Goal: Task Accomplishment & Management: Manage account settings

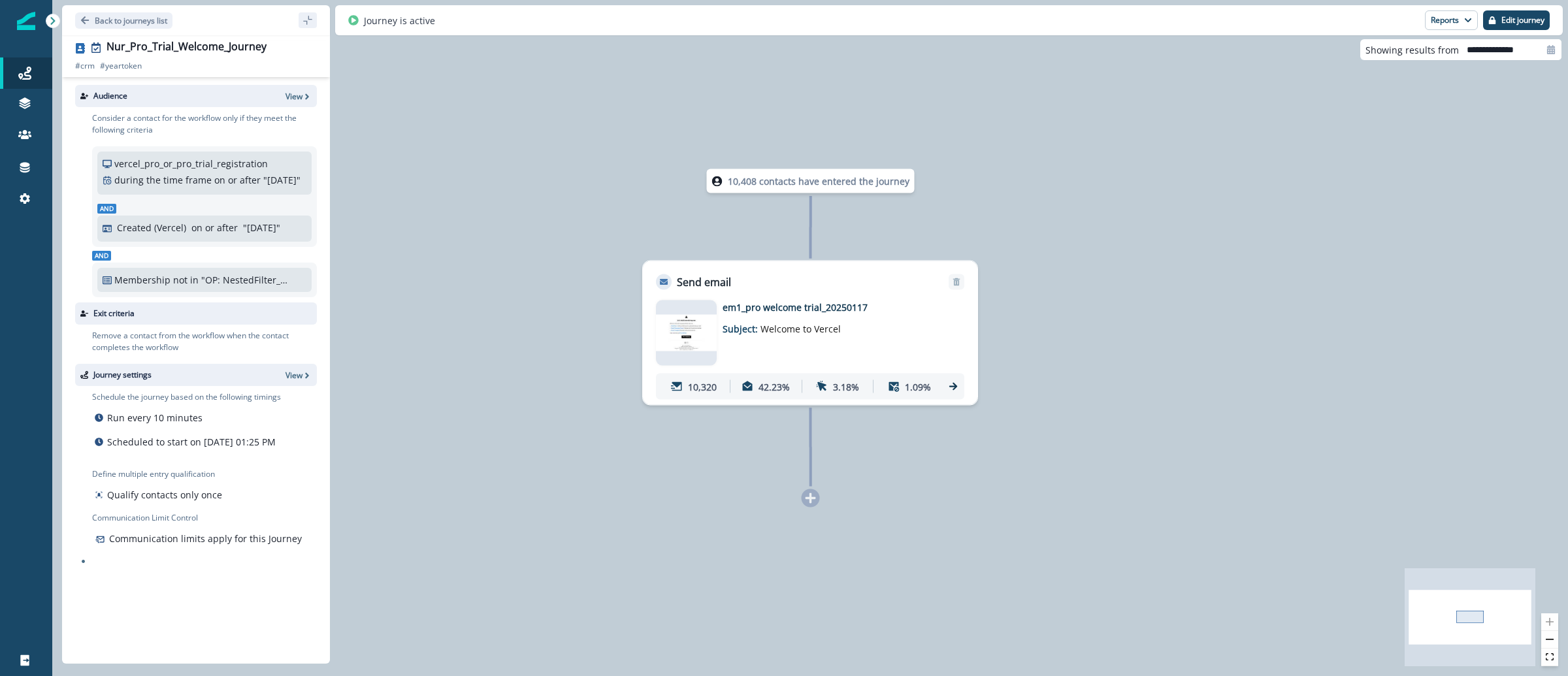
click at [698, 324] on img at bounding box center [686, 334] width 61 height 37
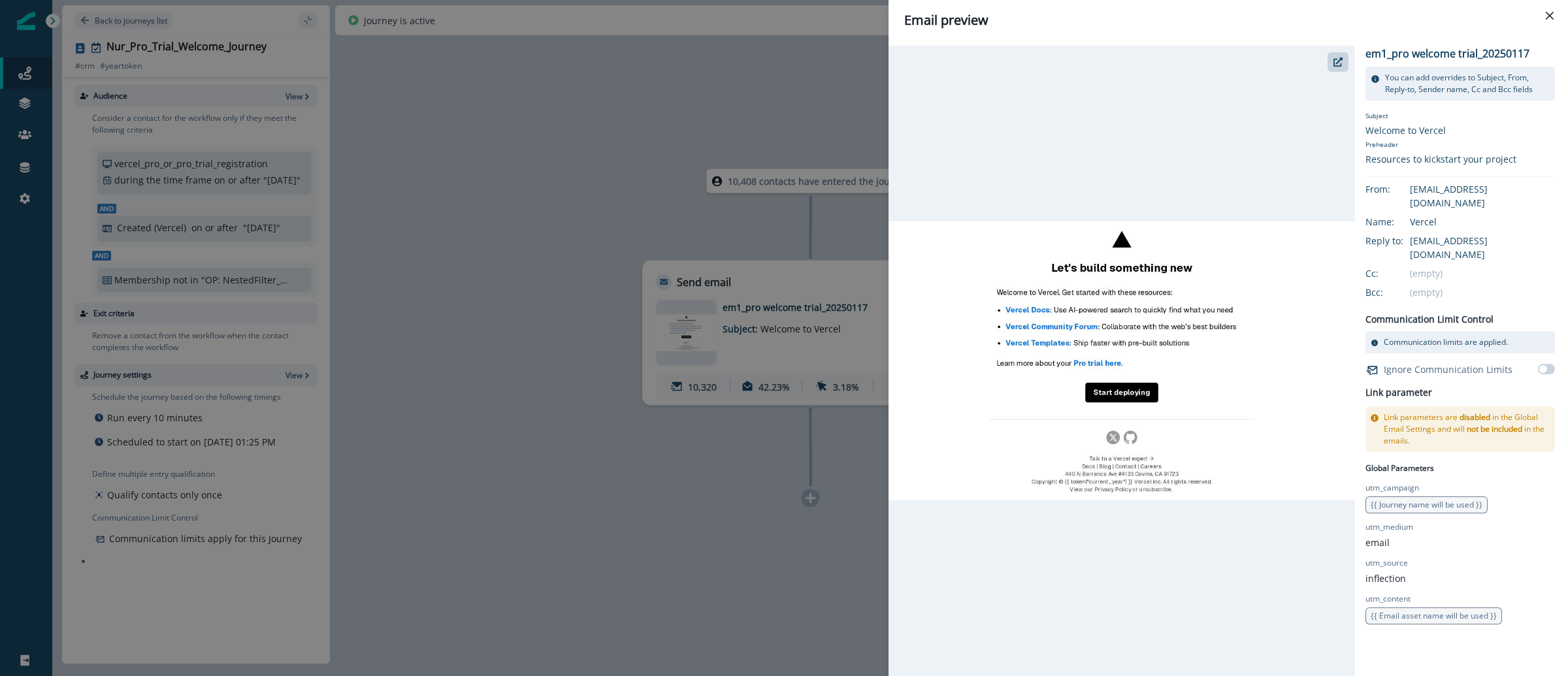
click at [639, 571] on div "Email preview em1_pro welcome trial_20250117 You can add overrides to Subject, …" at bounding box center [784, 338] width 1568 height 676
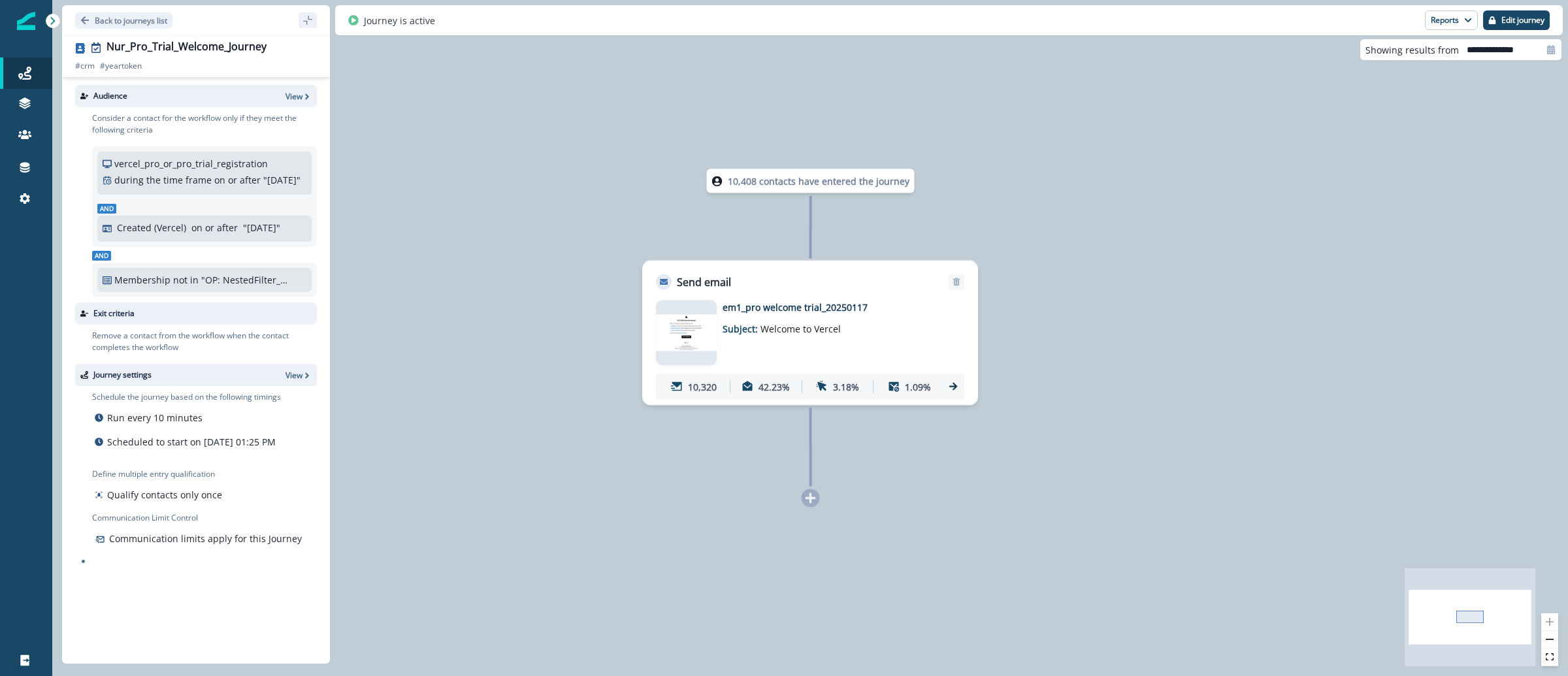
click at [685, 339] on img at bounding box center [686, 334] width 61 height 37
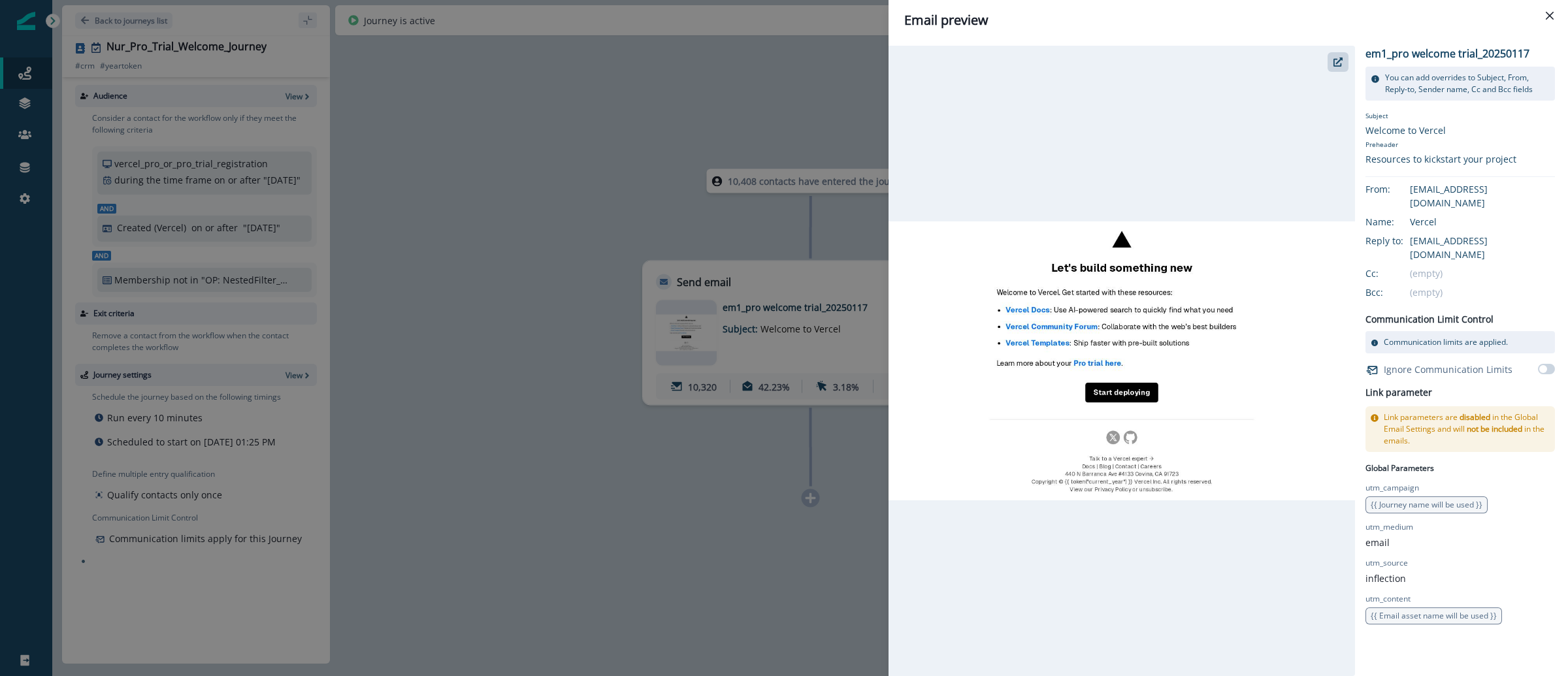
click at [519, 189] on div "Email preview em1_pro welcome trial_20250117 You can add overrides to Subject, …" at bounding box center [784, 338] width 1568 height 676
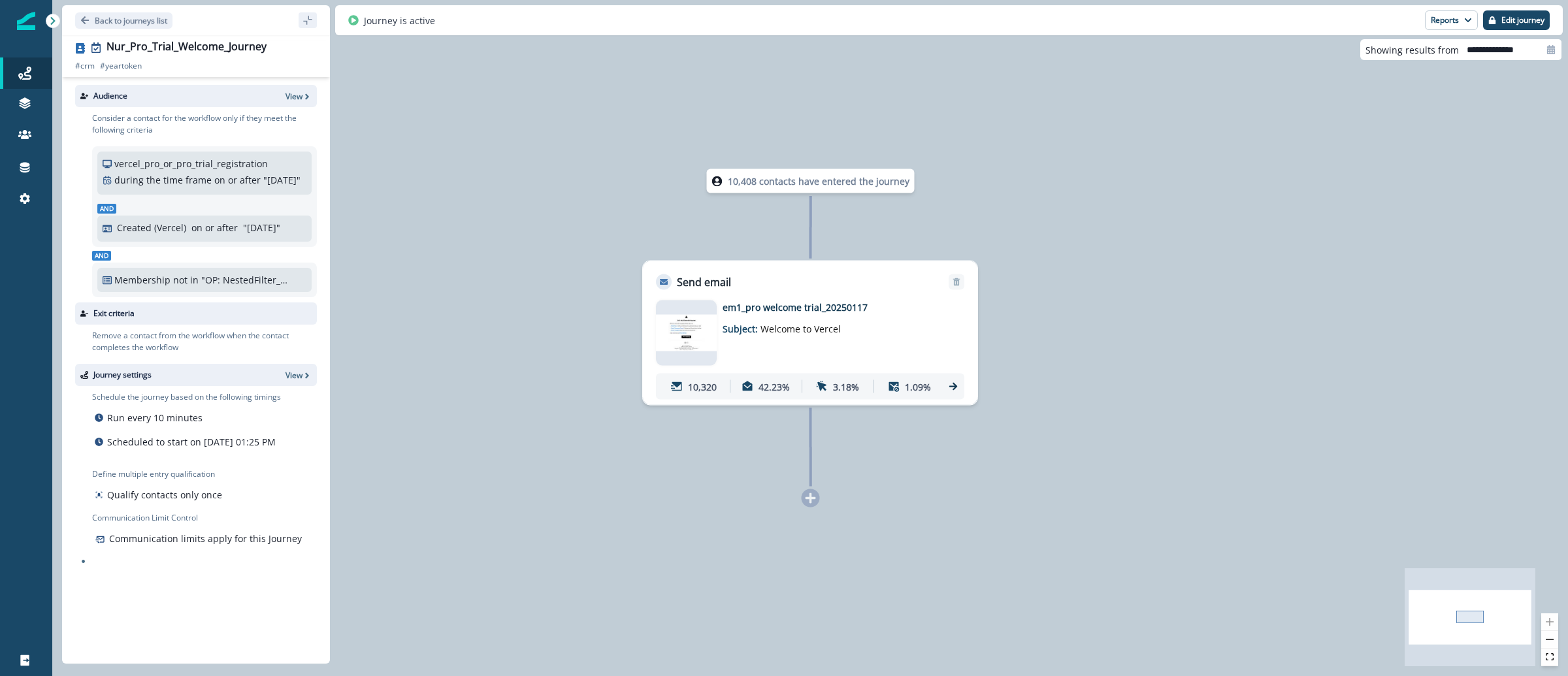
click at [676, 325] on img at bounding box center [686, 334] width 61 height 37
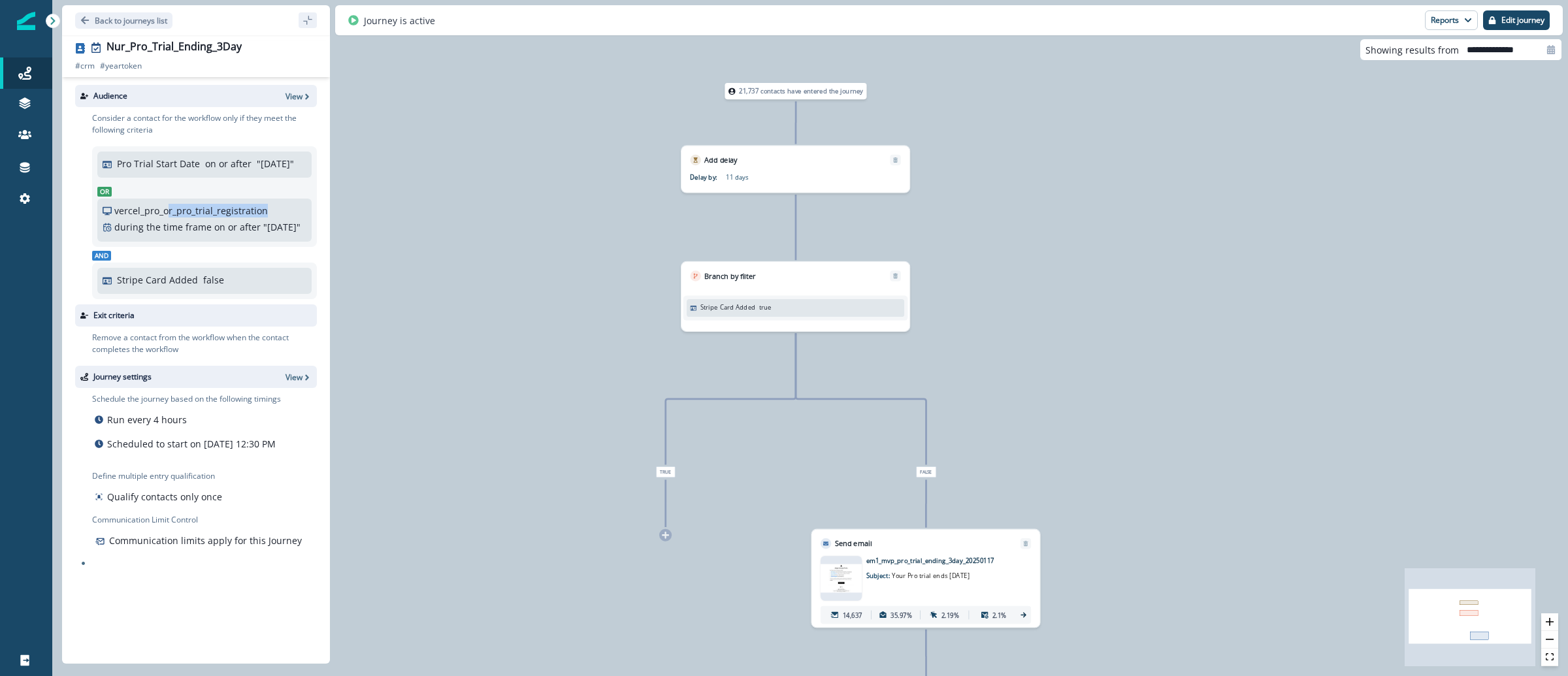
drag, startPoint x: 269, startPoint y: 226, endPoint x: 169, endPoint y: 228, distance: 100.0
click at [169, 228] on div "vercel_pro_or_pro_trial_registration during the time frame on or after " Nov 13…" at bounding box center [204, 219] width 204 height 30
drag, startPoint x: 159, startPoint y: 226, endPoint x: 111, endPoint y: 218, distance: 48.7
click at [111, 217] on div "vercel_pro_or_pro_trial_registration" at bounding box center [185, 211] width 165 height 14
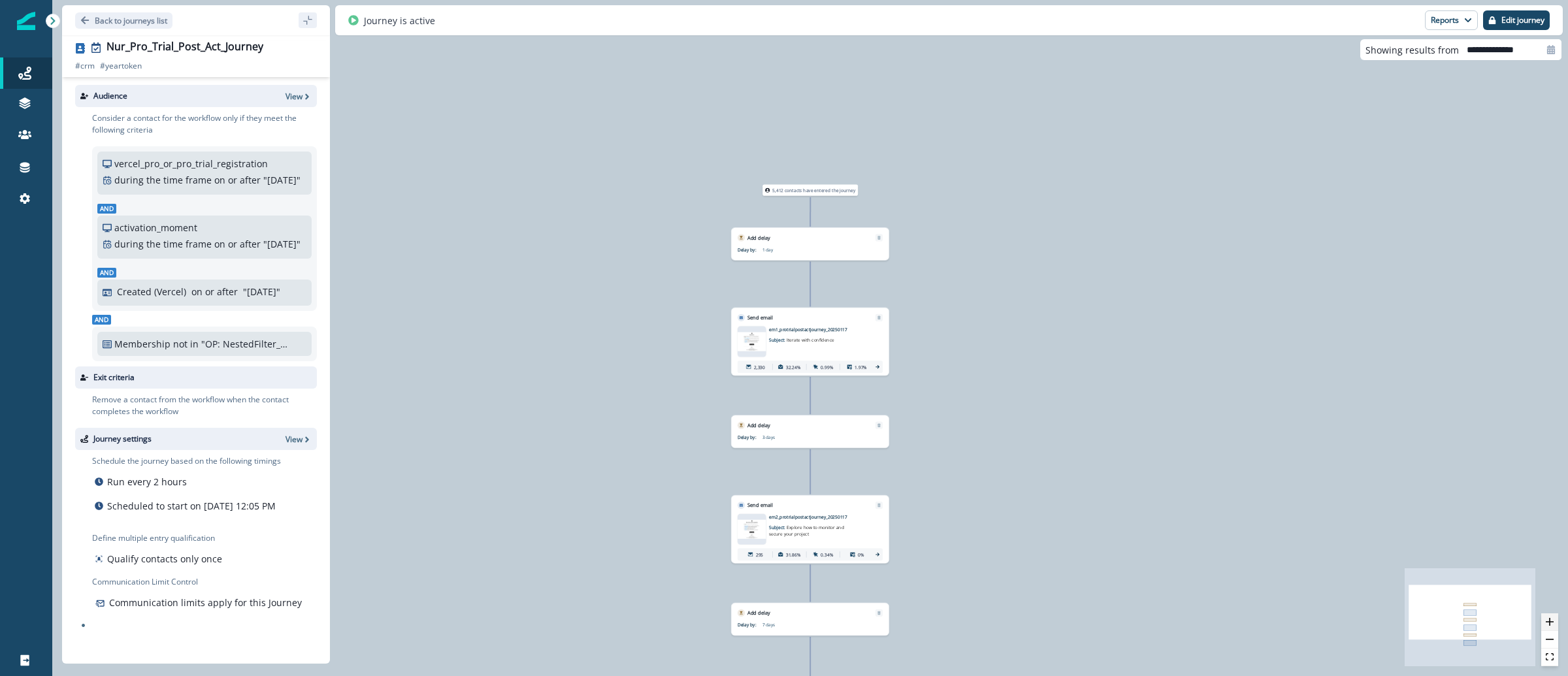
click at [1547, 622] on icon "zoom in" at bounding box center [1550, 621] width 8 height 8
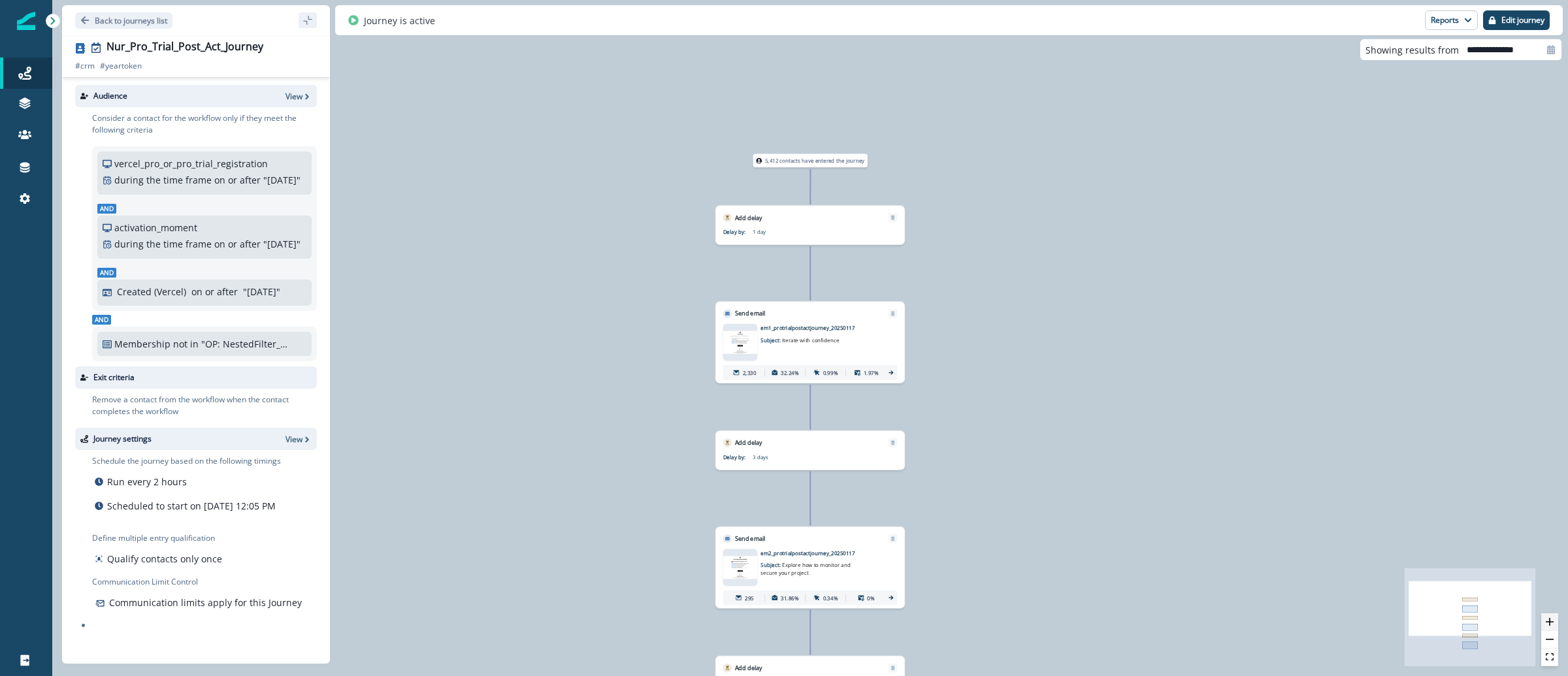
click at [1547, 622] on icon "zoom in" at bounding box center [1550, 621] width 8 height 8
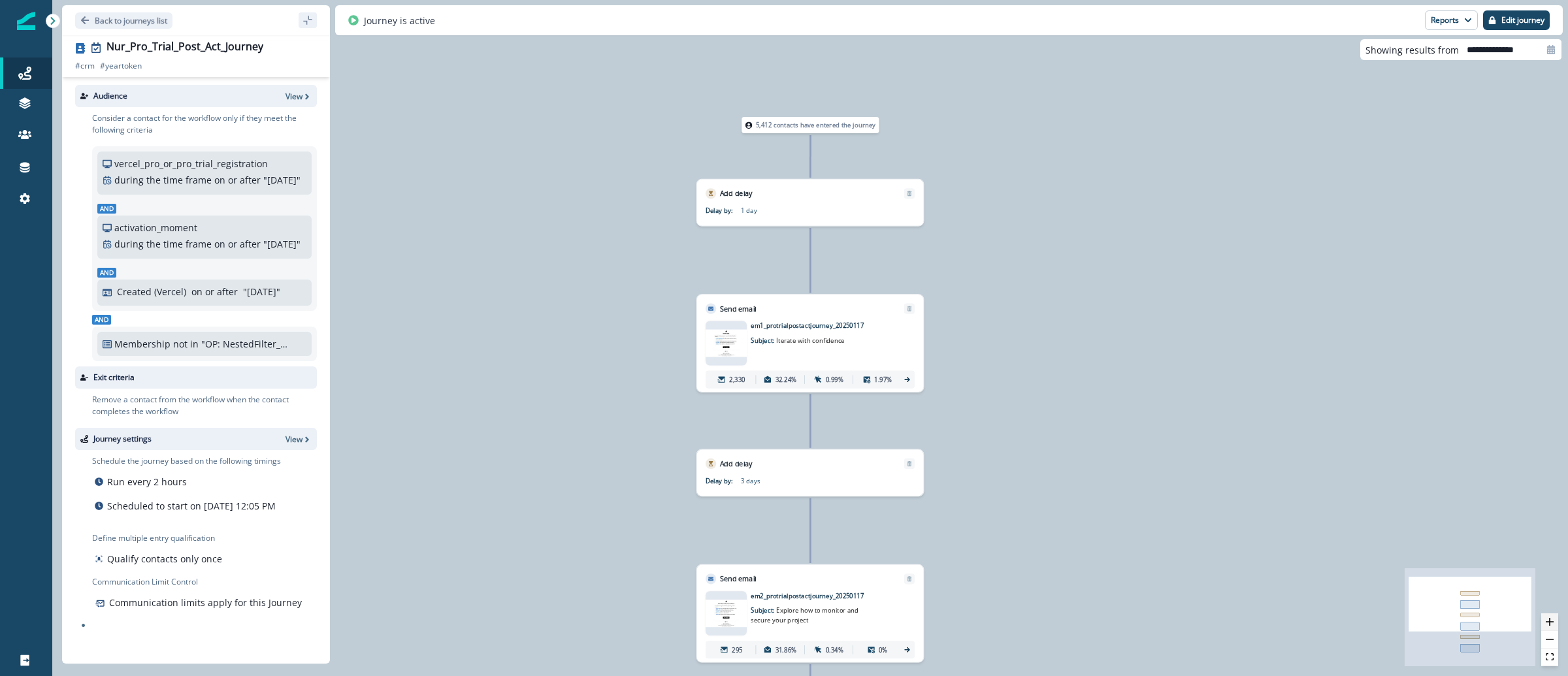
click at [1548, 622] on icon "zoom in" at bounding box center [1550, 621] width 8 height 8
click at [1549, 622] on icon "zoom in" at bounding box center [1550, 621] width 8 height 8
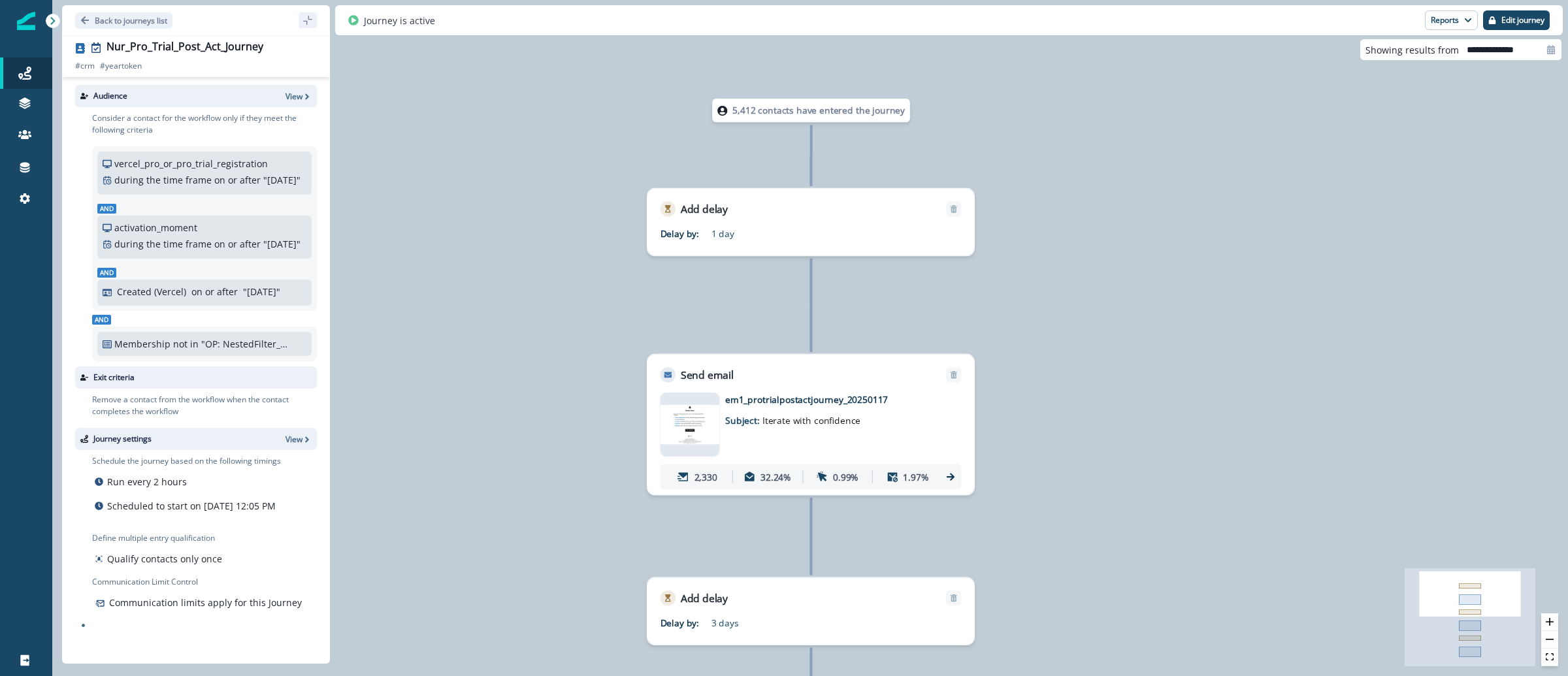
drag, startPoint x: 1113, startPoint y: 164, endPoint x: 1114, endPoint y: 243, distance: 79.0
click at [1114, 243] on div "5,412 contacts have entered the journey Add delay Delay by: 1 day Delay details…" at bounding box center [810, 338] width 1516 height 676
click at [682, 422] on img at bounding box center [690, 423] width 59 height 39
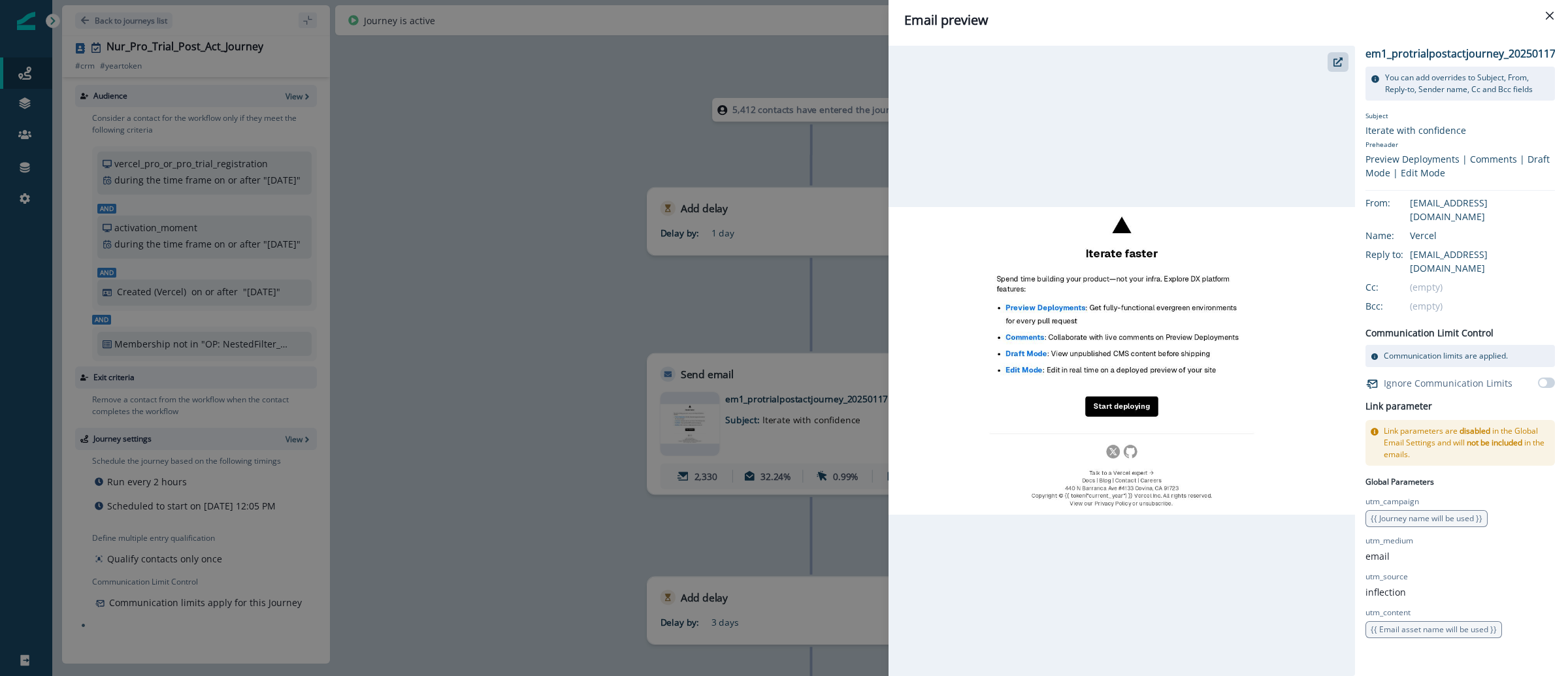
click at [536, 428] on div "Email preview em1_protrialpostactjourney_20250117 You can add overrides to Subj…" at bounding box center [784, 338] width 1568 height 676
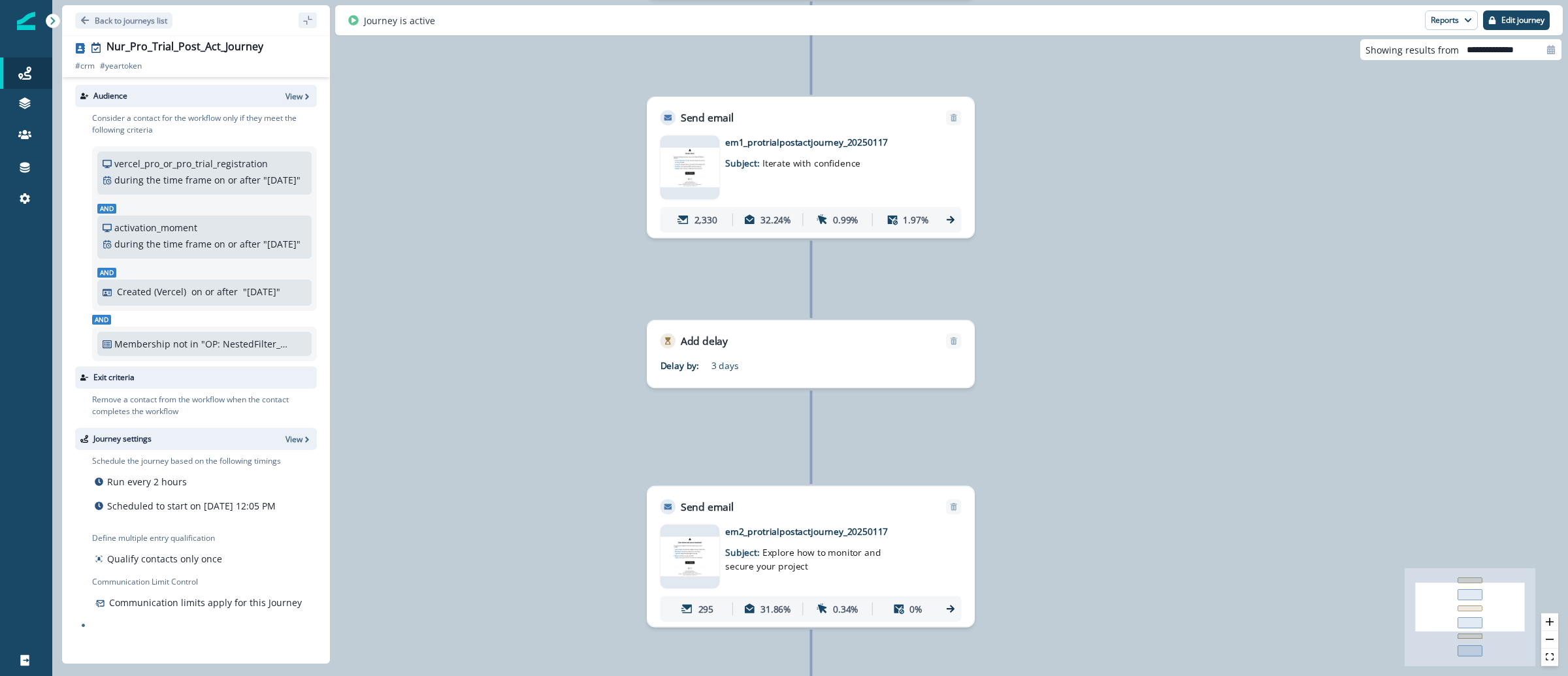
click at [700, 556] on img at bounding box center [690, 556] width 59 height 39
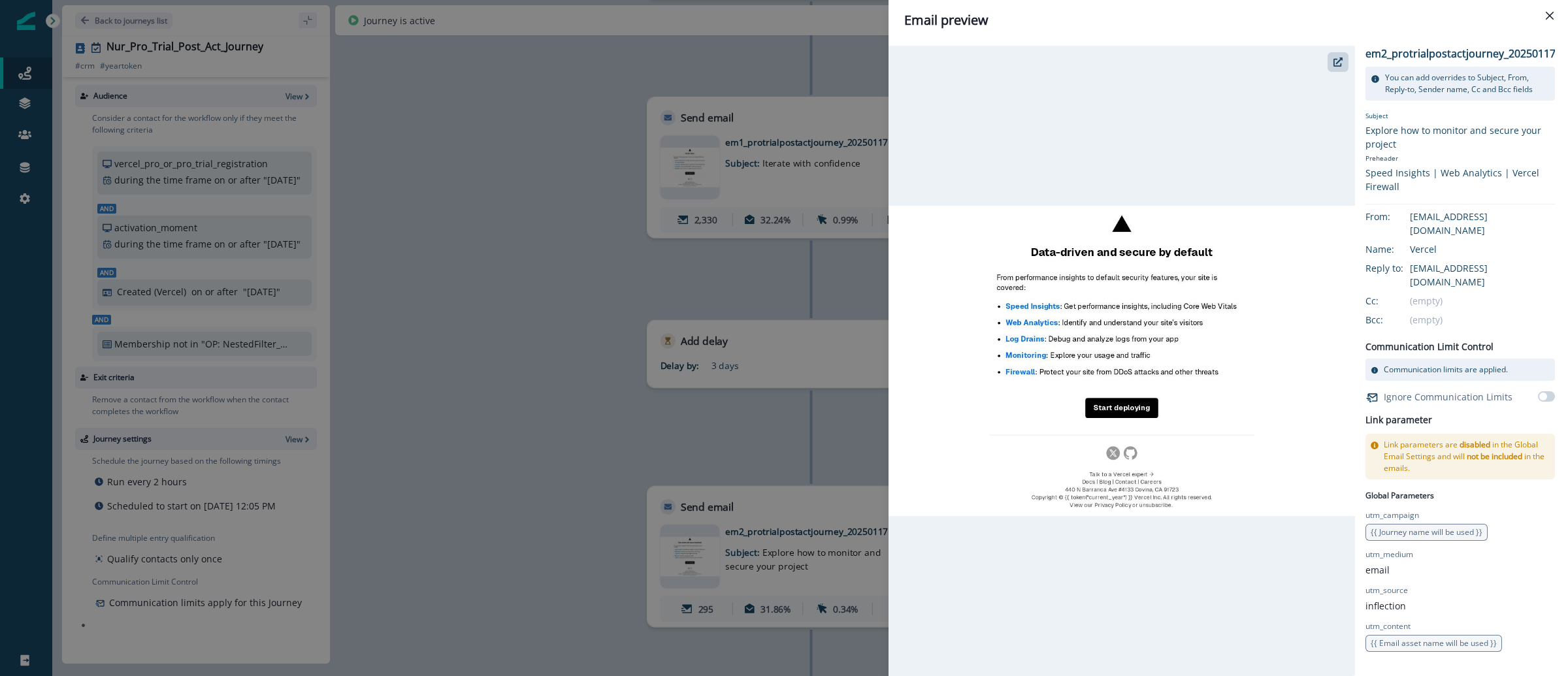
click at [551, 370] on div "Email preview em2_protrialpostactjourney_20250117 You can add overrides to Subj…" at bounding box center [784, 338] width 1568 height 676
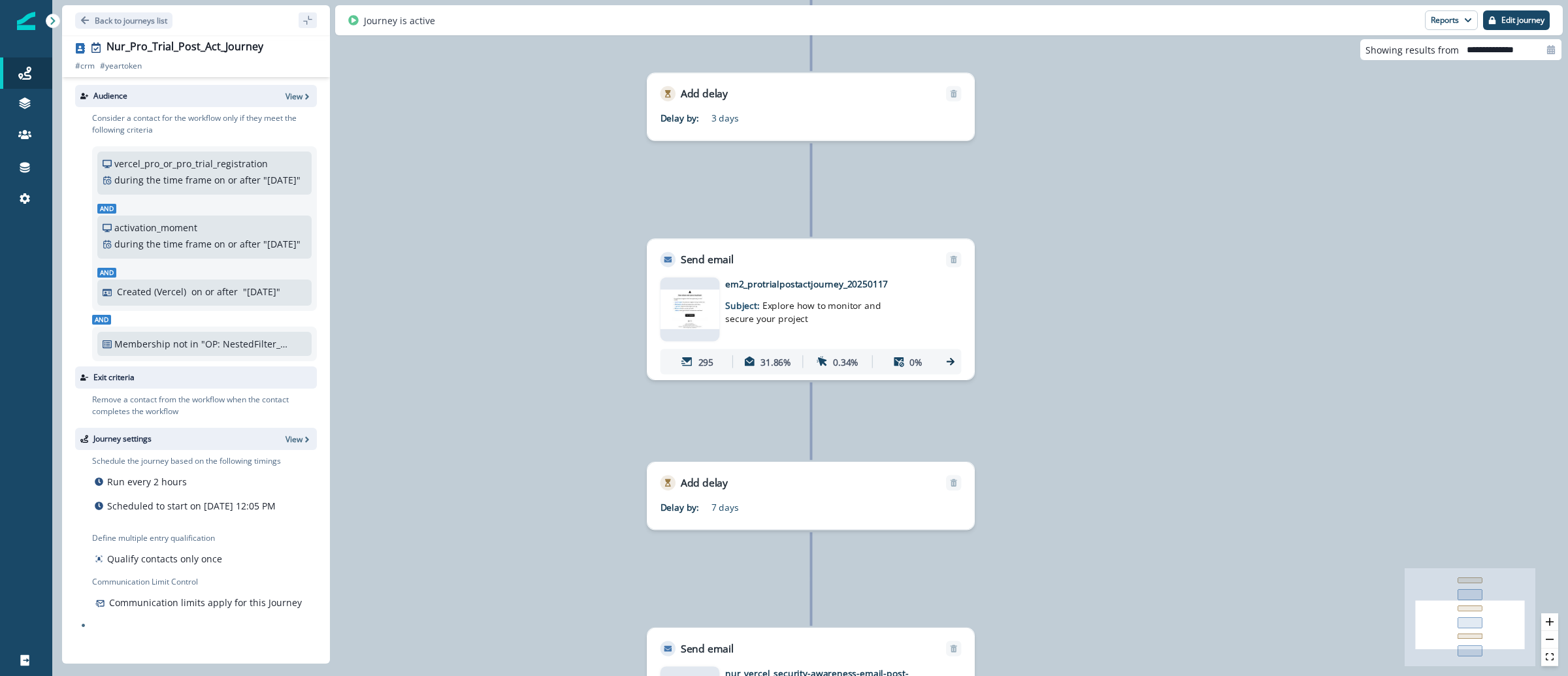
click at [708, 315] on img at bounding box center [690, 308] width 59 height 39
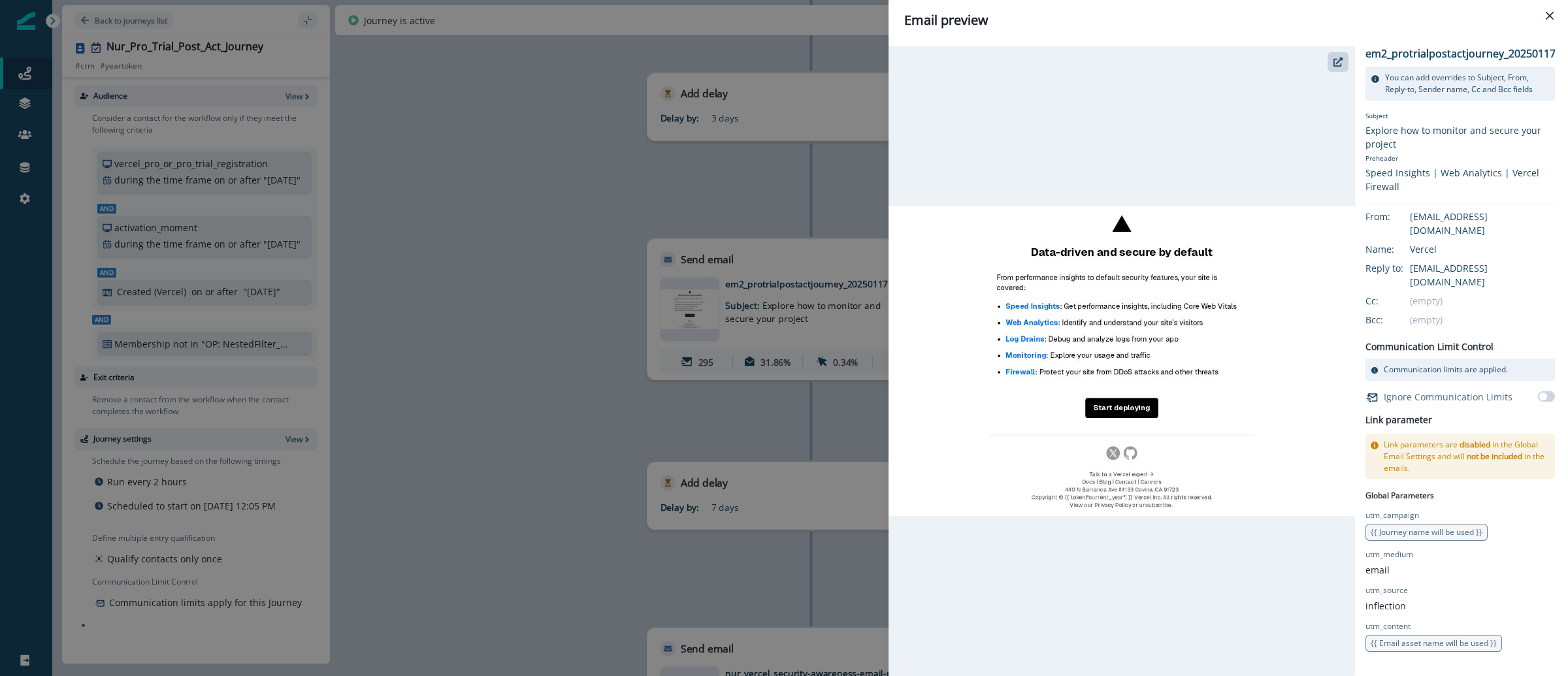
drag, startPoint x: 458, startPoint y: 308, endPoint x: 466, endPoint y: 306, distance: 8.2
click at [459, 307] on div "Email preview em2_protrialpostactjourney_20250117 You can add overrides to Subj…" at bounding box center [784, 338] width 1568 height 676
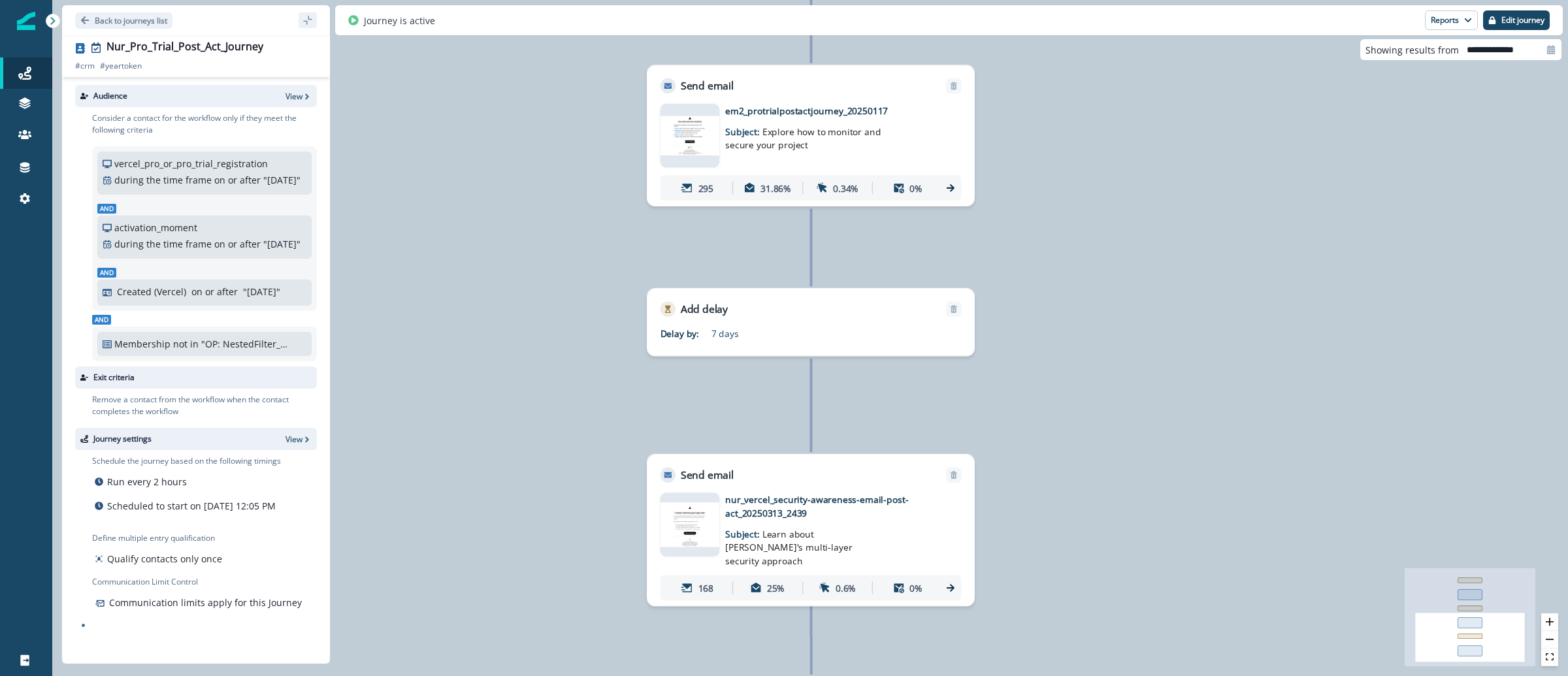
click at [698, 524] on img at bounding box center [690, 525] width 59 height 45
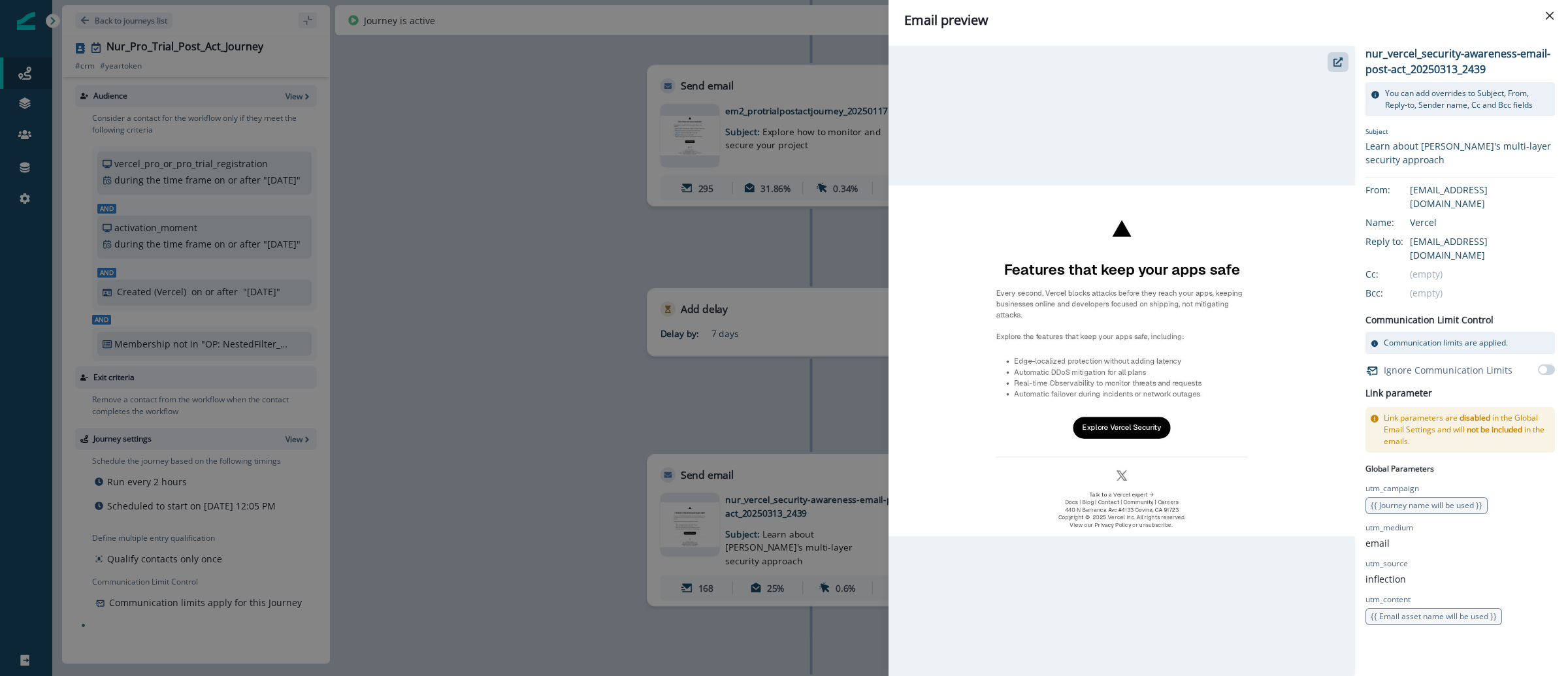
click at [613, 393] on div "Email preview nur_vercel_security-awareness-email-post-act_20250313_2439 You ca…" at bounding box center [784, 338] width 1568 height 676
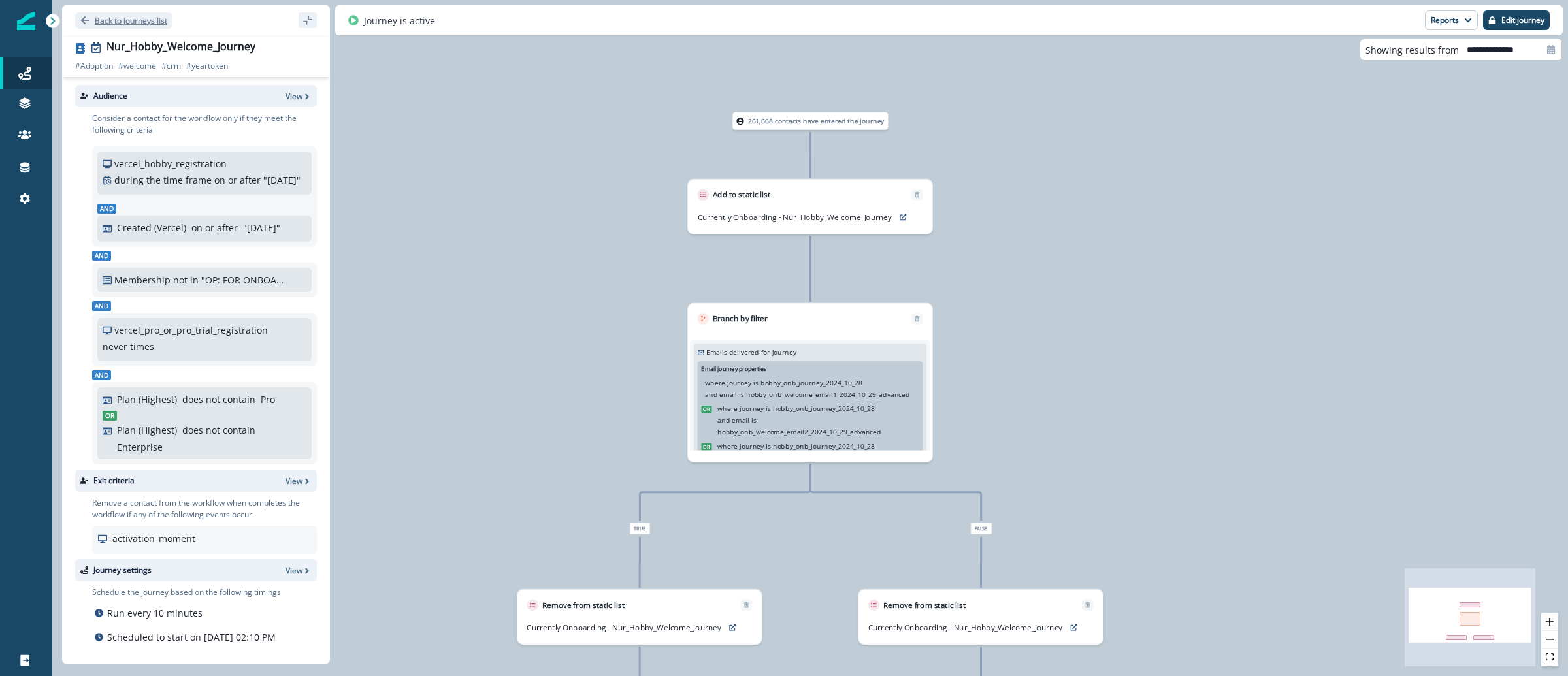
click at [127, 21] on p "Back to journeys list" at bounding box center [131, 21] width 72 height 11
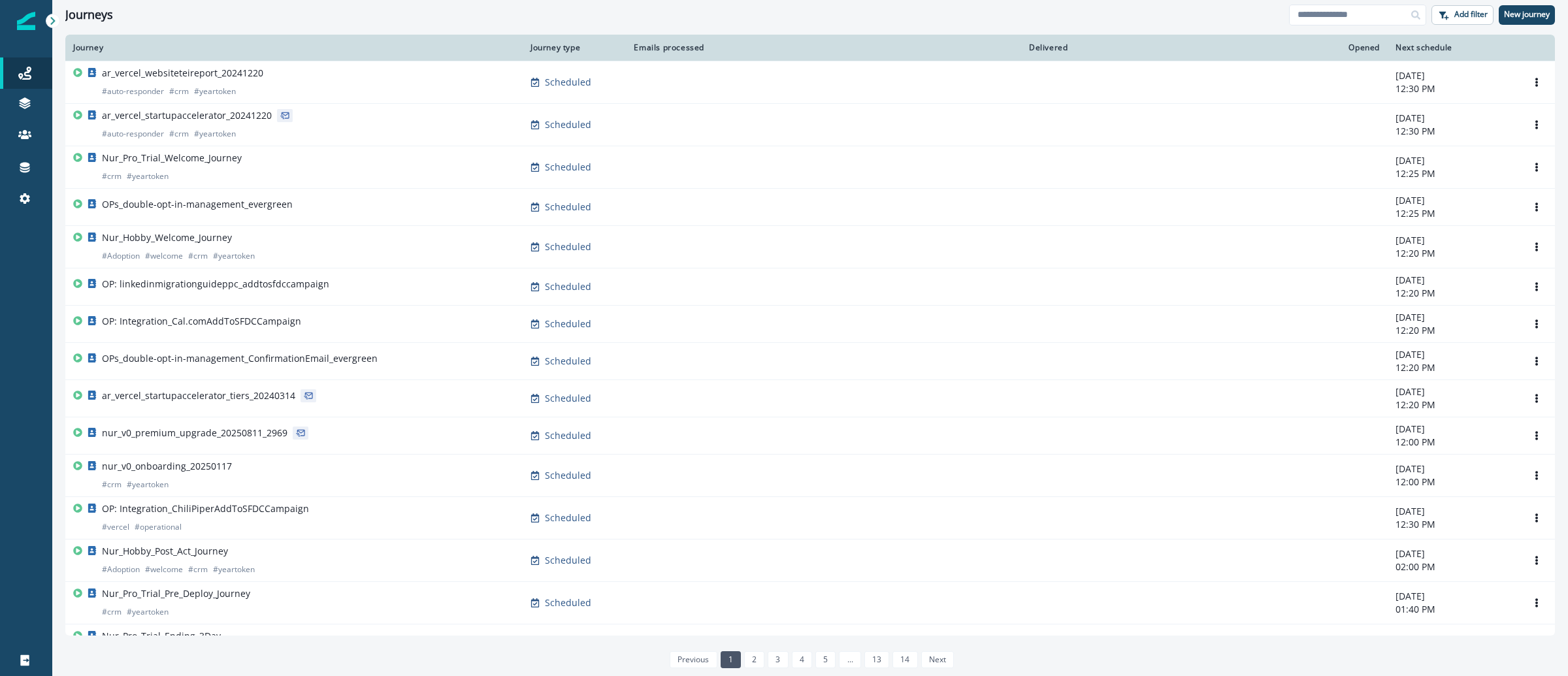
click at [1351, 26] on div "Journeys Add filter New journey" at bounding box center [810, 14] width 1516 height 29
click at [1349, 23] on input at bounding box center [1357, 15] width 137 height 21
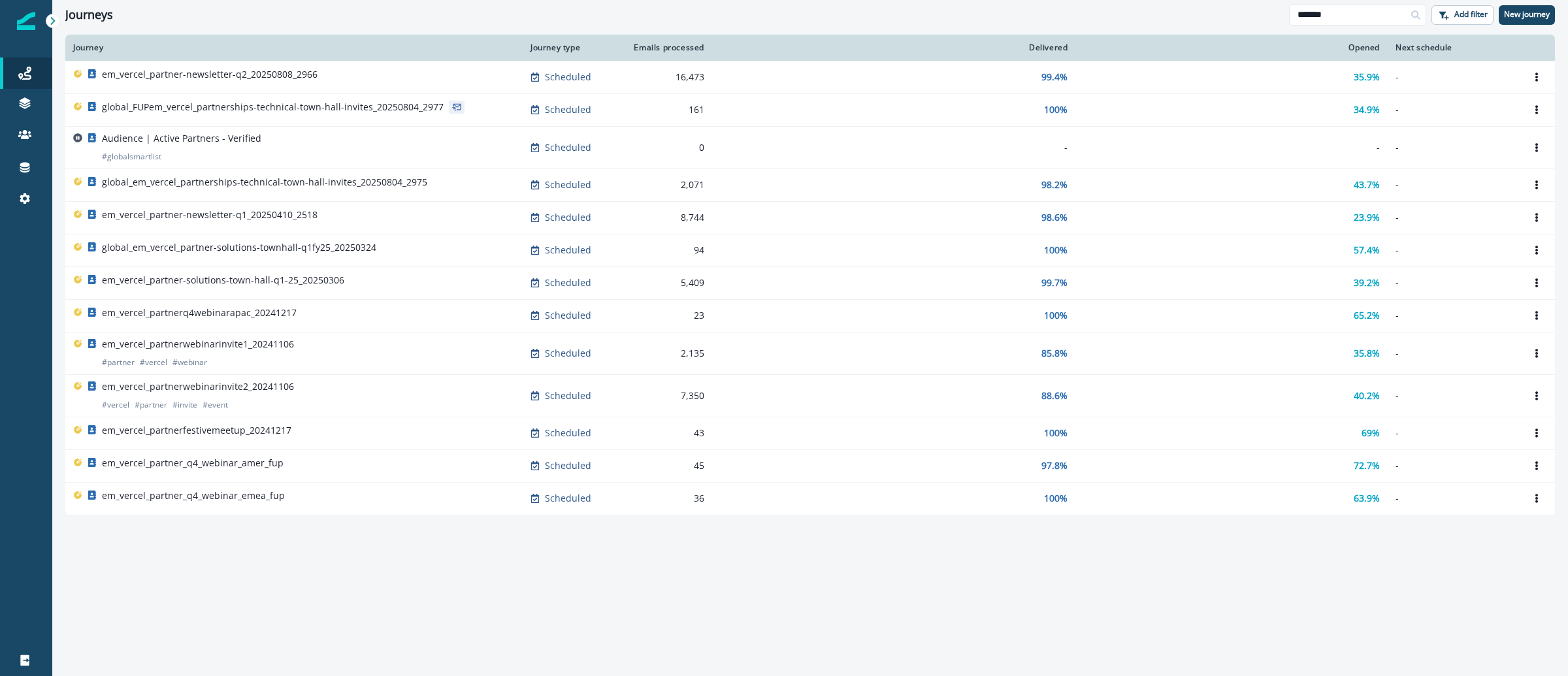
type input "*******"
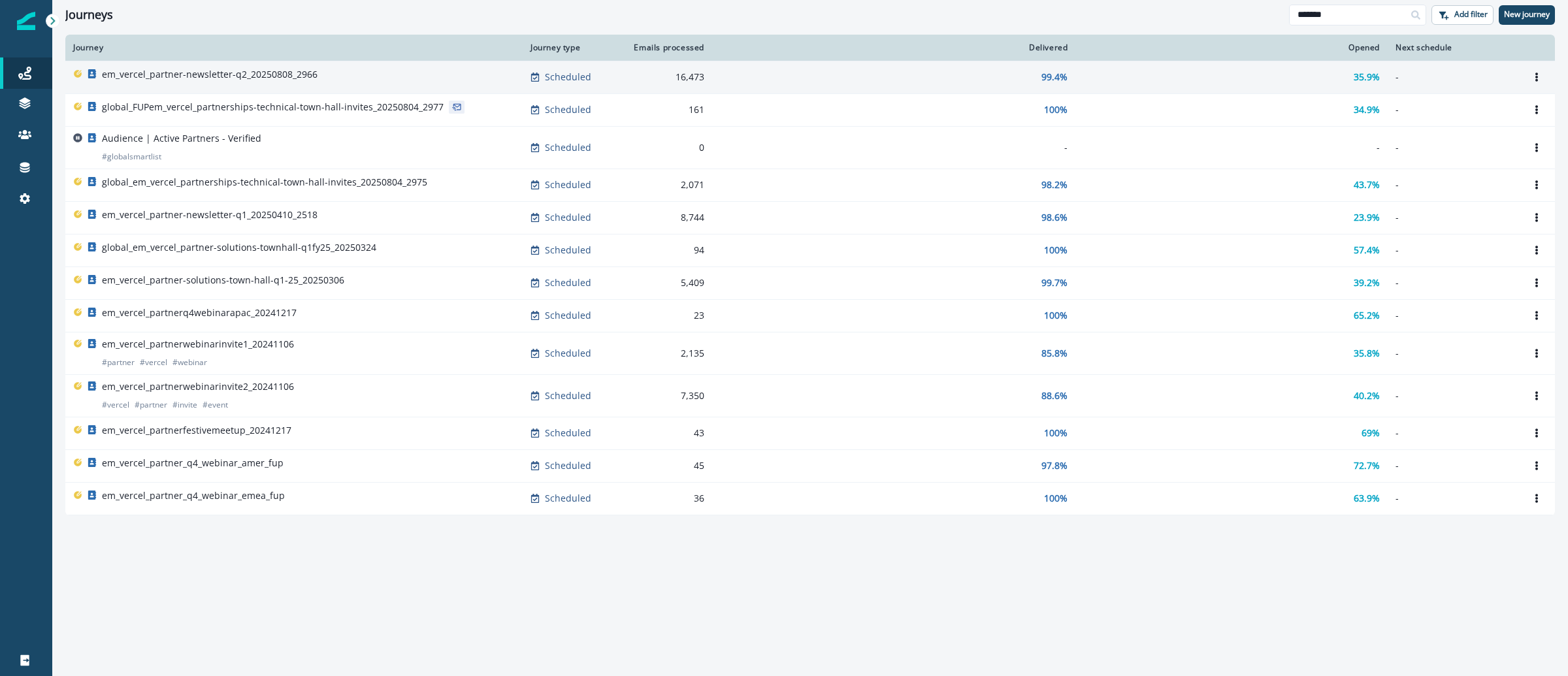
click at [276, 77] on p "em_vercel_partner-newsletter-q2_20250808_2966" at bounding box center [209, 74] width 215 height 13
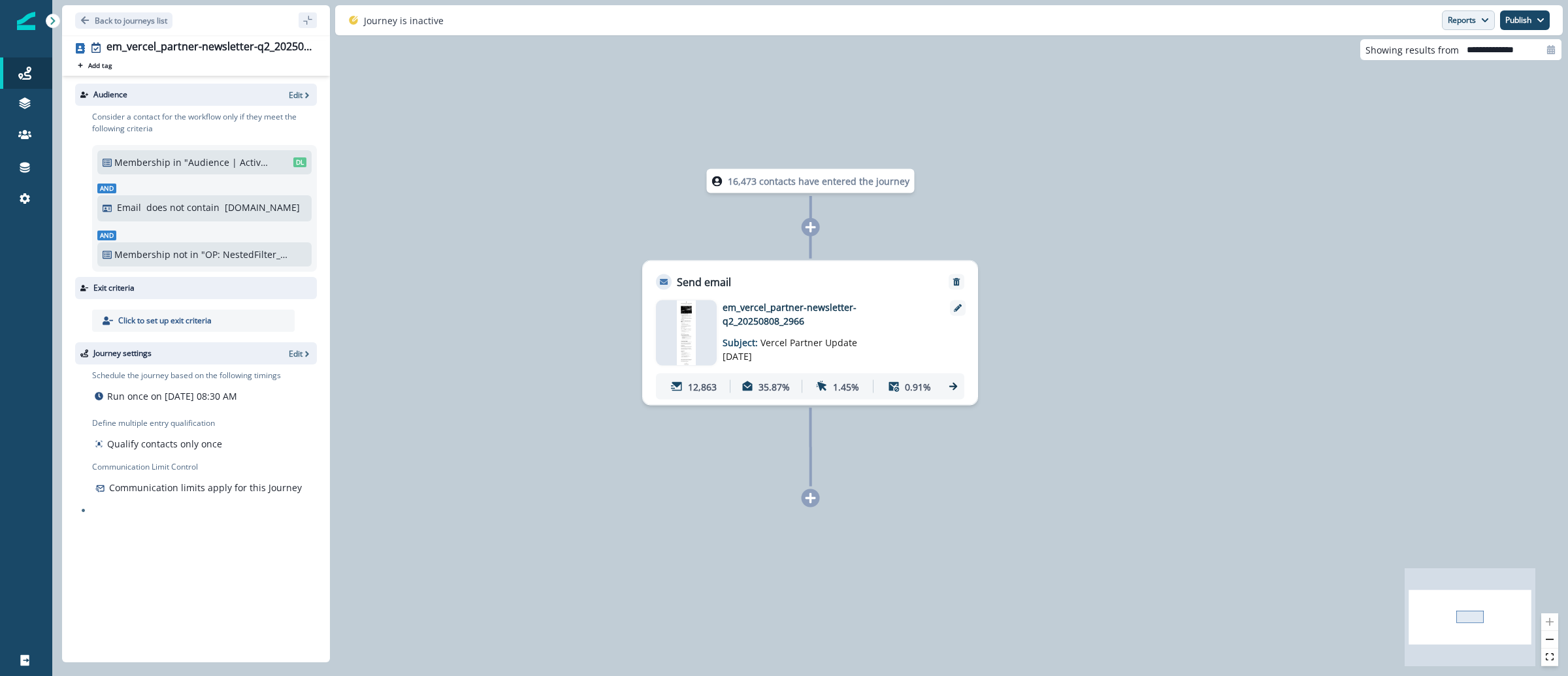
click at [1461, 19] on button "Reports" at bounding box center [1468, 20] width 53 height 20
click at [1444, 56] on button "Email Report" at bounding box center [1420, 53] width 148 height 23
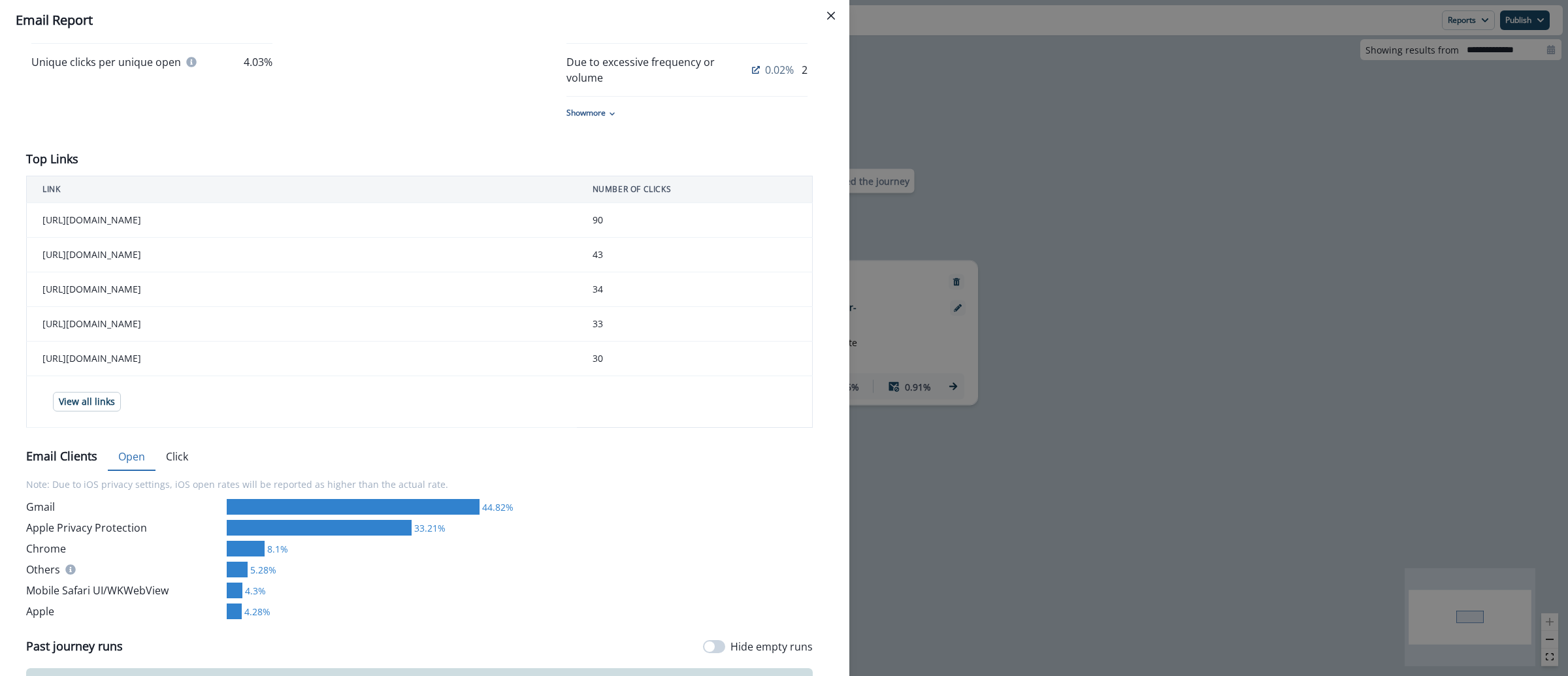
scroll to position [605, 0]
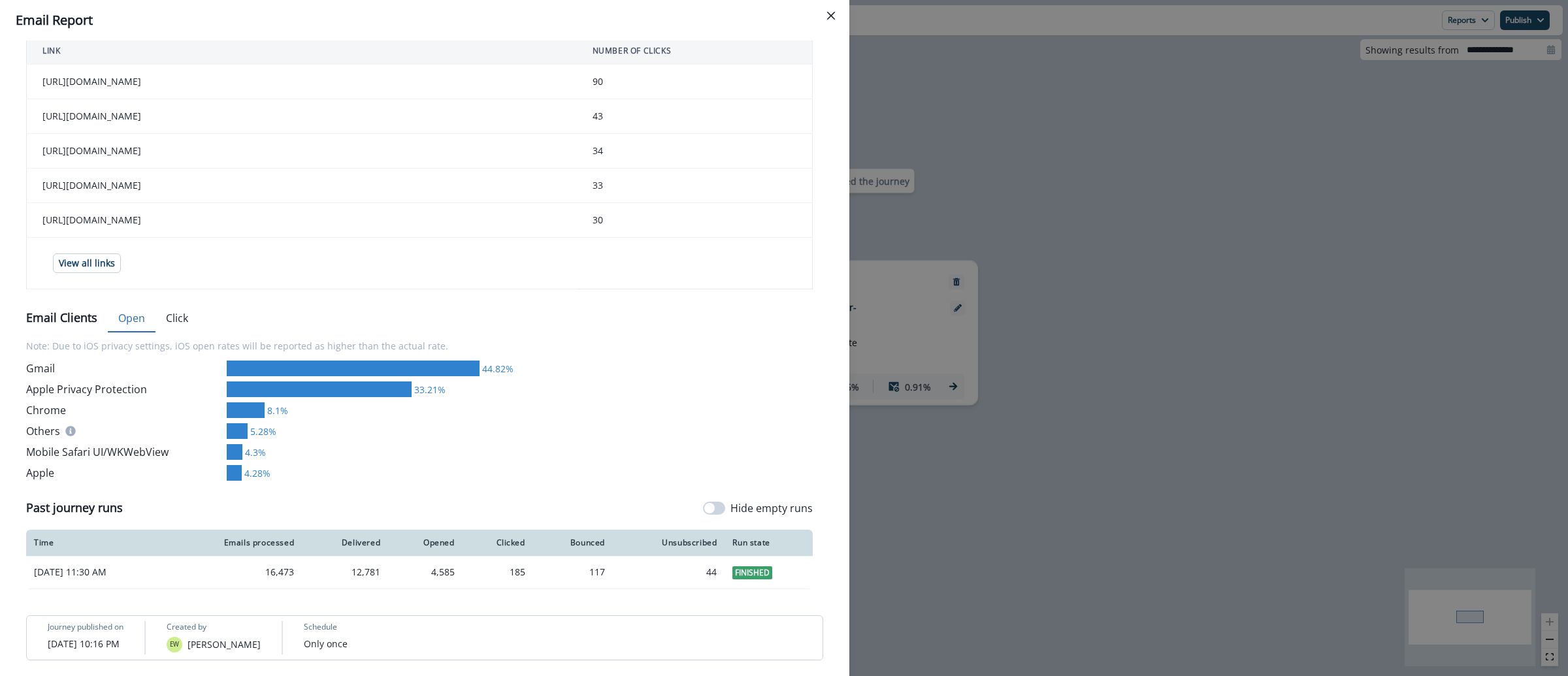
click at [917, 95] on div "**********" at bounding box center [784, 338] width 1568 height 676
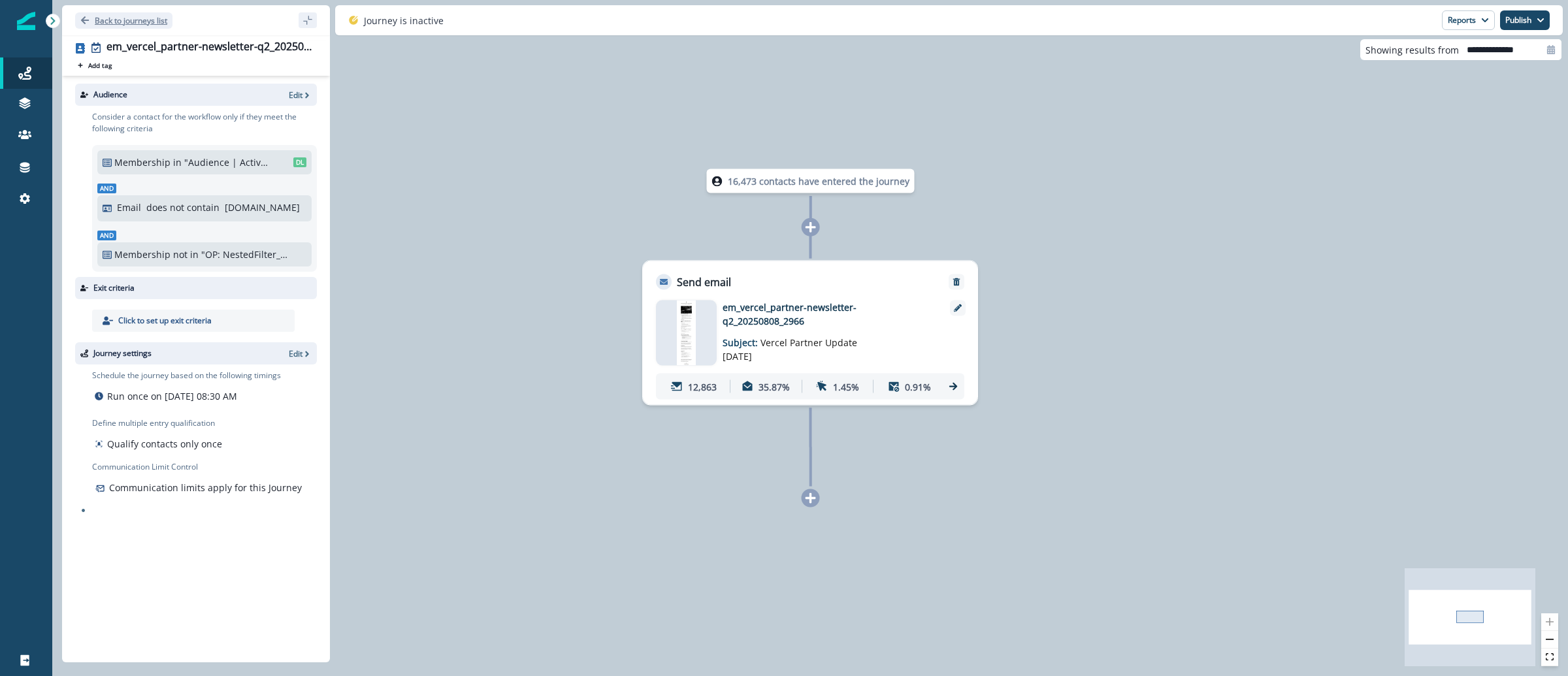
click at [136, 20] on p "Back to journeys list" at bounding box center [131, 21] width 72 height 11
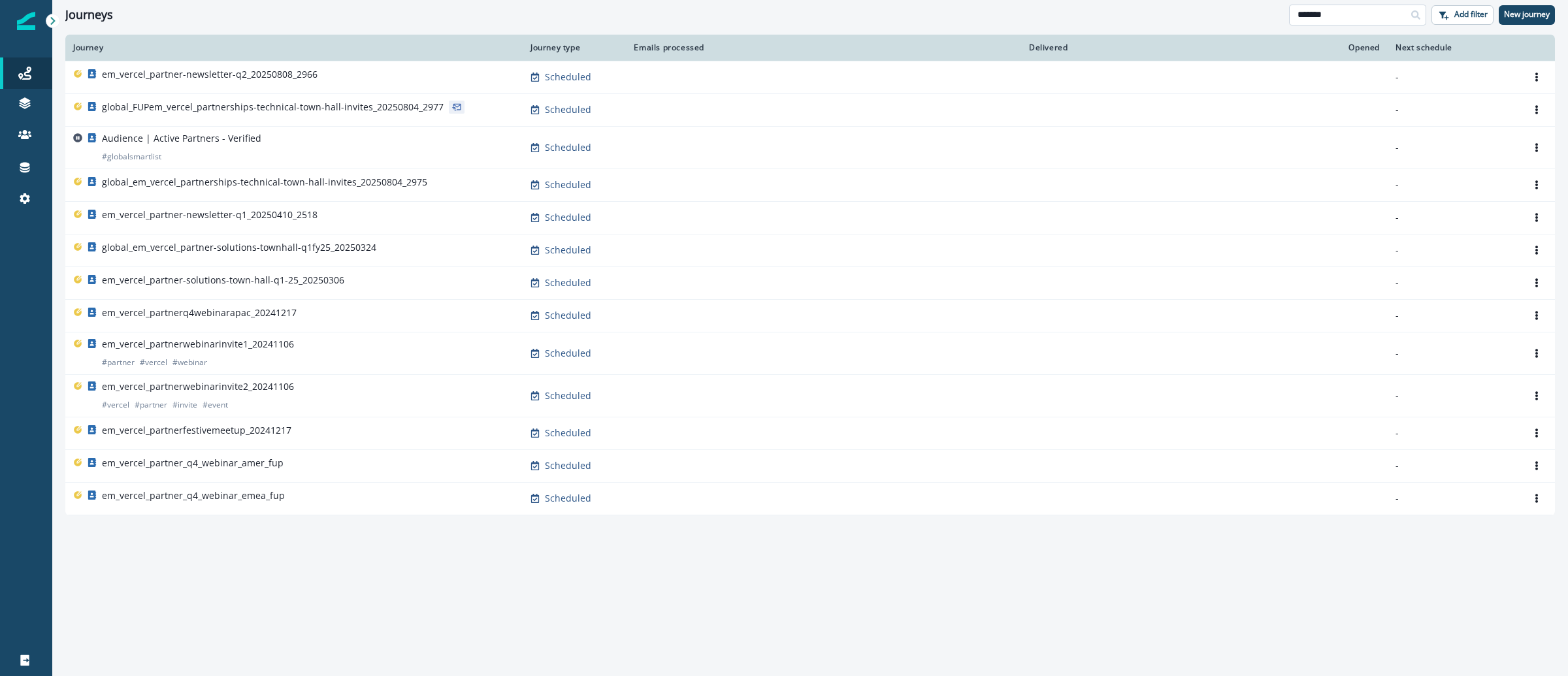
click at [1321, 18] on input "*******" at bounding box center [1357, 15] width 137 height 21
click at [1321, 19] on input "*******" at bounding box center [1357, 15] width 137 height 21
click at [1321, 19] on input "*" at bounding box center [1357, 15] width 137 height 21
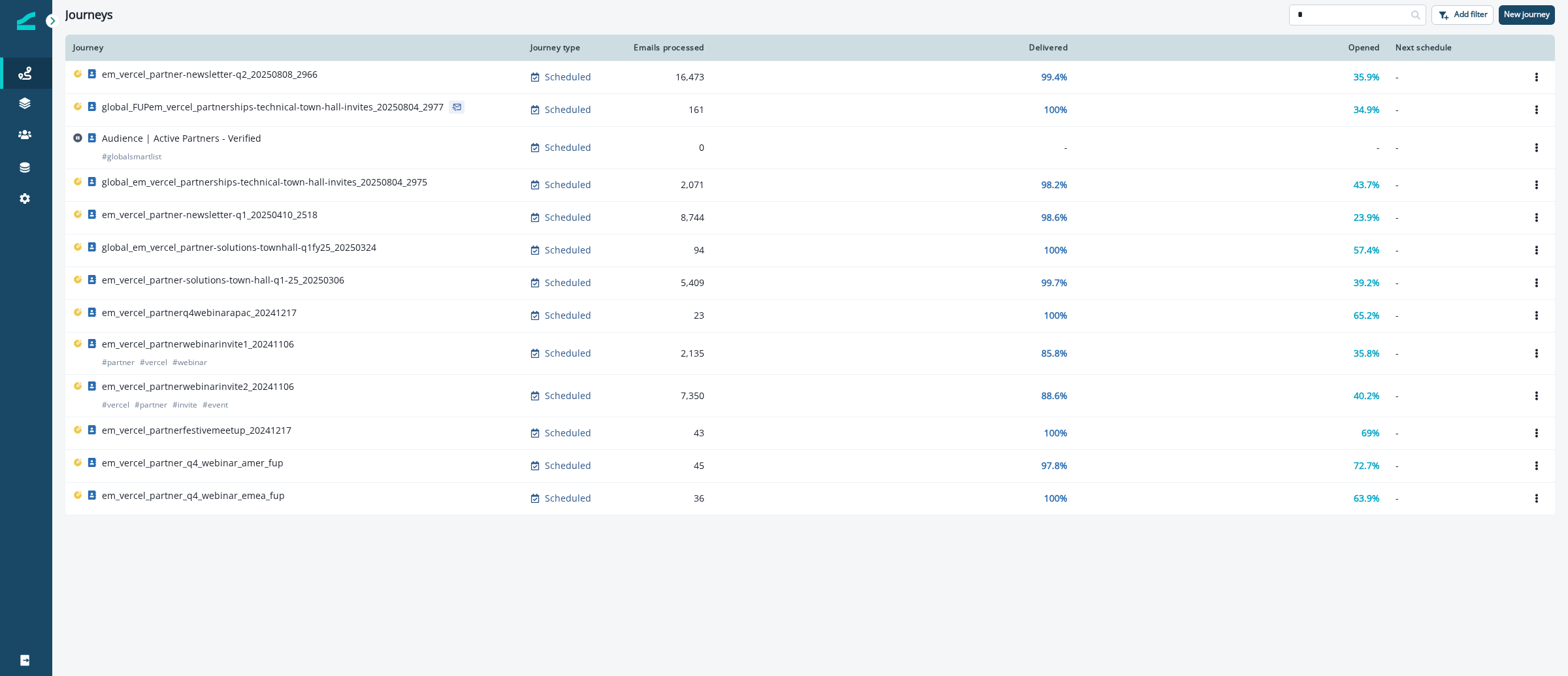
click at [1321, 19] on input "*" at bounding box center [1357, 15] width 137 height 21
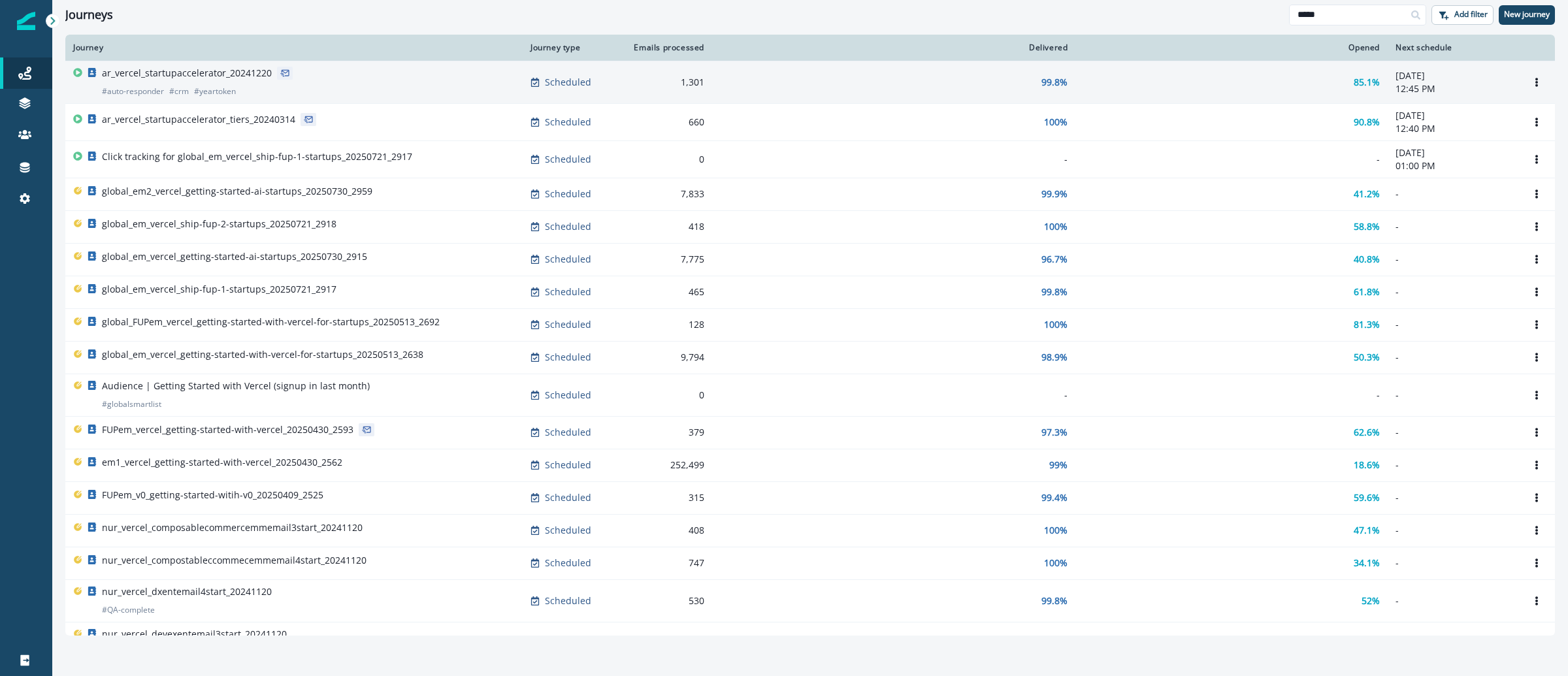
type input "*****"
click at [143, 72] on p "ar_vercel_startupaccelerator_20241220" at bounding box center [187, 72] width 170 height 13
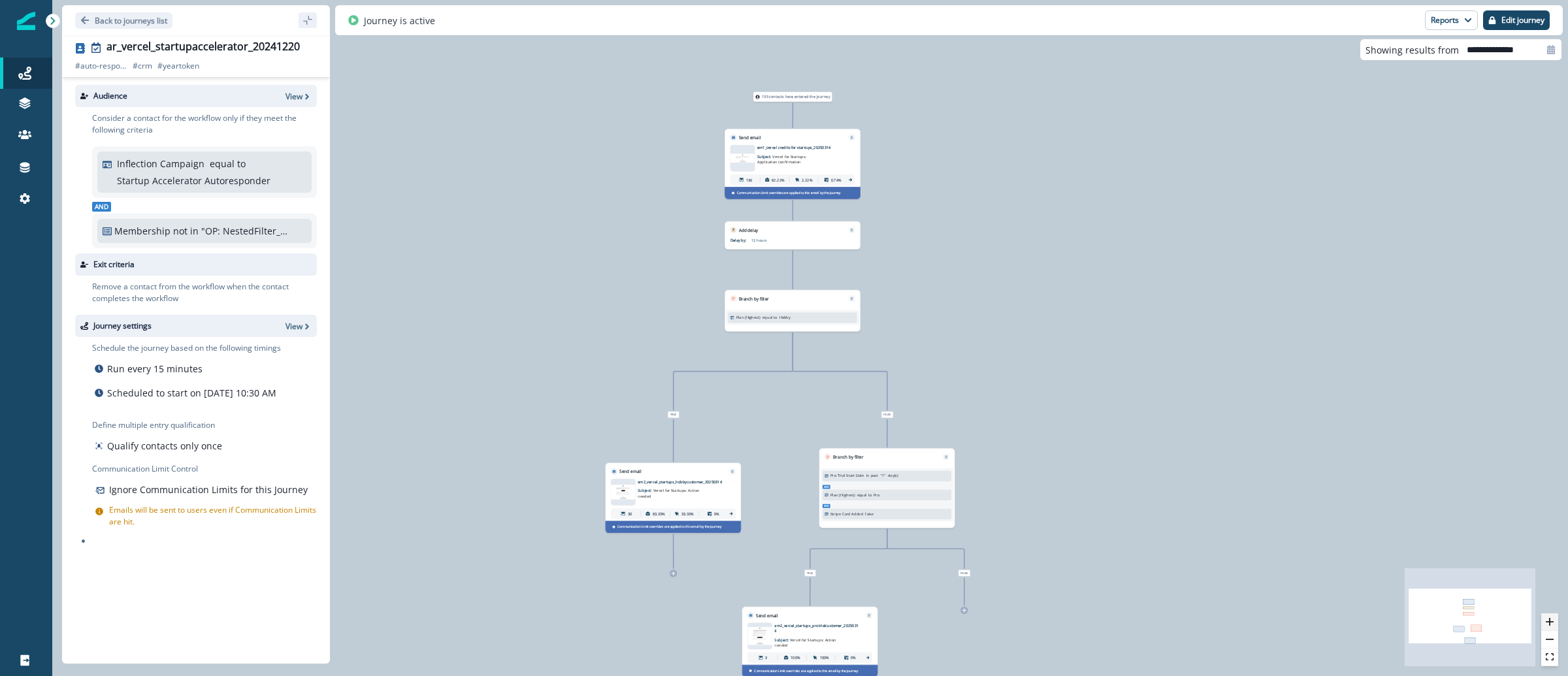
click at [1556, 621] on button "zoom in" at bounding box center [1550, 622] width 17 height 18
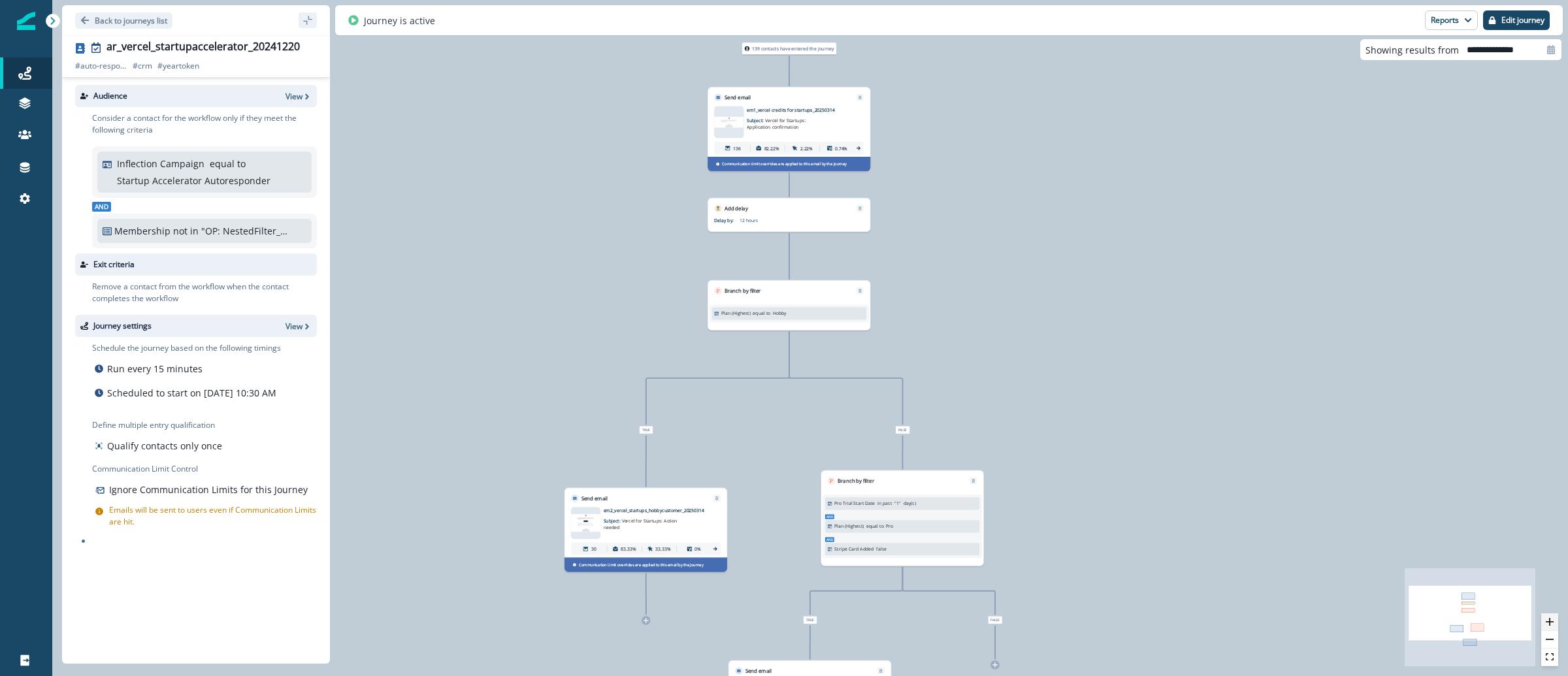
click at [1556, 621] on button "zoom in" at bounding box center [1550, 622] width 17 height 18
click at [1556, 621] on button "zoom in" at bounding box center [1550, 622] width 17 height 18
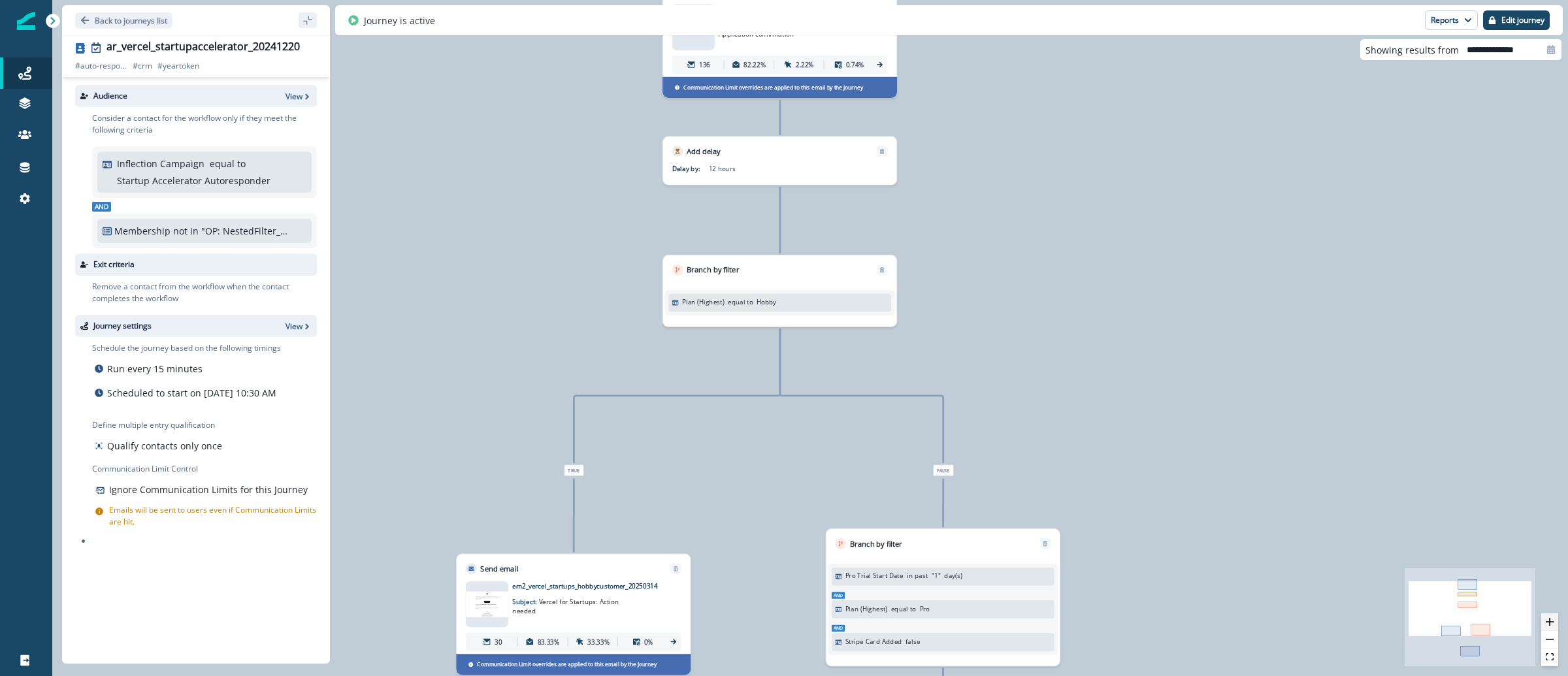
click at [1556, 621] on button "zoom in" at bounding box center [1550, 622] width 17 height 18
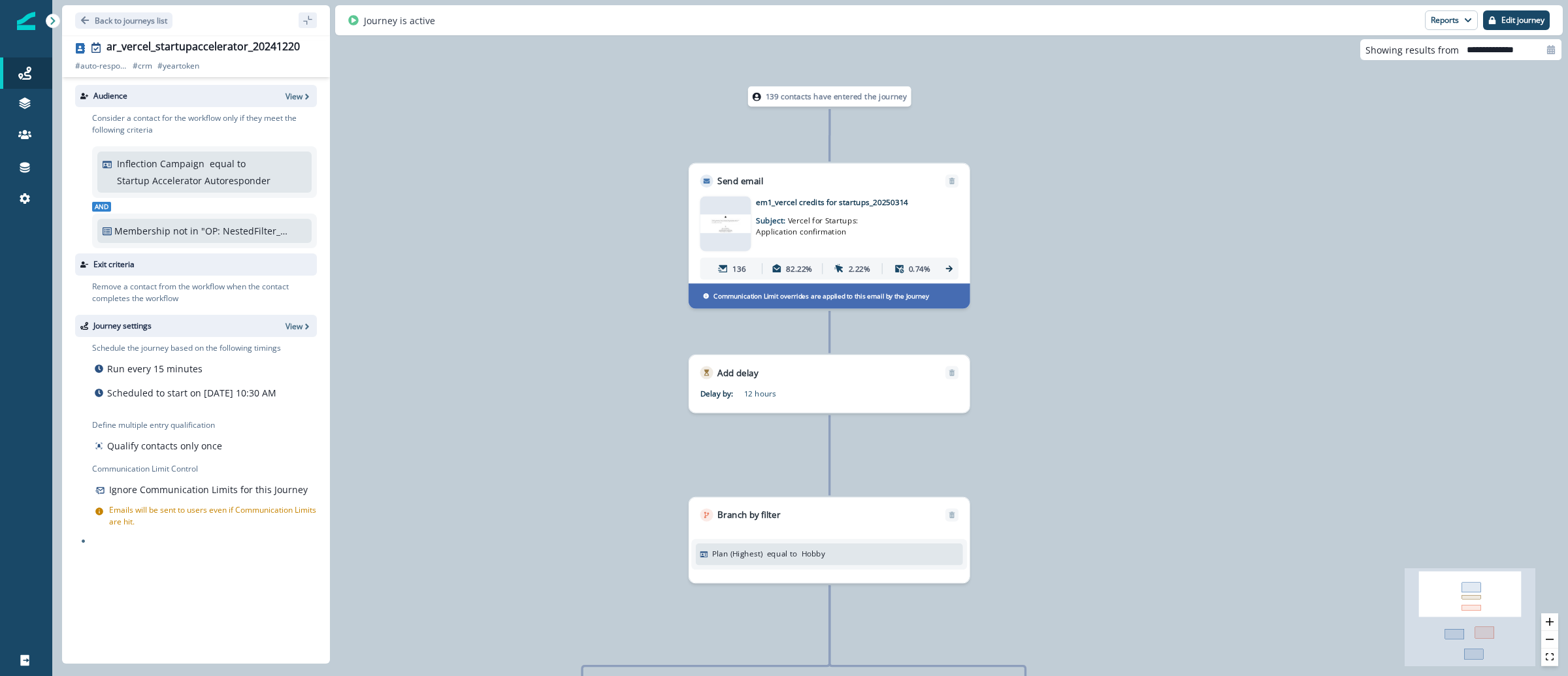
drag, startPoint x: 1110, startPoint y: 131, endPoint x: 1165, endPoint y: 389, distance: 263.8
click at [1165, 389] on div "139 contacts have entered the journey Send email Email asset changed, journey r…" at bounding box center [810, 338] width 1516 height 676
click at [724, 223] on img at bounding box center [725, 222] width 51 height 18
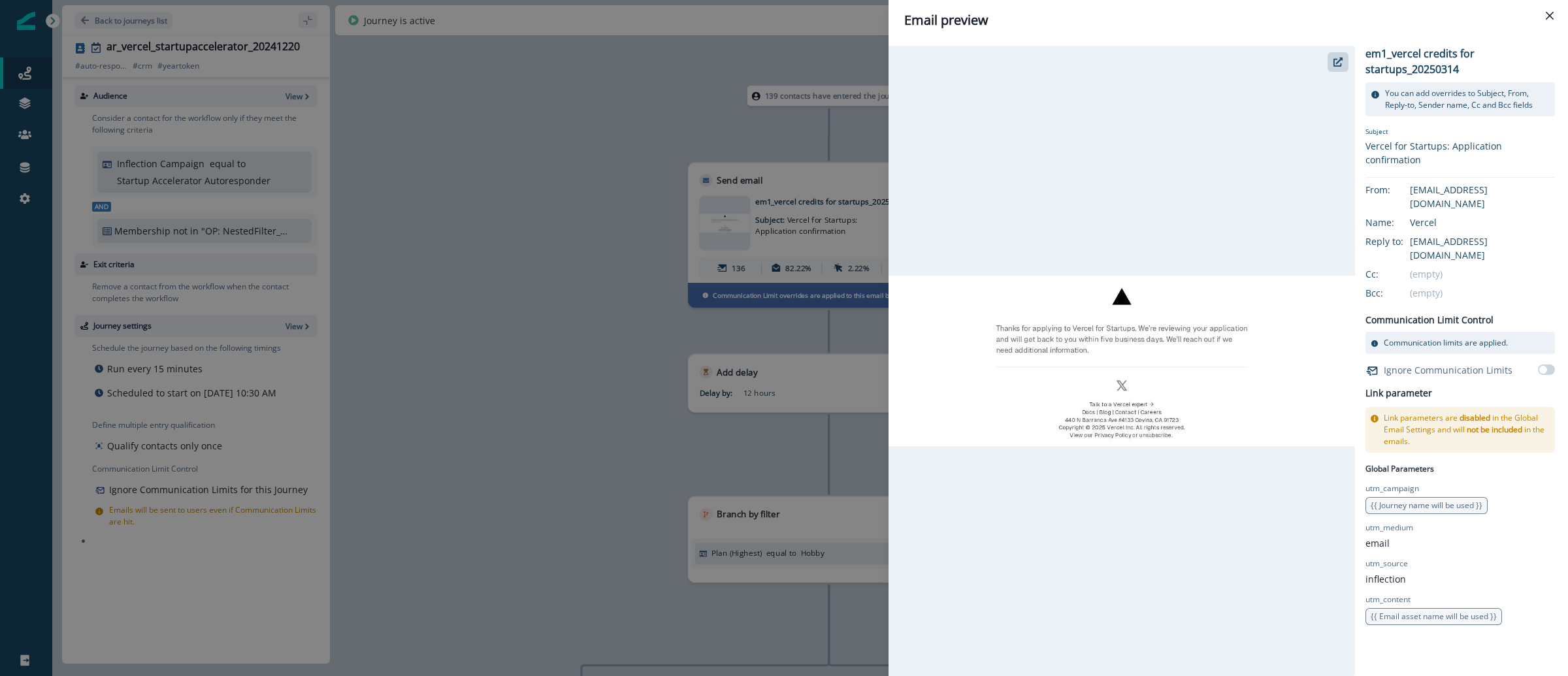
click at [516, 286] on div "Email preview em1_vercel credits for startups_20250314 You can add overrides to…" at bounding box center [784, 338] width 1568 height 676
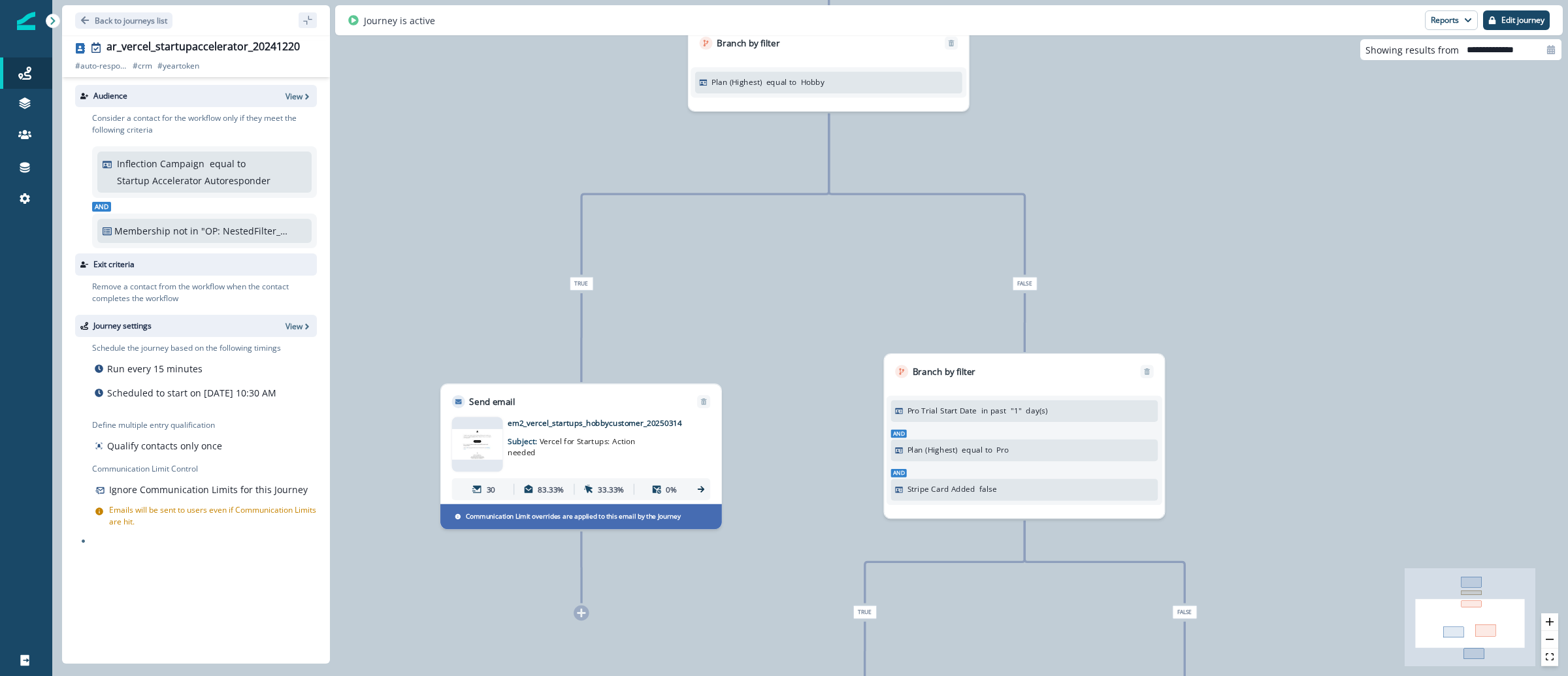
click at [481, 432] on img at bounding box center [477, 444] width 51 height 30
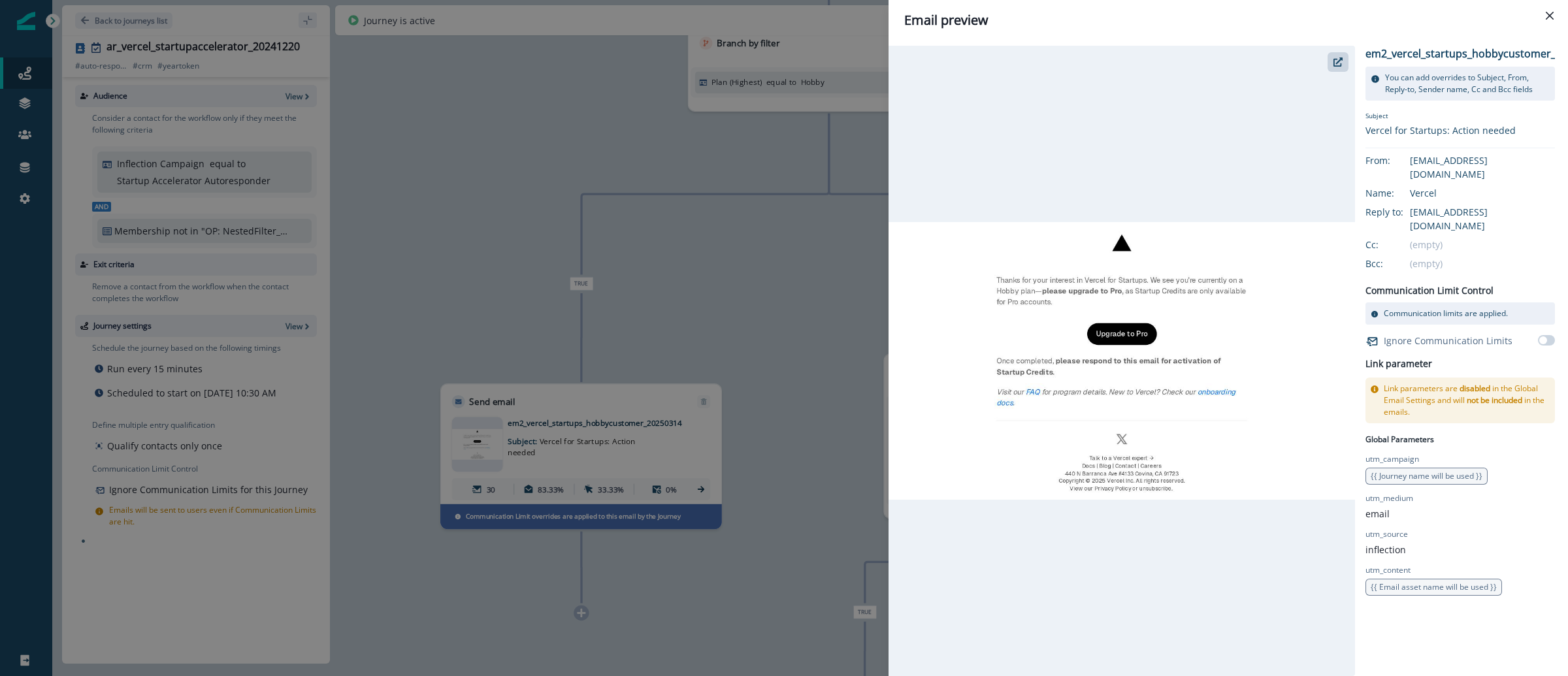
click at [862, 329] on div "Email preview em2_vercel_startups_hobbycustomer_20250314 You can add overrides …" at bounding box center [784, 338] width 1568 height 676
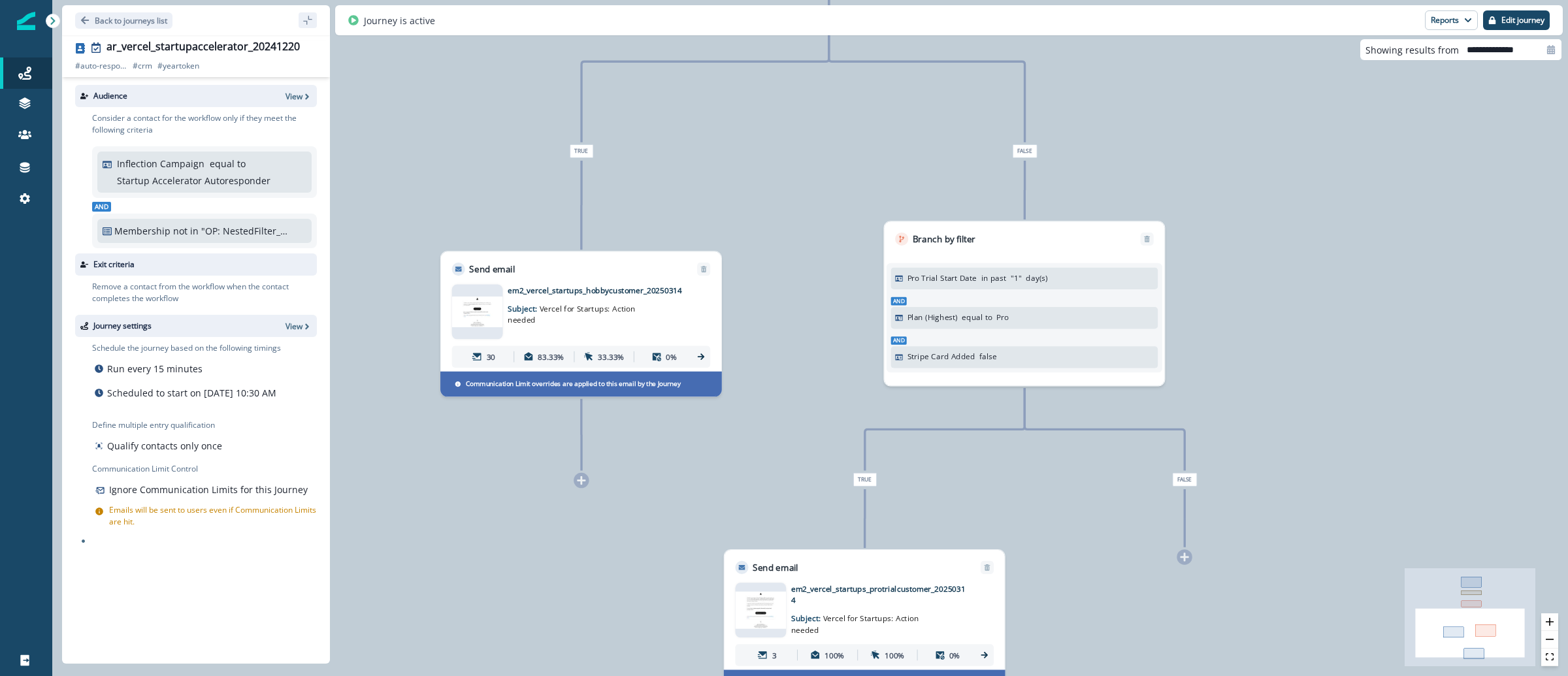
click at [1305, 261] on div "139 contacts have entered the journey Send email Email asset changed, journey r…" at bounding box center [810, 338] width 1516 height 676
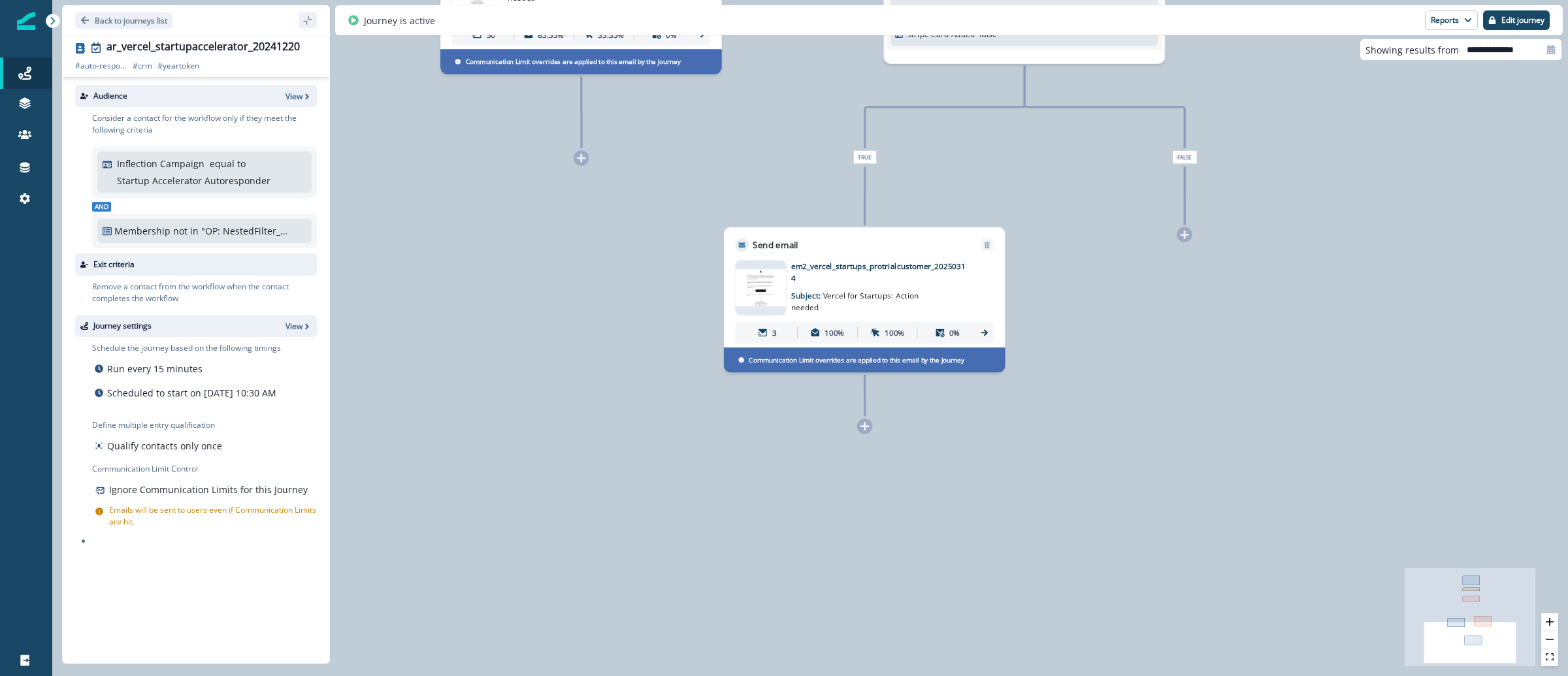
click at [771, 294] on img at bounding box center [760, 288] width 51 height 38
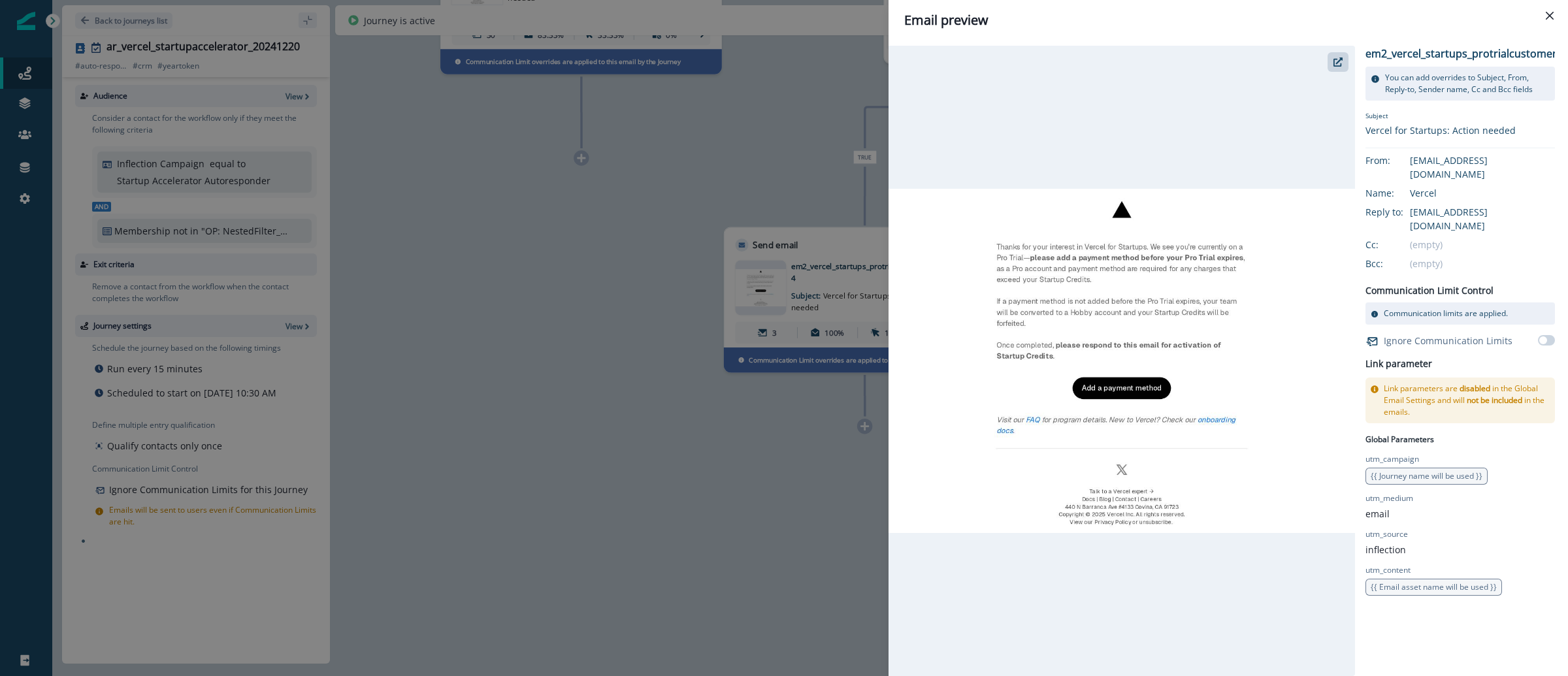
click at [732, 152] on div "Email preview em2_vercel_startups_protrialcustomer_20250314 You can add overrid…" at bounding box center [784, 338] width 1568 height 676
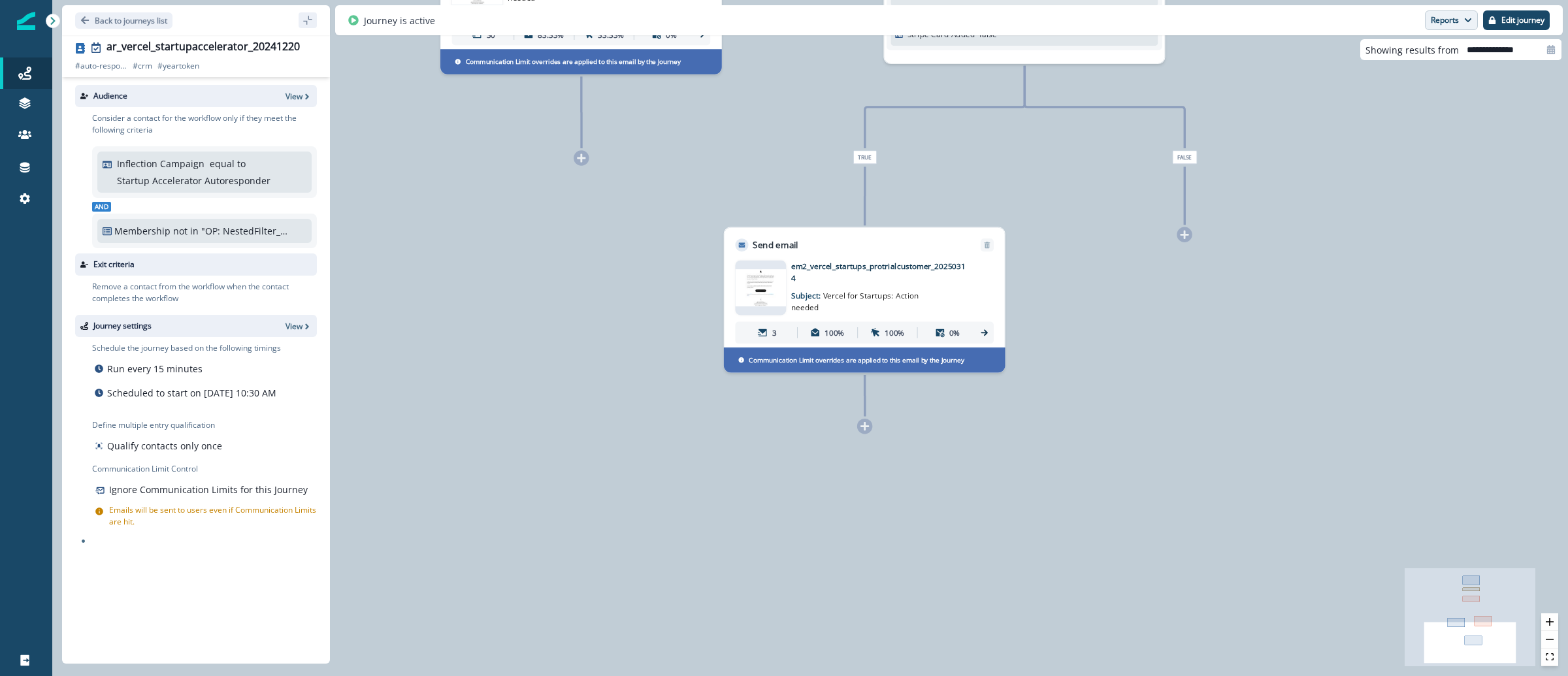
click at [1463, 26] on button "Reports" at bounding box center [1451, 20] width 53 height 20
click at [1397, 48] on p "Email Report" at bounding box center [1381, 53] width 64 height 16
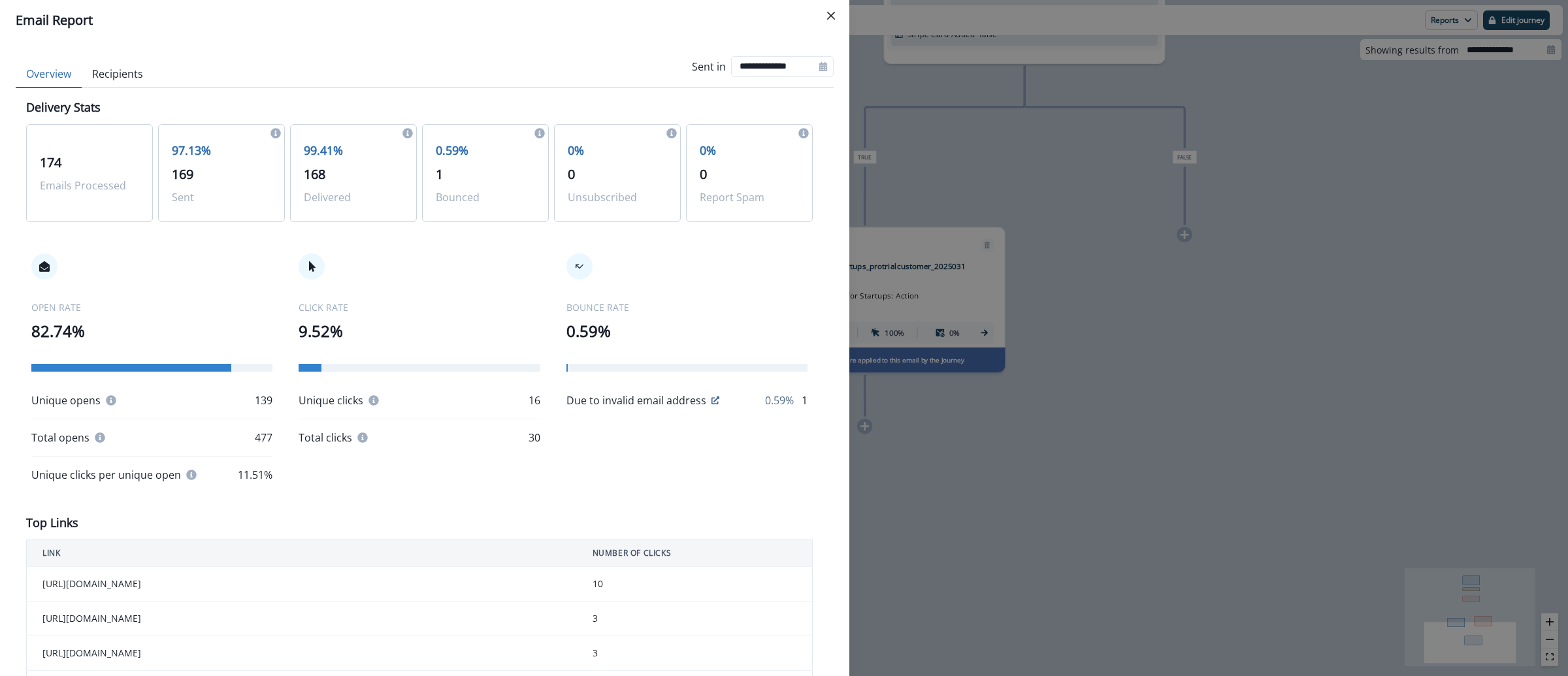
click at [819, 70] on icon at bounding box center [823, 66] width 8 height 9
select select "*"
select select "****"
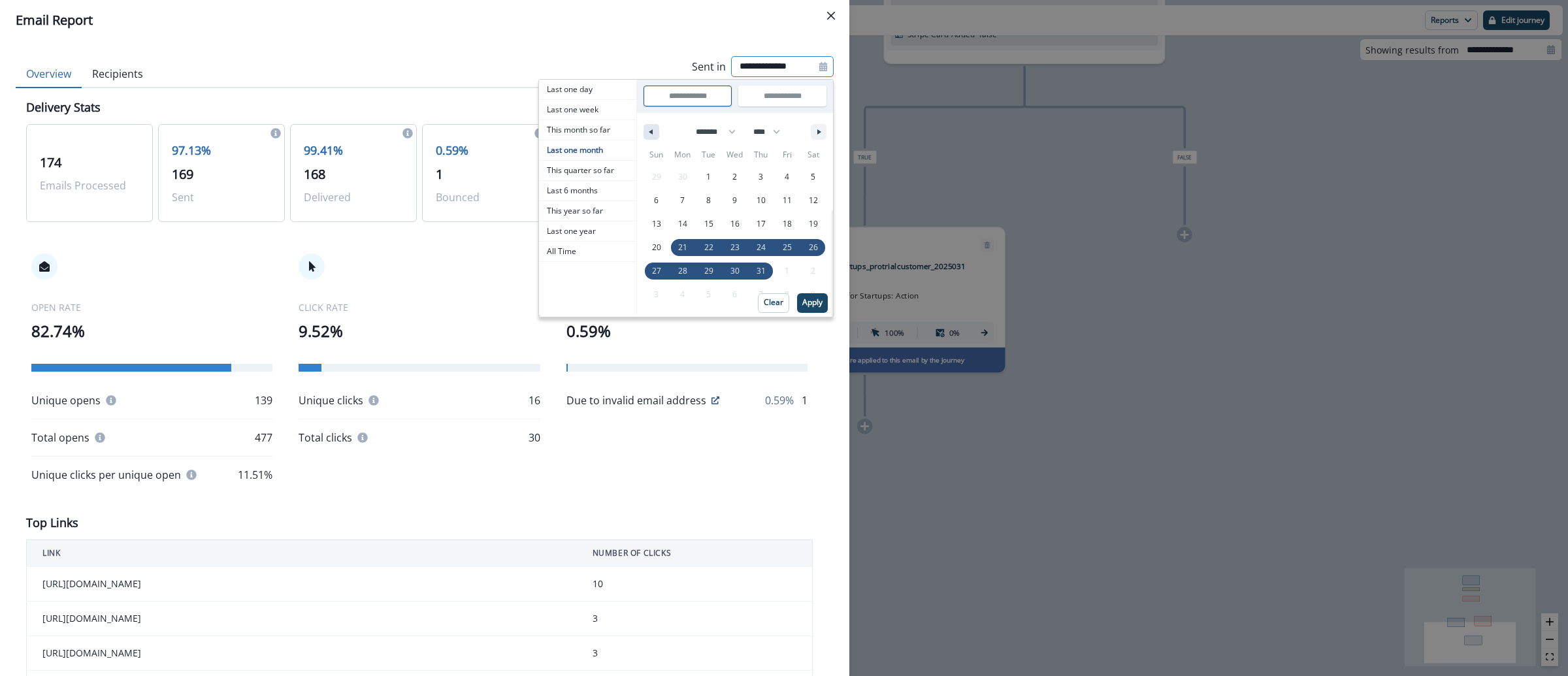
click at [644, 129] on button "button" at bounding box center [651, 132] width 16 height 16
select select "*"
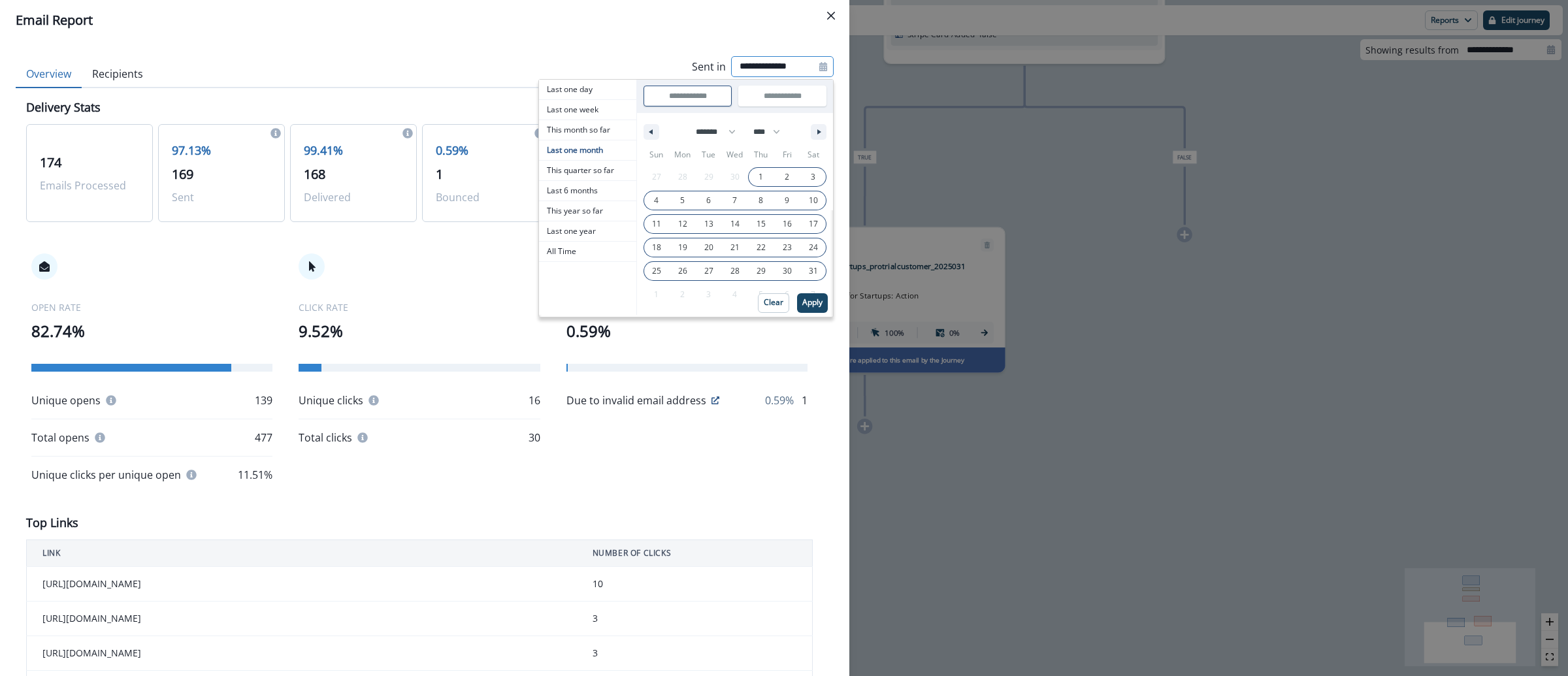
click at [748, 178] on span "1" at bounding box center [761, 177] width 26 height 17
type input "**********"
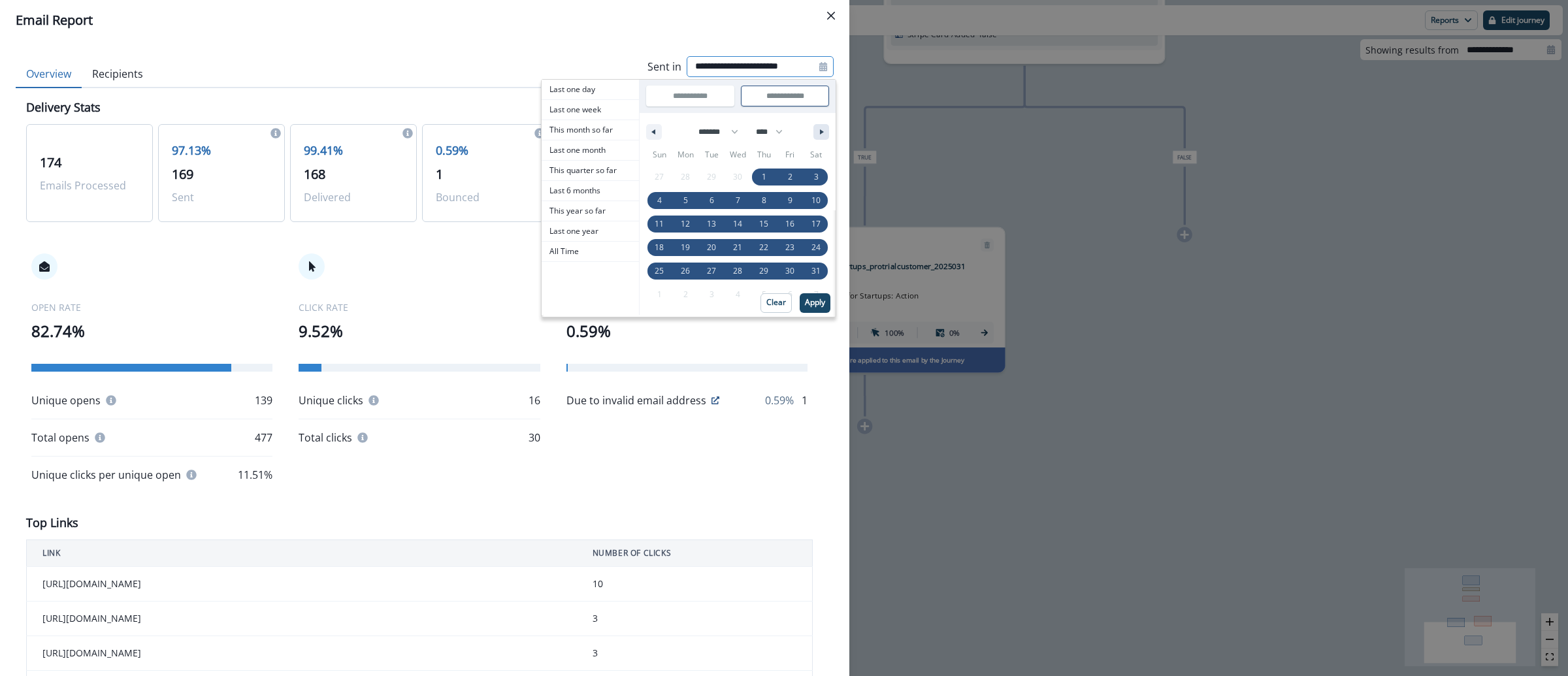
click at [820, 134] on icon "button" at bounding box center [823, 132] width 7 height 5
click at [649, 131] on icon "button" at bounding box center [652, 132] width 7 height 5
select select "*"
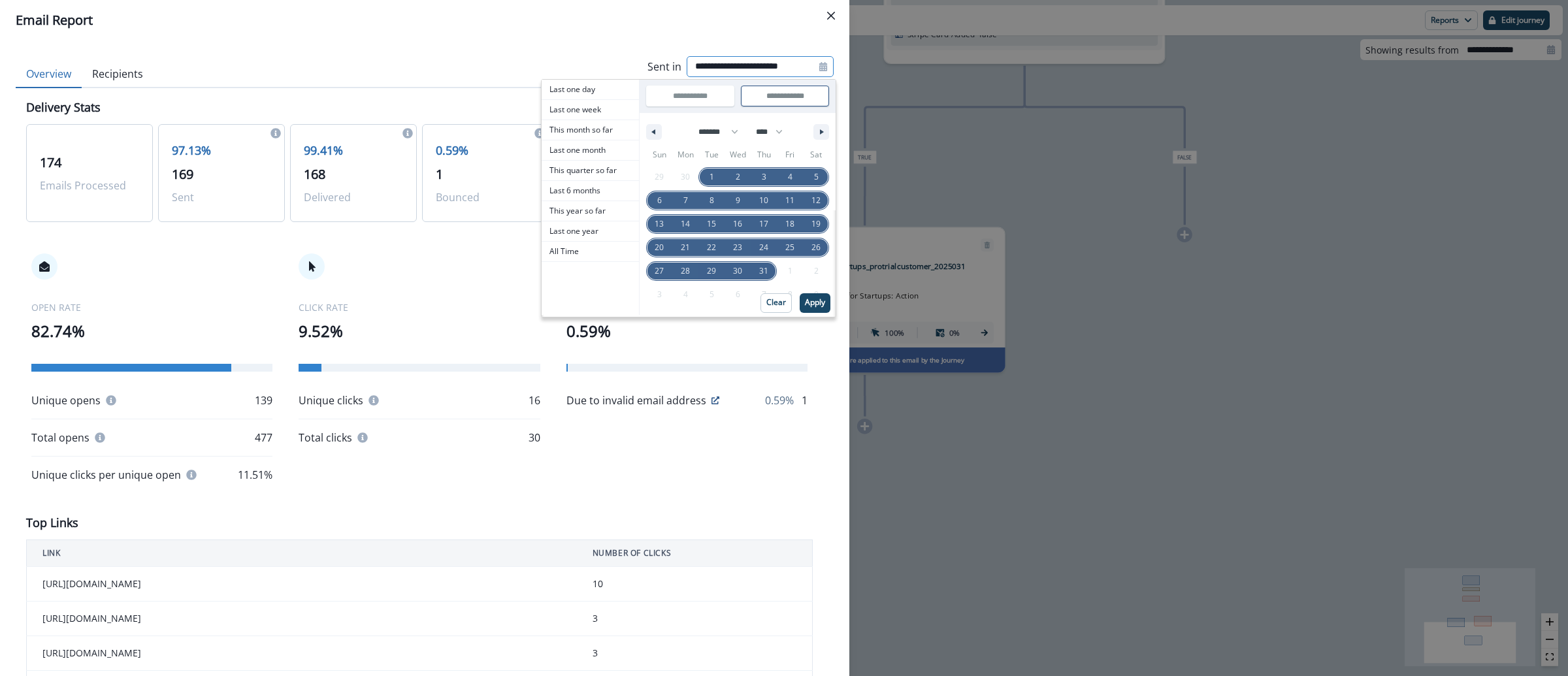
click at [759, 275] on span "31" at bounding box center [763, 271] width 9 height 23
type input "**********"
select select "*"
click at [805, 301] on p "Apply" at bounding box center [812, 302] width 21 height 9
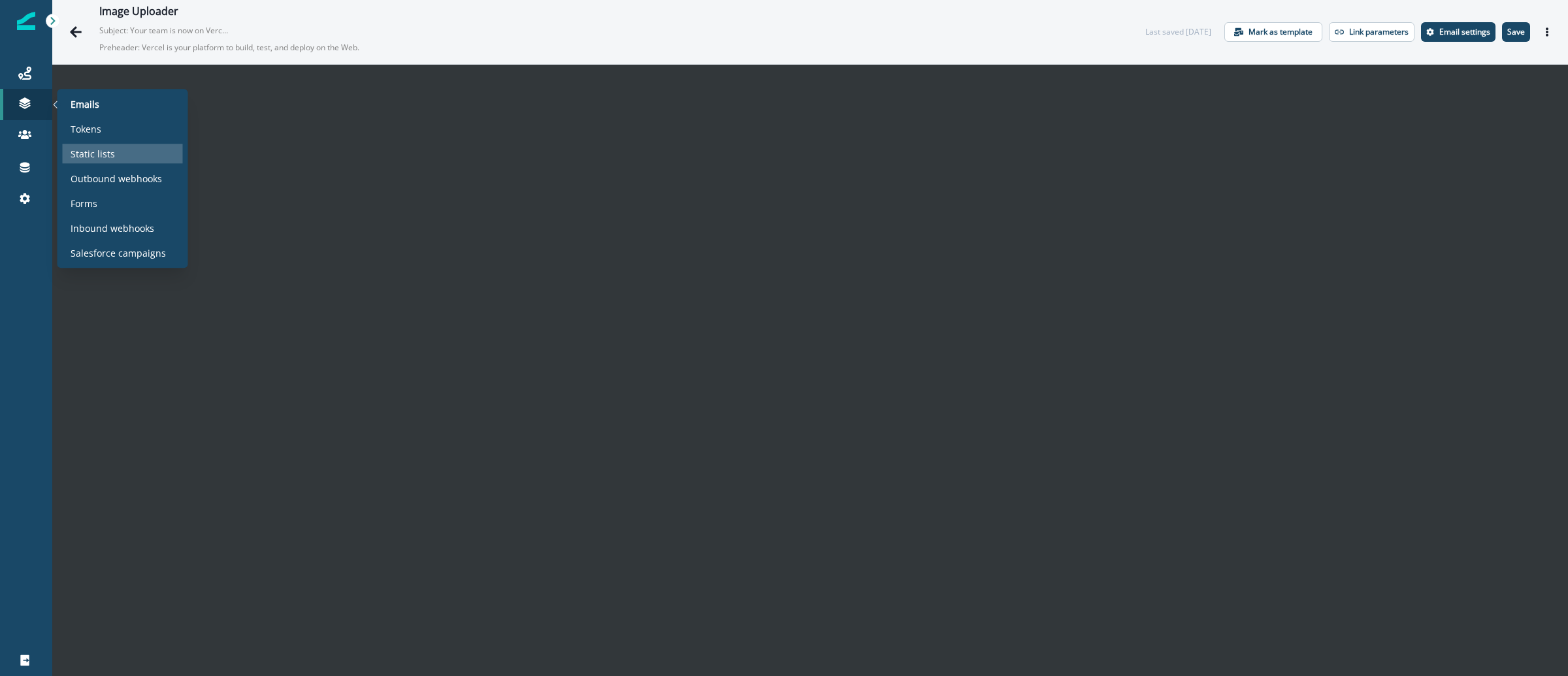
click at [110, 152] on p "Static lists" at bounding box center [92, 154] width 44 height 14
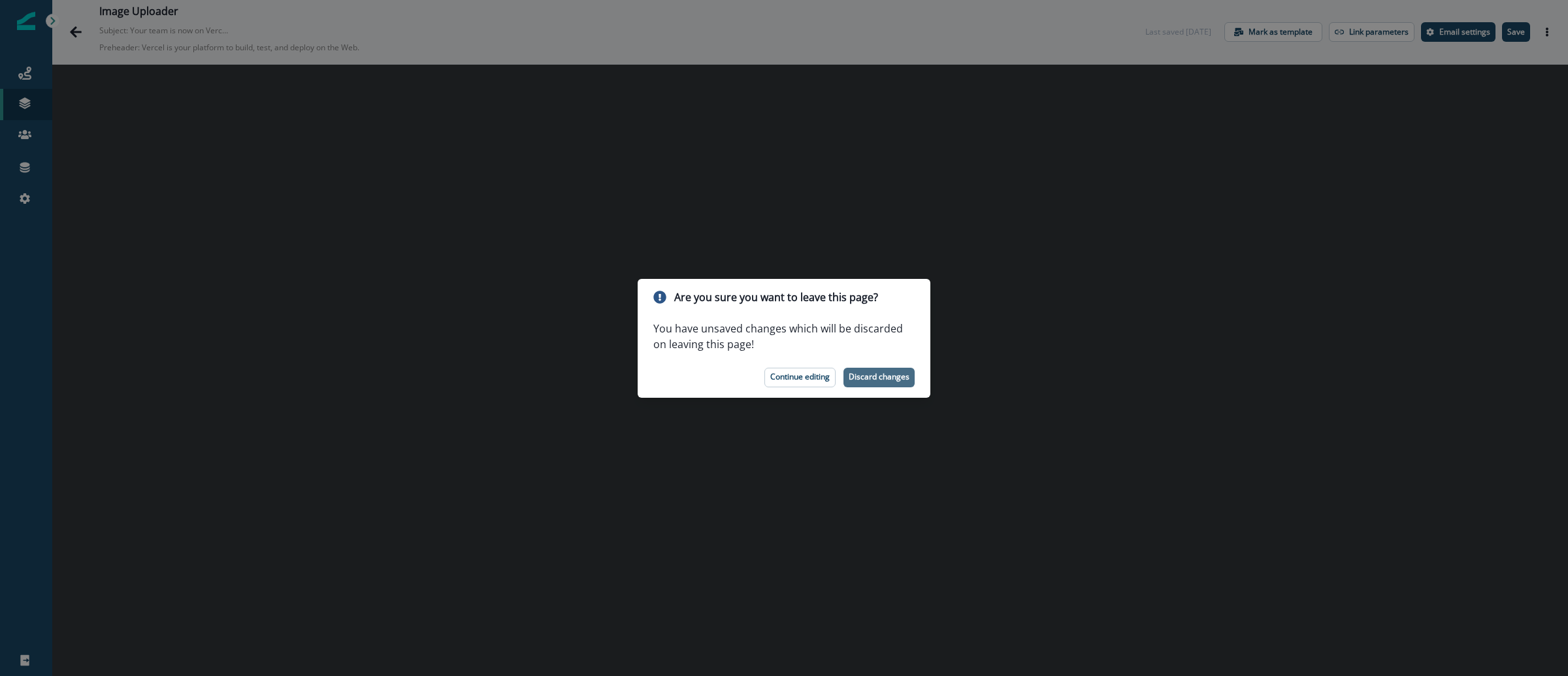
click at [874, 375] on p "Discard changes" at bounding box center [879, 377] width 61 height 9
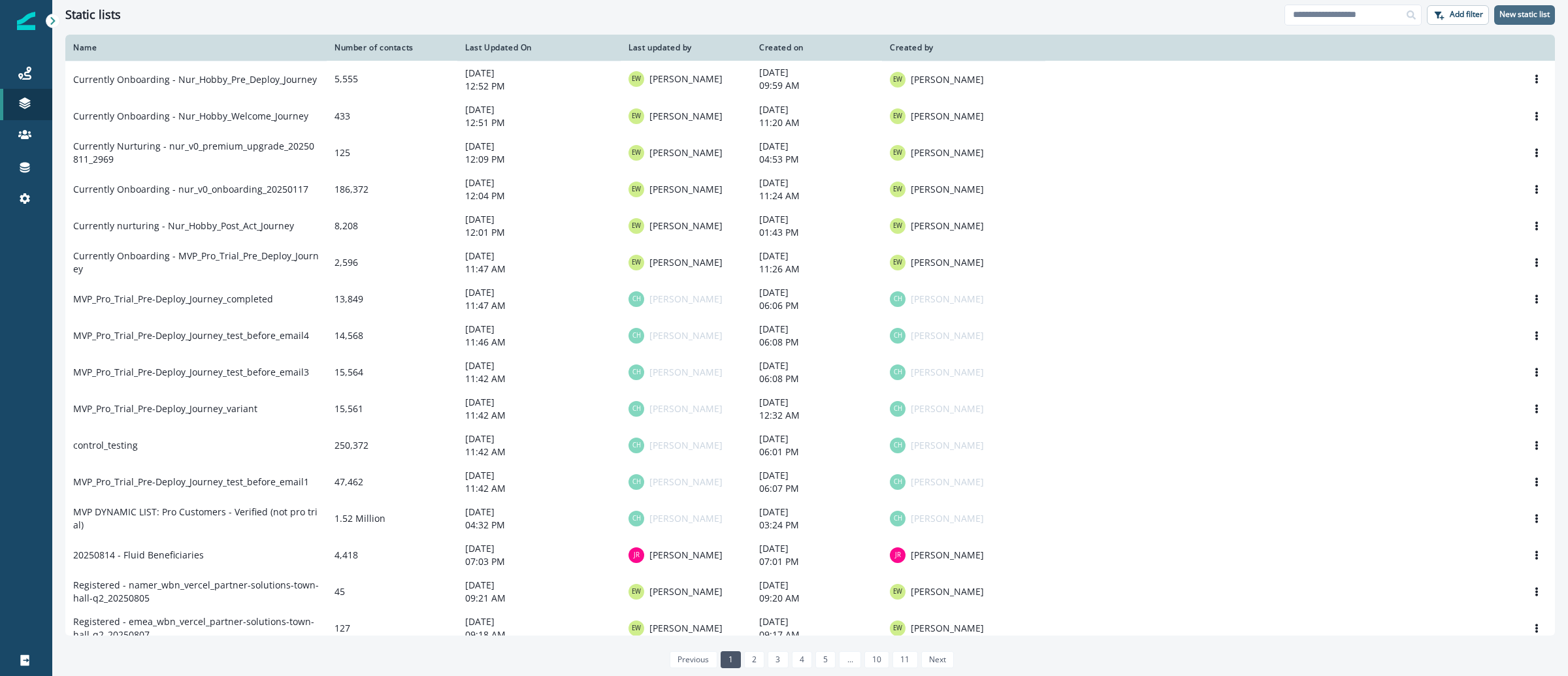
click at [1530, 12] on p "New static list" at bounding box center [1525, 14] width 51 height 9
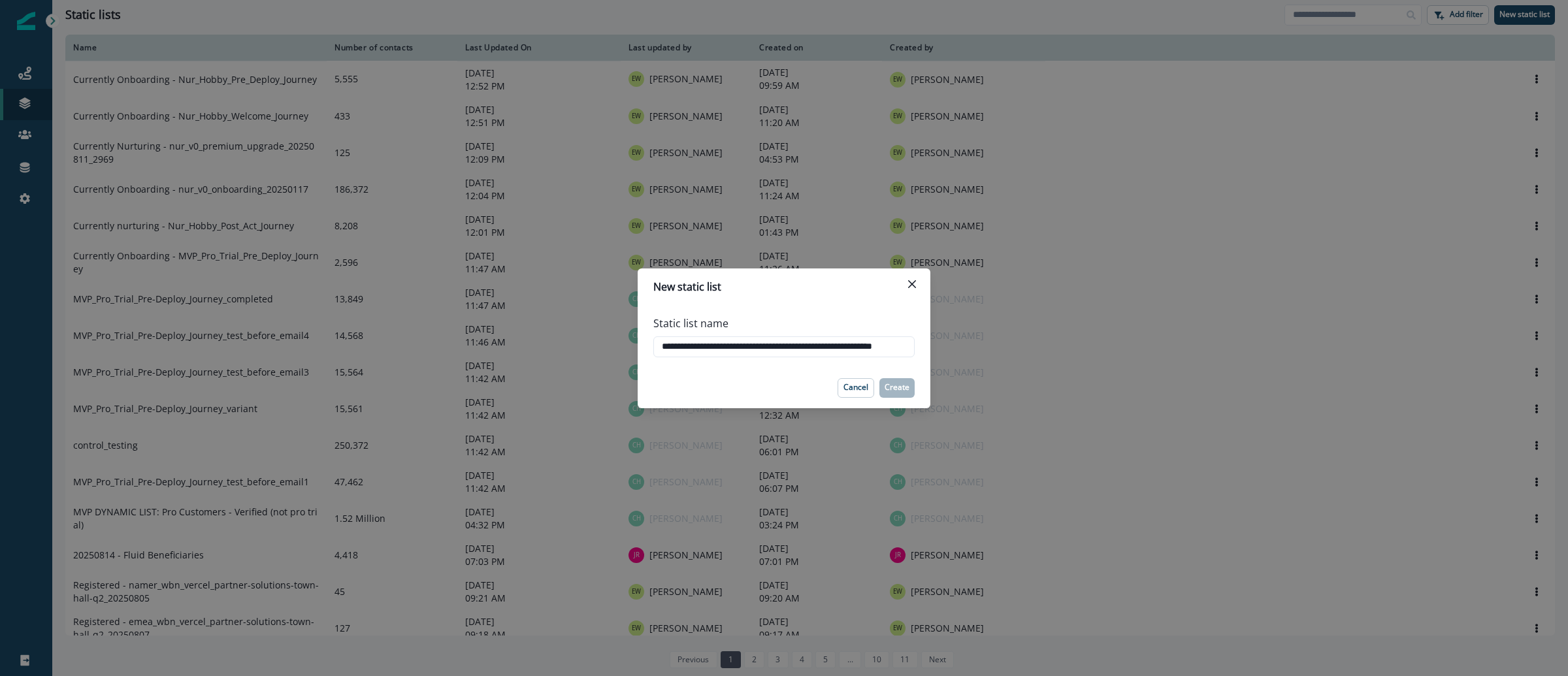
scroll to position [0, 46]
type input "**********"
click at [905, 383] on p "Create" at bounding box center [897, 387] width 25 height 9
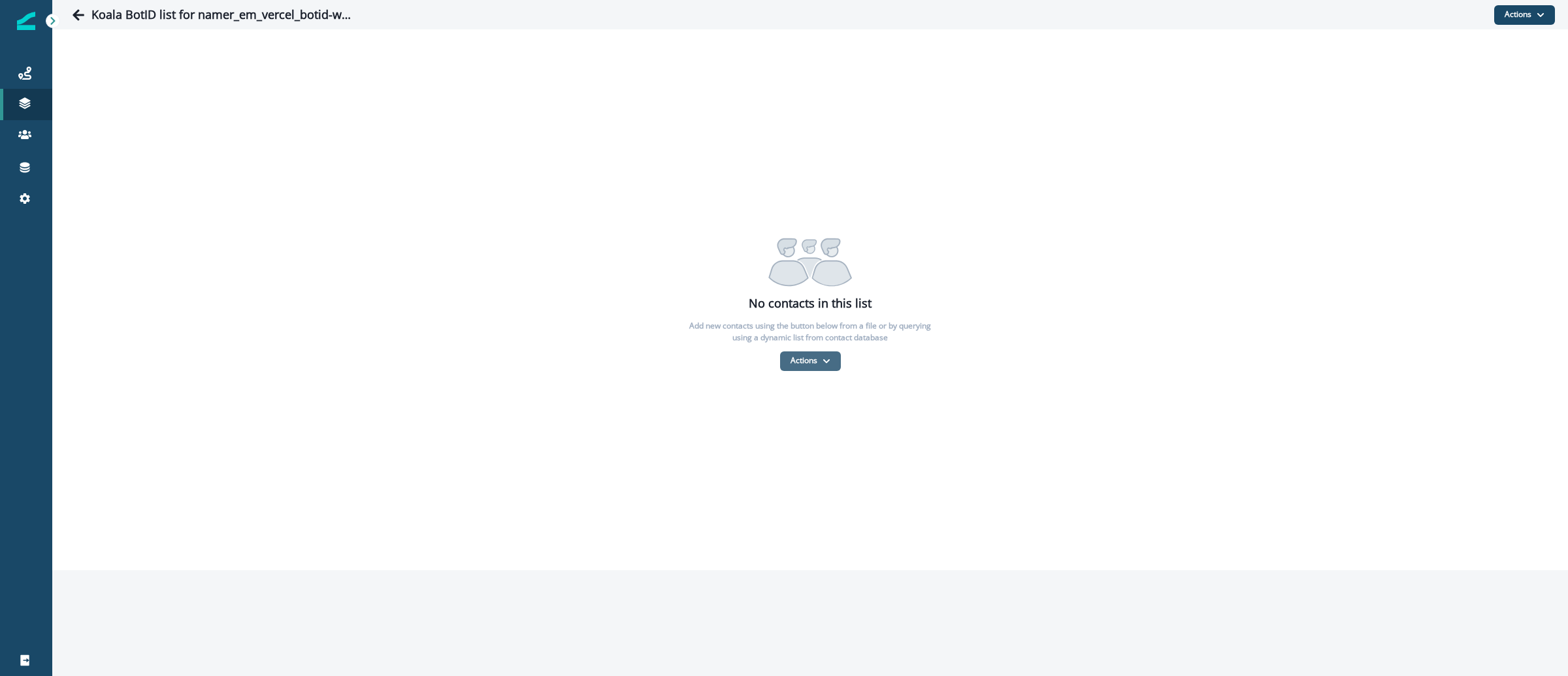
click at [801, 366] on button "Actions" at bounding box center [810, 361] width 61 height 20
click at [806, 410] on button "From a CSV file" at bounding box center [839, 416] width 116 height 22
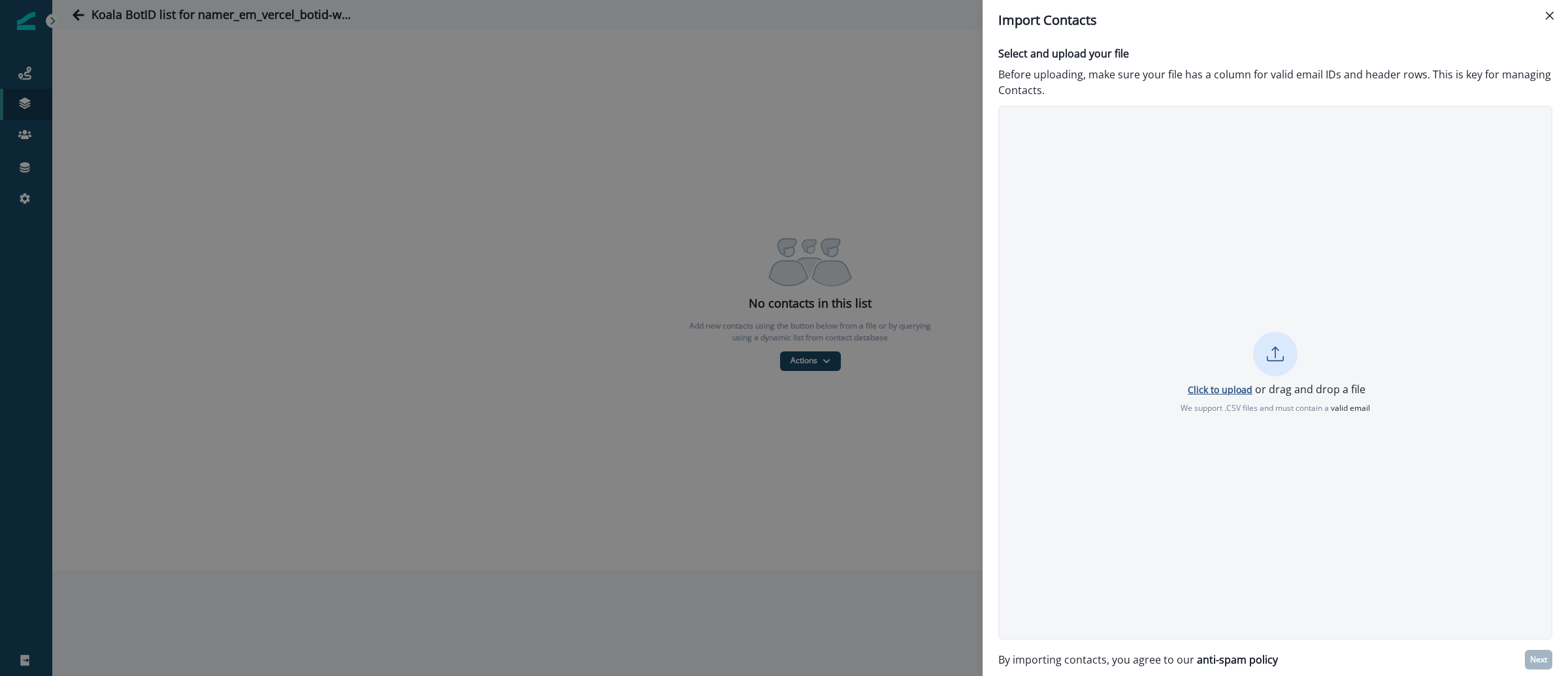
click at [1212, 388] on p "Click to upload" at bounding box center [1220, 390] width 65 height 12
click at [1535, 658] on p "Next" at bounding box center [1539, 659] width 17 height 9
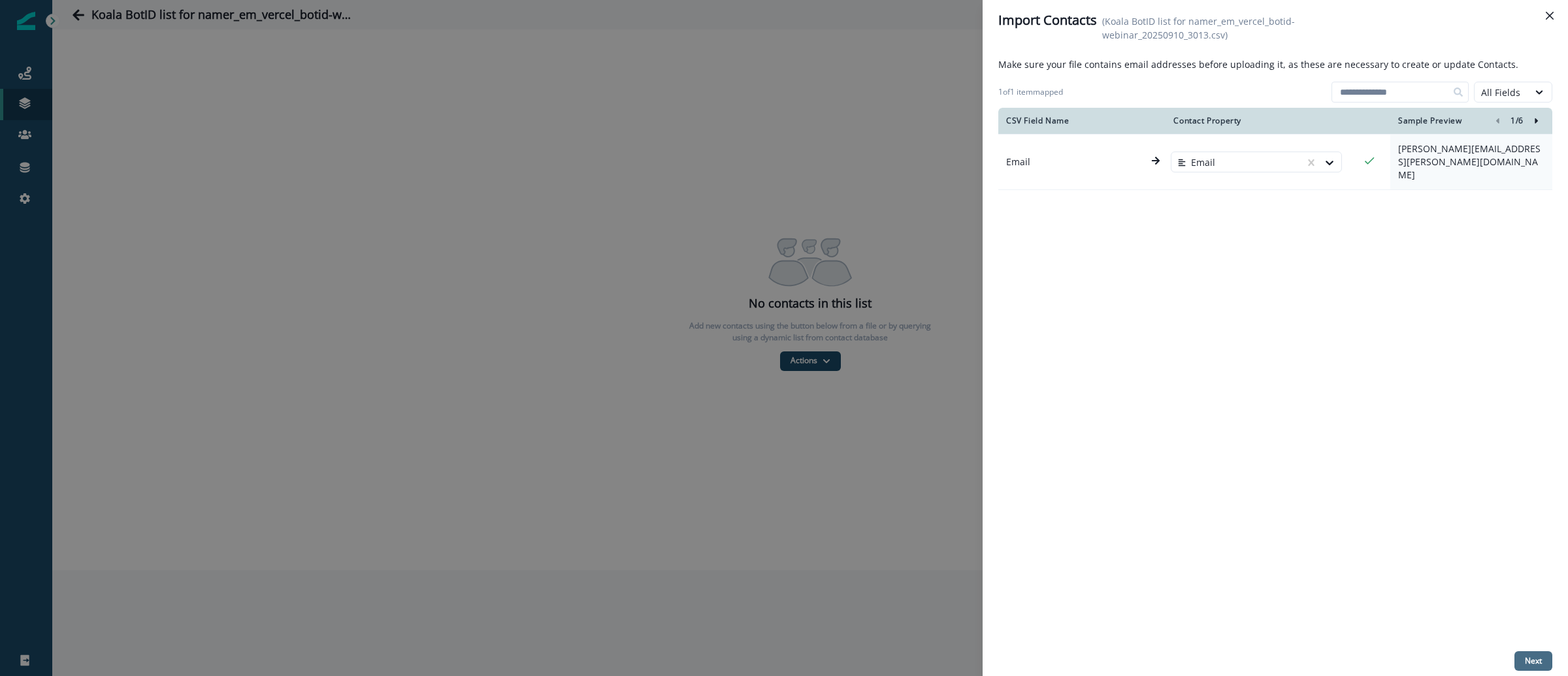
click at [1530, 656] on p "Next" at bounding box center [1533, 660] width 17 height 9
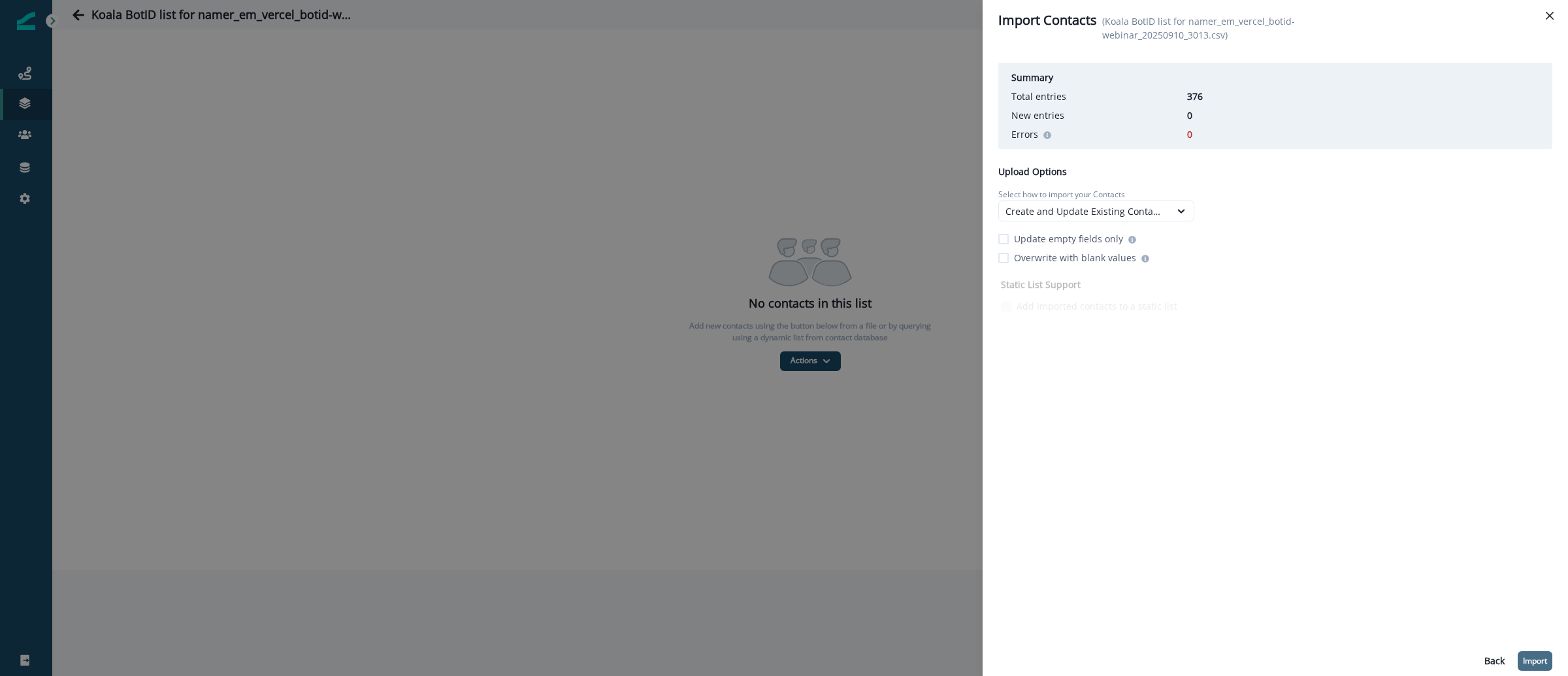
click at [1538, 659] on p "Import" at bounding box center [1534, 660] width 24 height 9
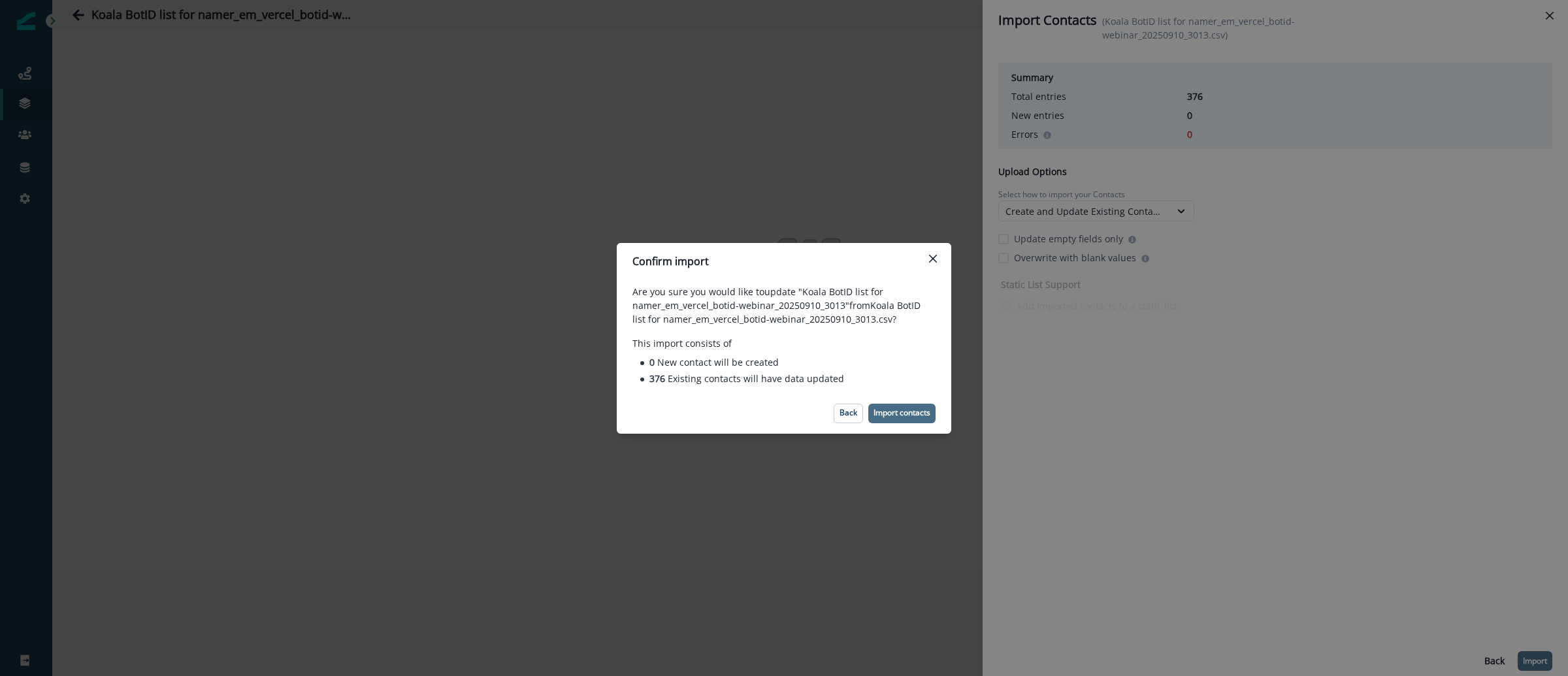
click at [905, 418] on button "Import contacts" at bounding box center [902, 414] width 67 height 20
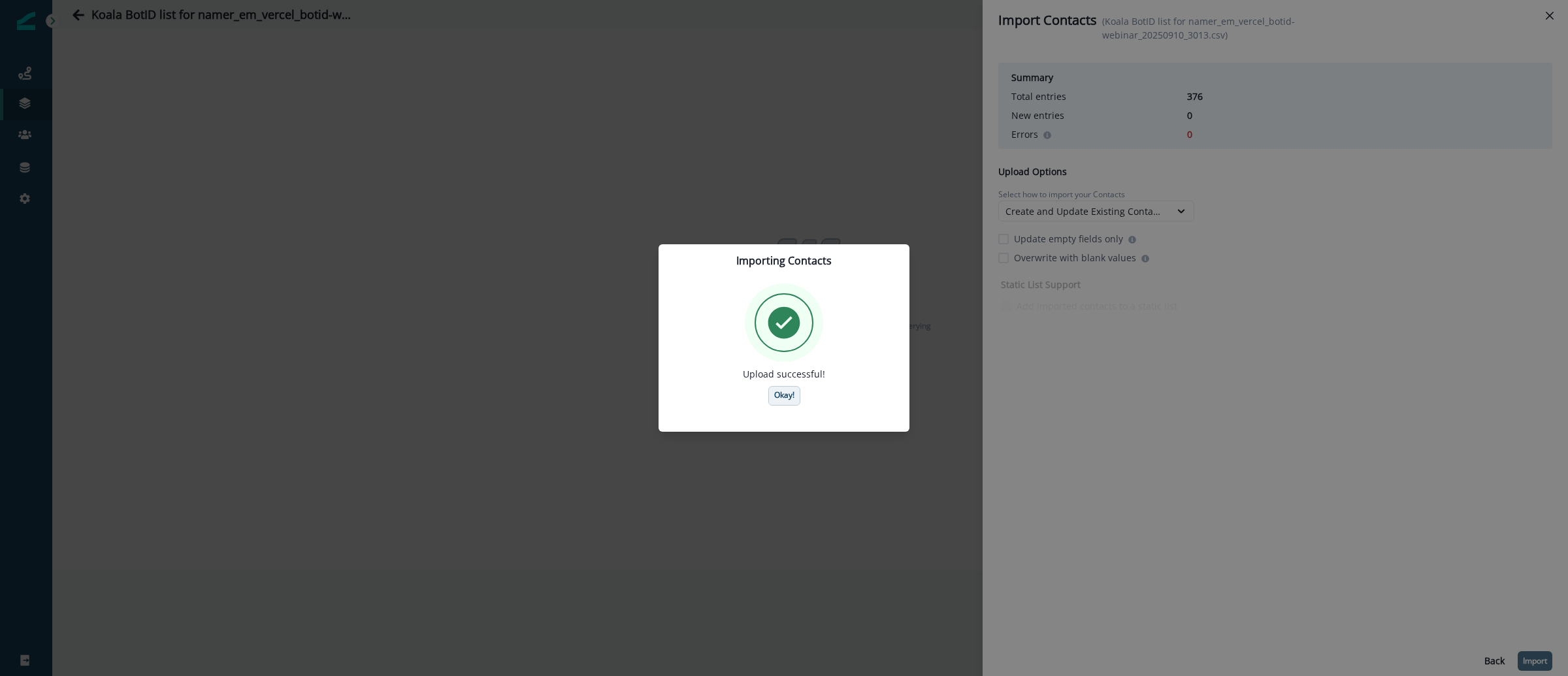
click at [780, 398] on p "Okay!" at bounding box center [784, 394] width 21 height 9
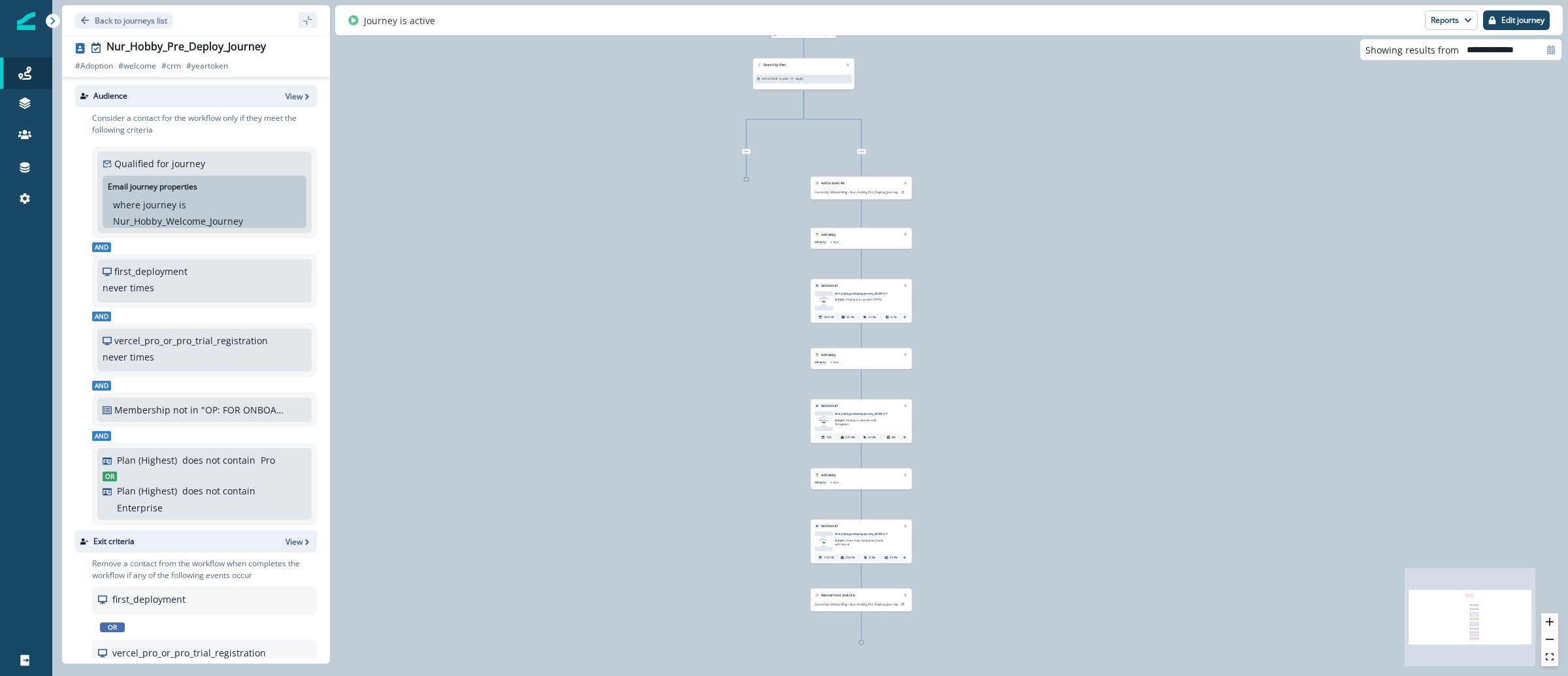
click at [33, 16] on img at bounding box center [26, 21] width 18 height 18
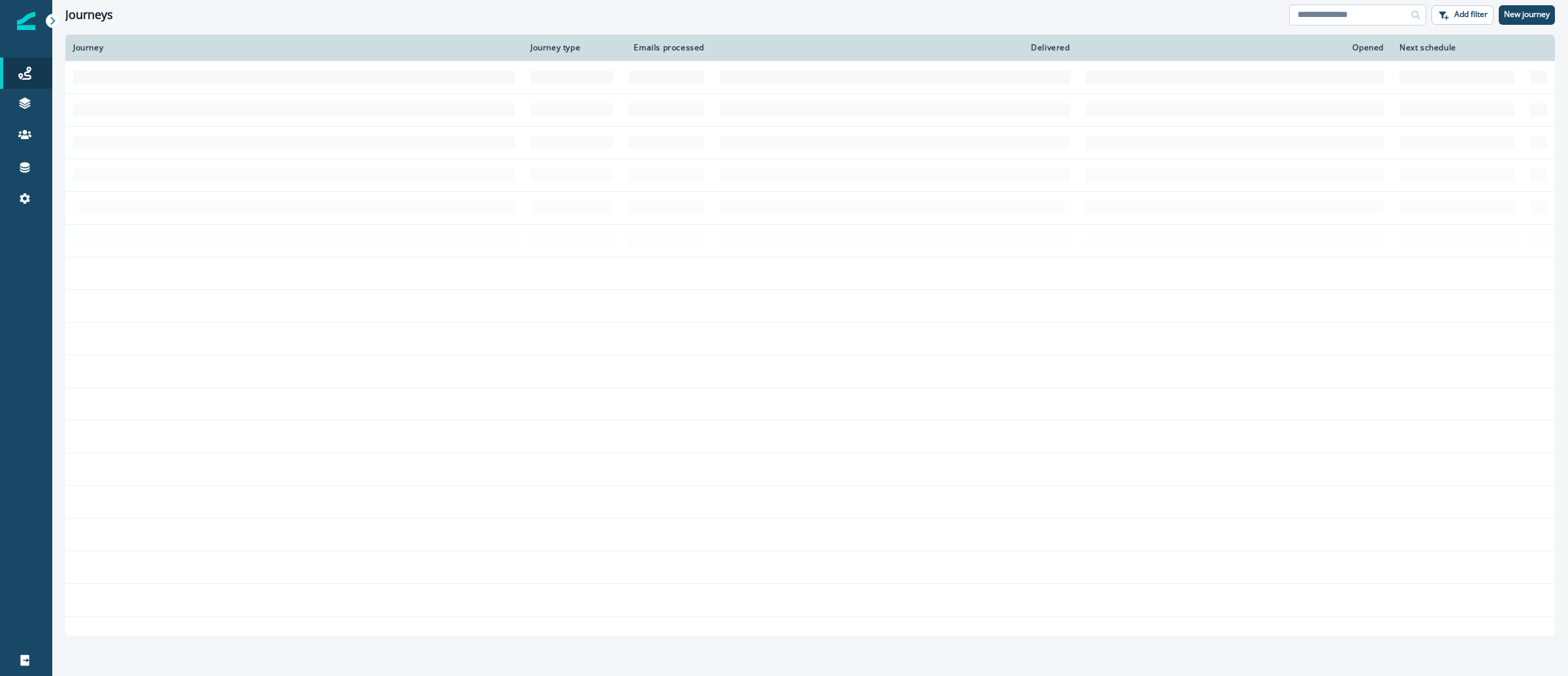
click at [1322, 9] on input at bounding box center [1357, 15] width 137 height 21
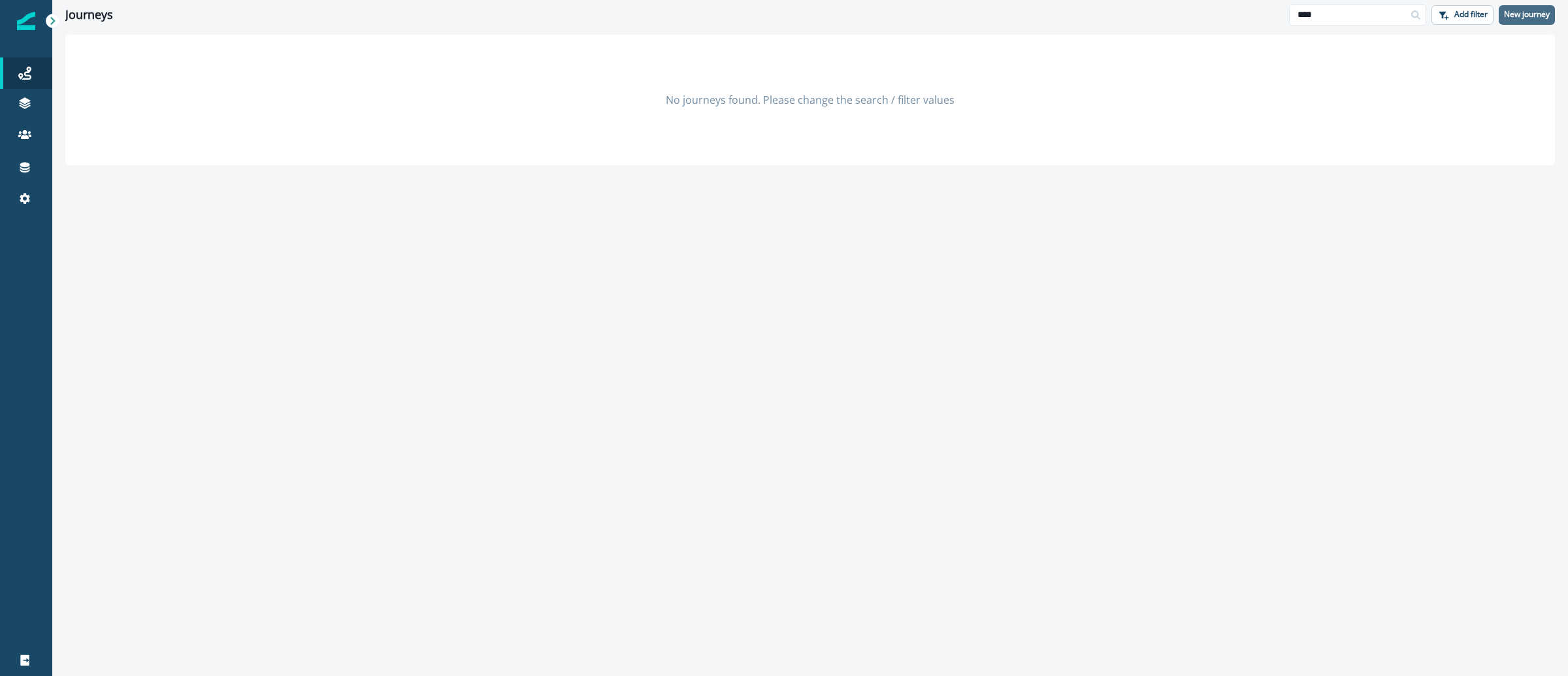
type input "****"
click at [1528, 16] on p "New journey" at bounding box center [1527, 14] width 46 height 9
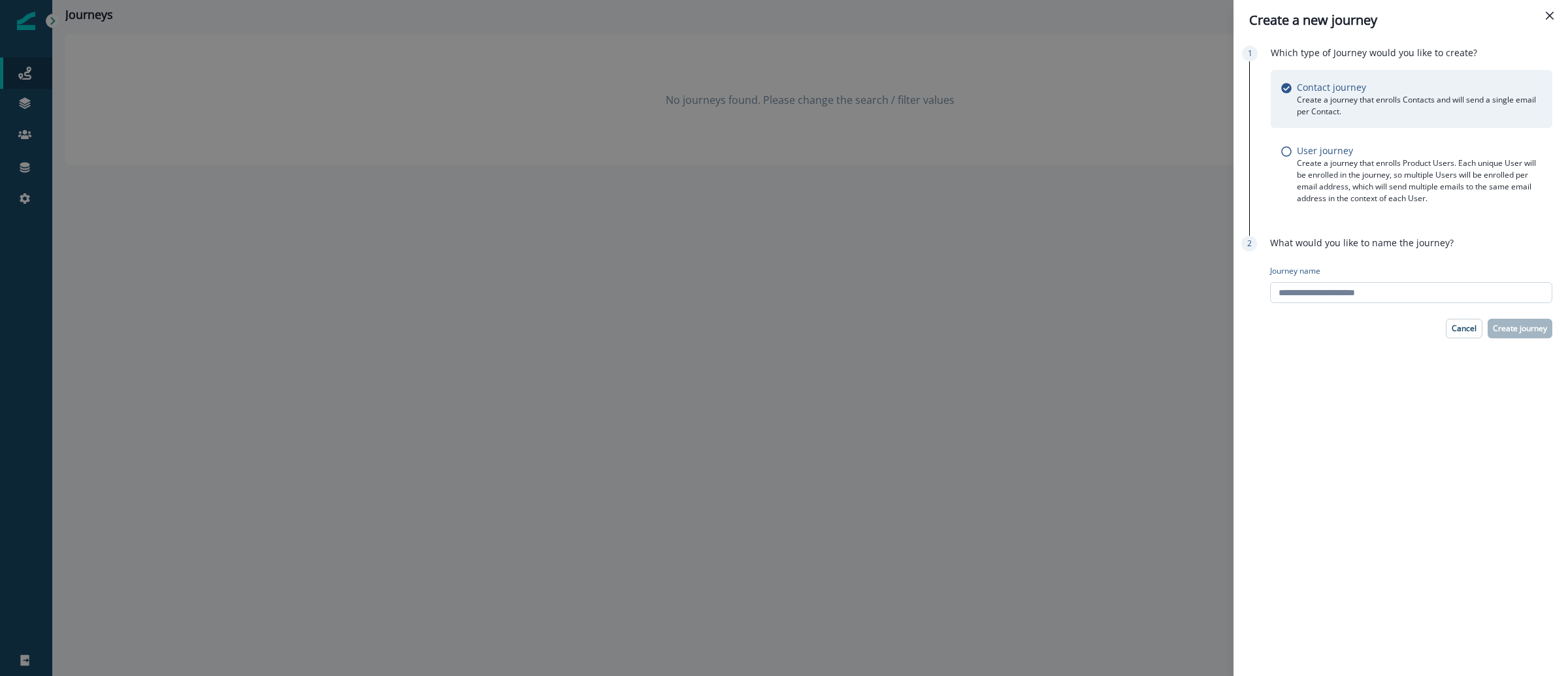
click at [1439, 285] on input "Journey name" at bounding box center [1411, 293] width 282 height 21
paste input "**********"
type input "**********"
click at [1504, 331] on p "Create journey" at bounding box center [1519, 328] width 54 height 9
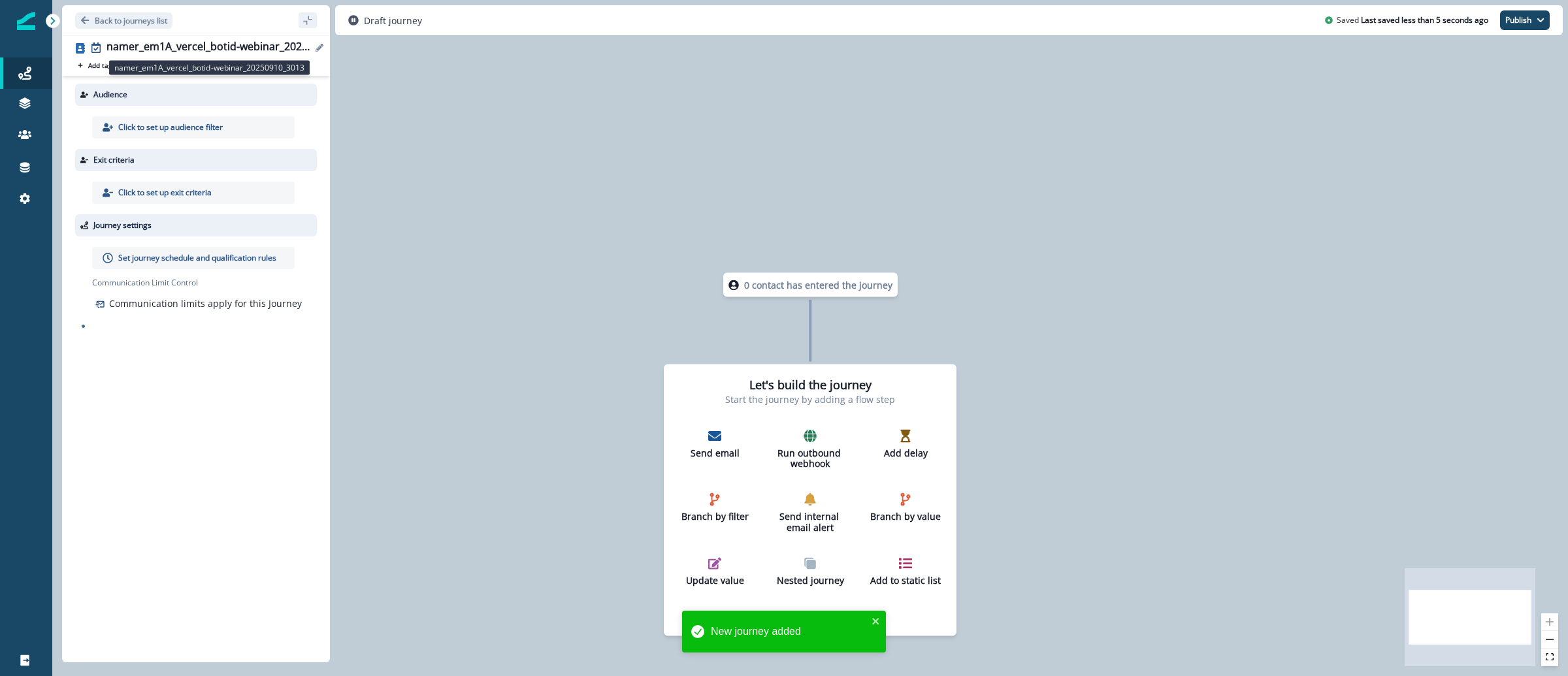
click at [207, 42] on div "namer_em1A_vercel_botid-webinar_20250910_3013" at bounding box center [209, 47] width 205 height 14
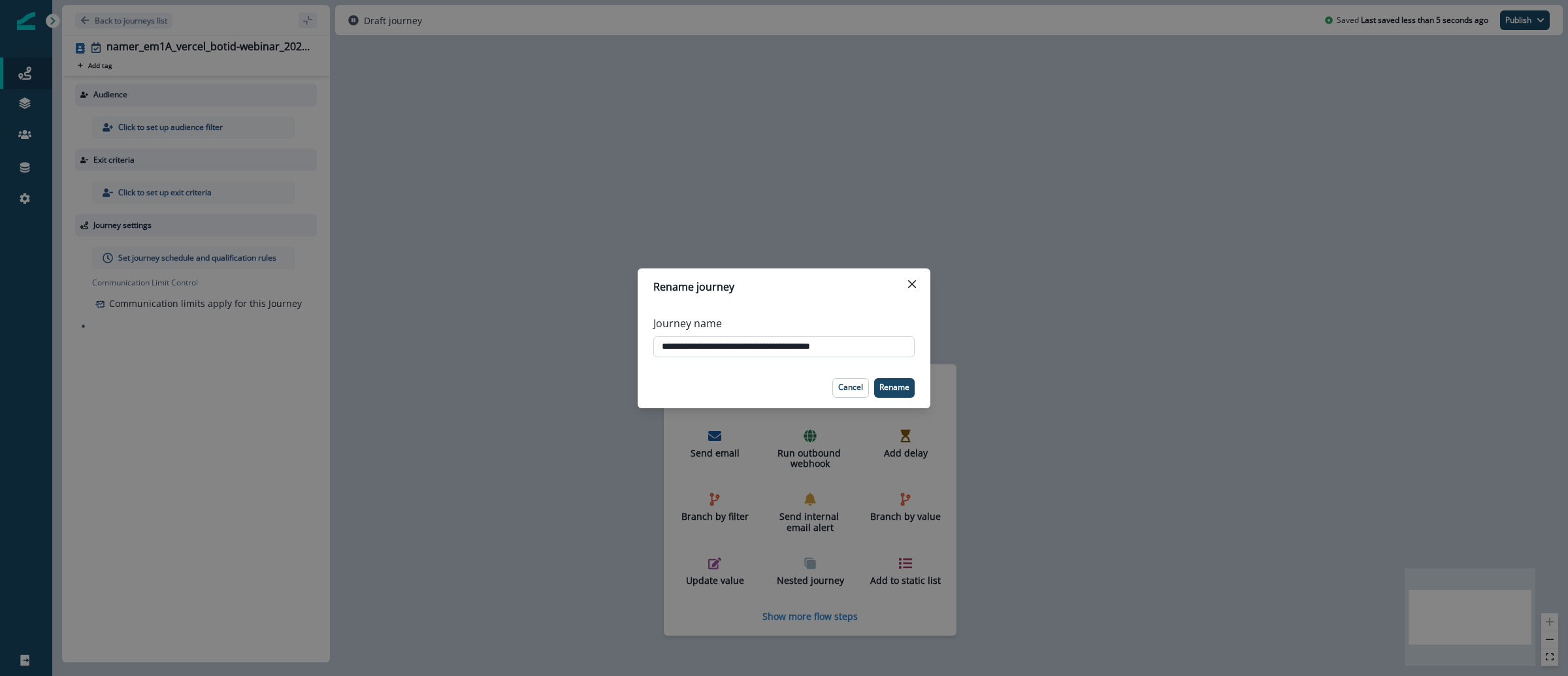
click at [717, 351] on input "**********" at bounding box center [784, 347] width 261 height 21
type input "**********"
click at [894, 387] on p "Rename" at bounding box center [894, 387] width 30 height 9
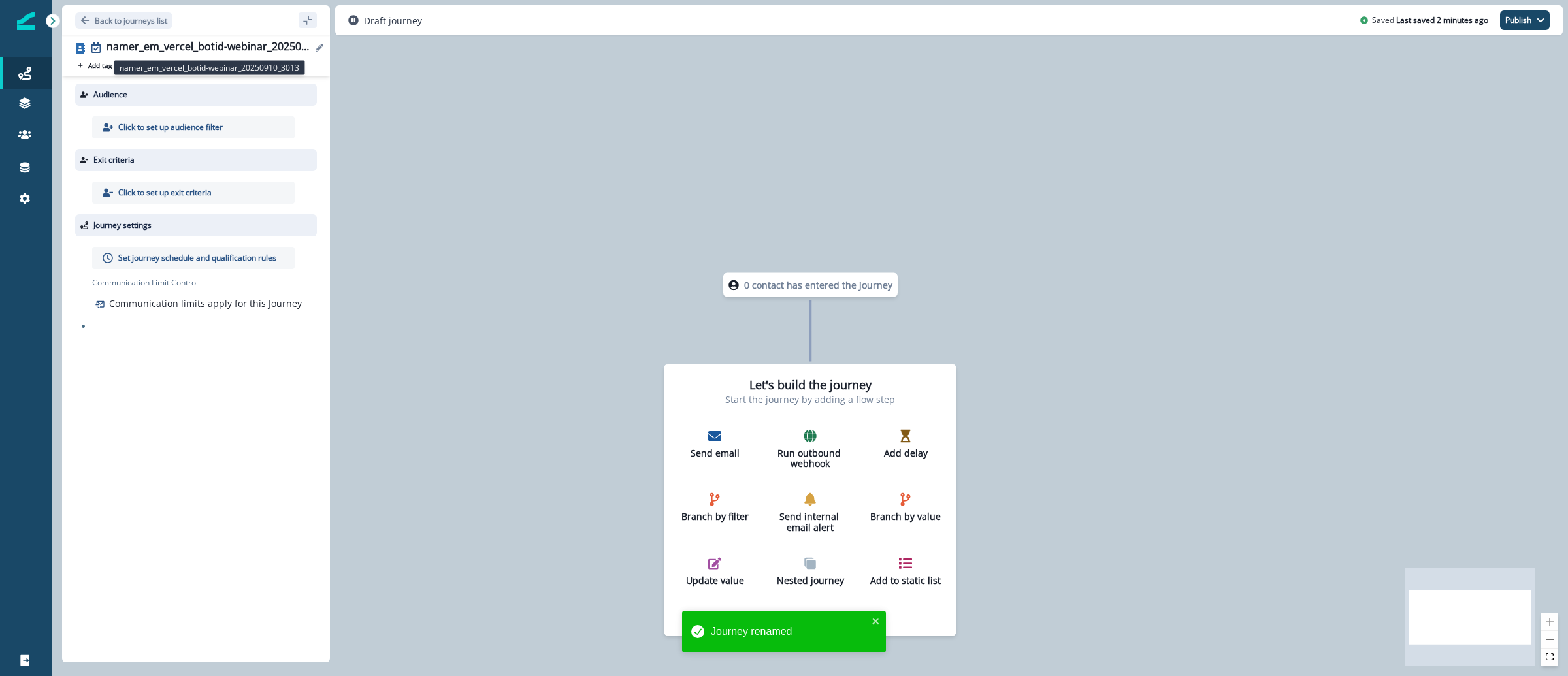
click at [155, 49] on div "namer_em_vercel_botid-webinar_20250910_3013" at bounding box center [209, 47] width 205 height 14
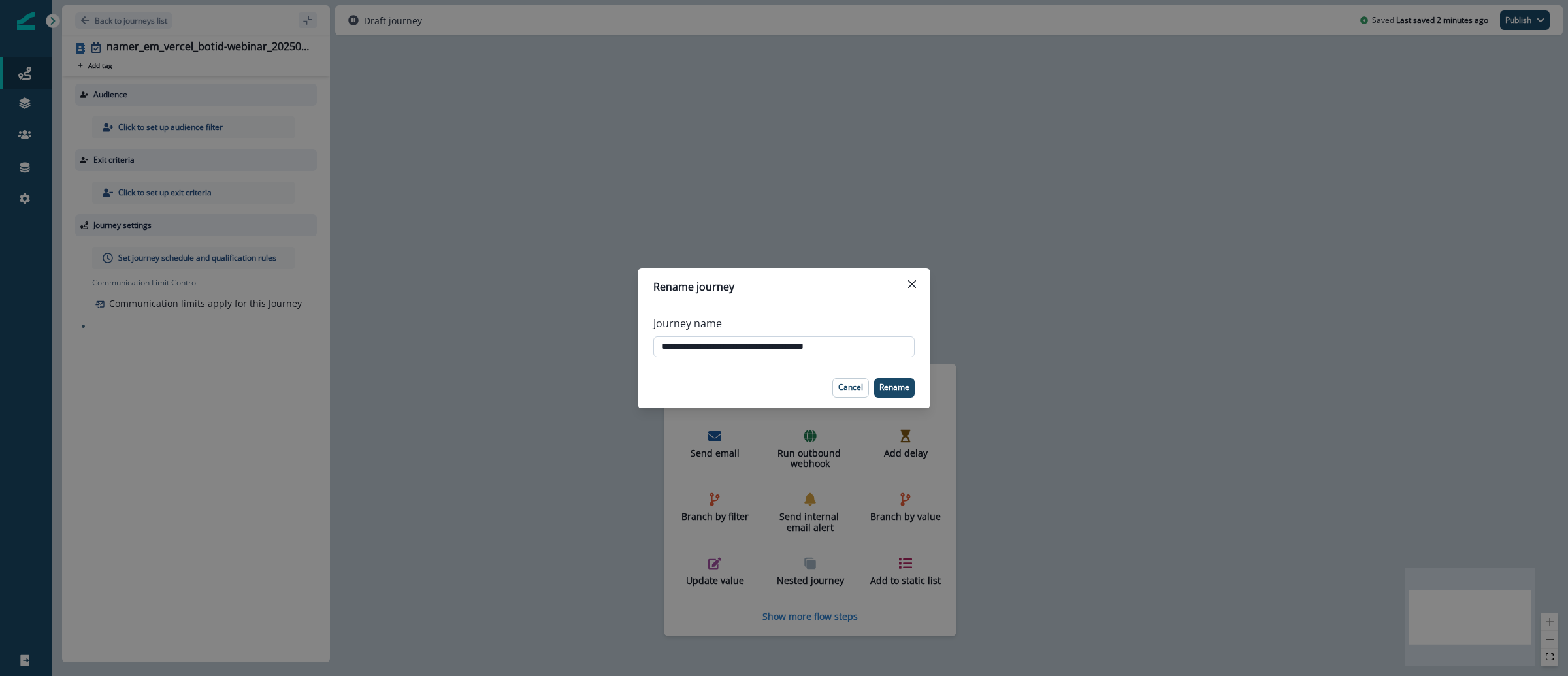
click at [691, 342] on input "**********" at bounding box center [784, 347] width 261 height 21
click at [860, 390] on p "Cancel" at bounding box center [851, 387] width 25 height 9
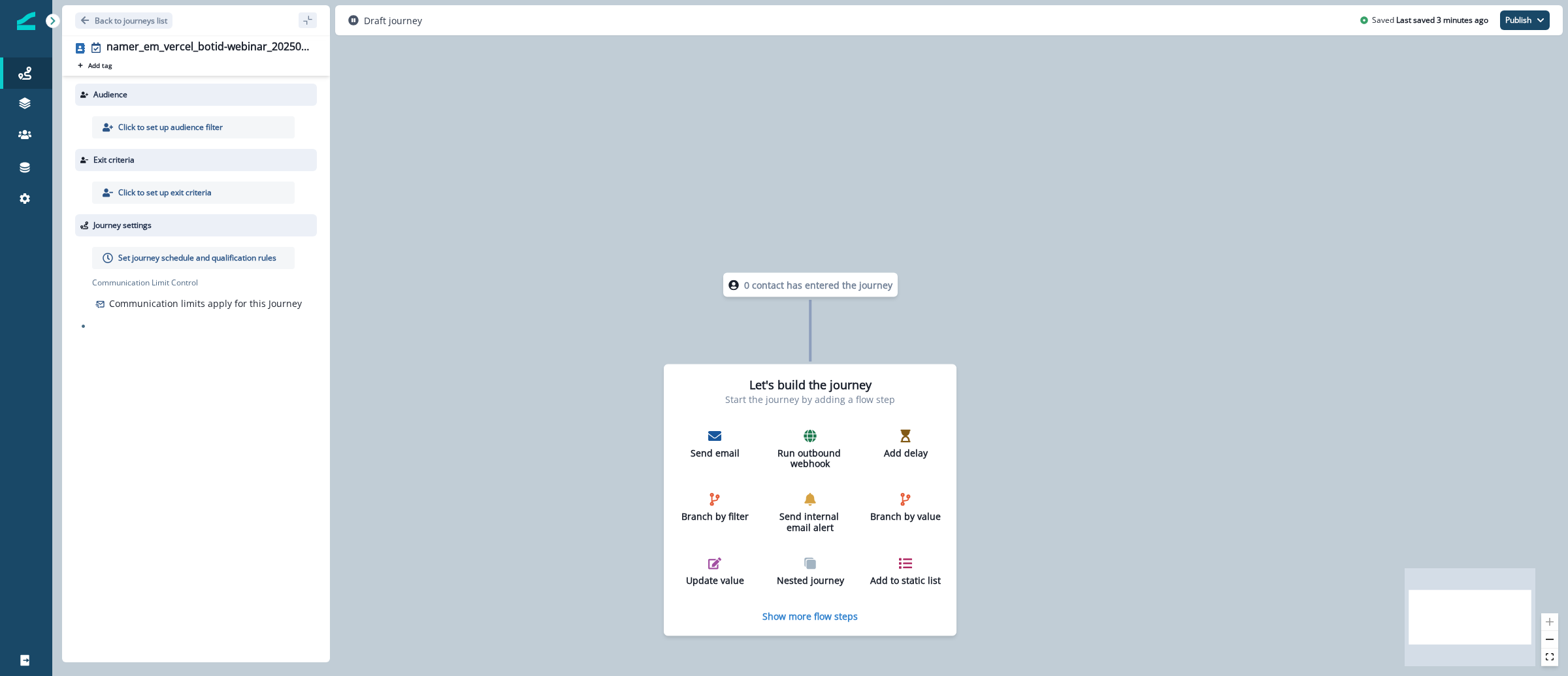
click at [209, 124] on p "Click to set up audience filter" at bounding box center [170, 127] width 105 height 12
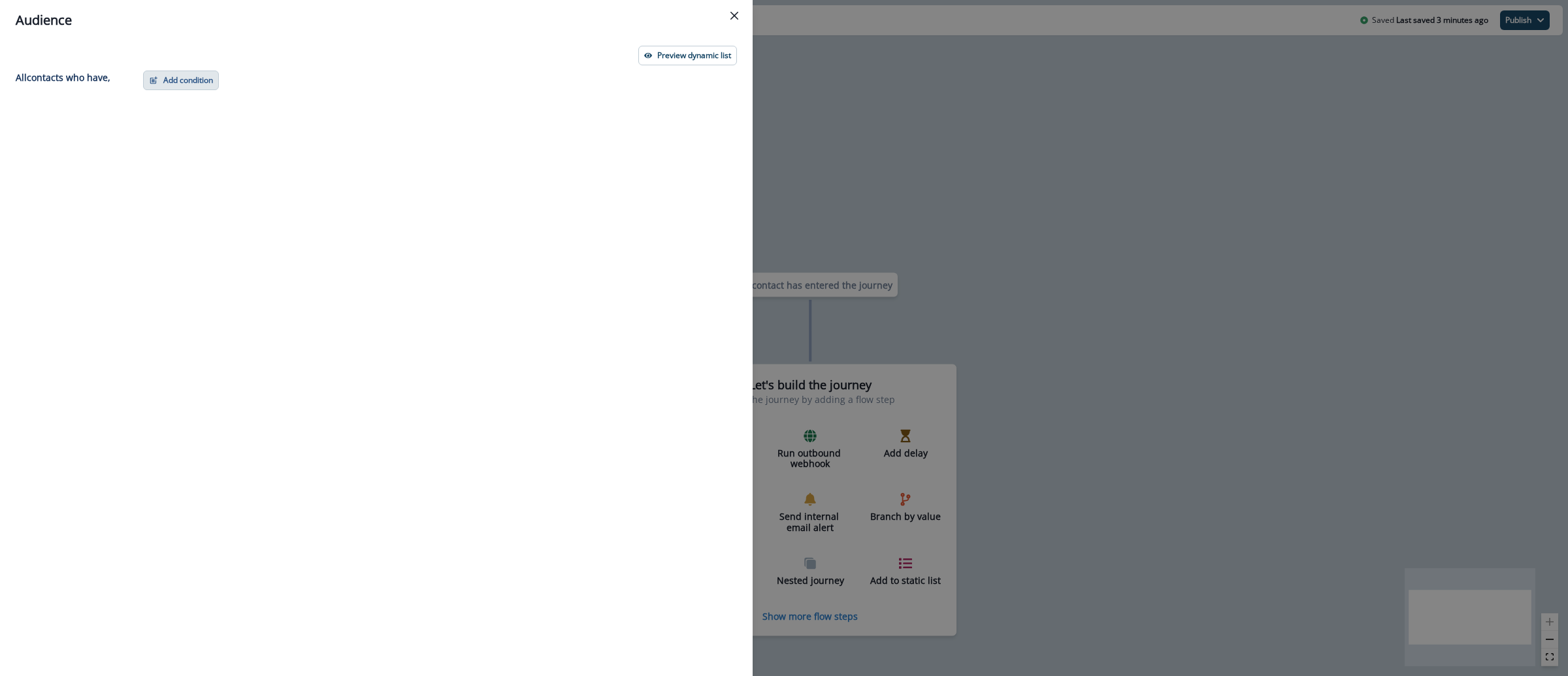
click at [204, 75] on button "Add condition" at bounding box center [181, 80] width 76 height 20
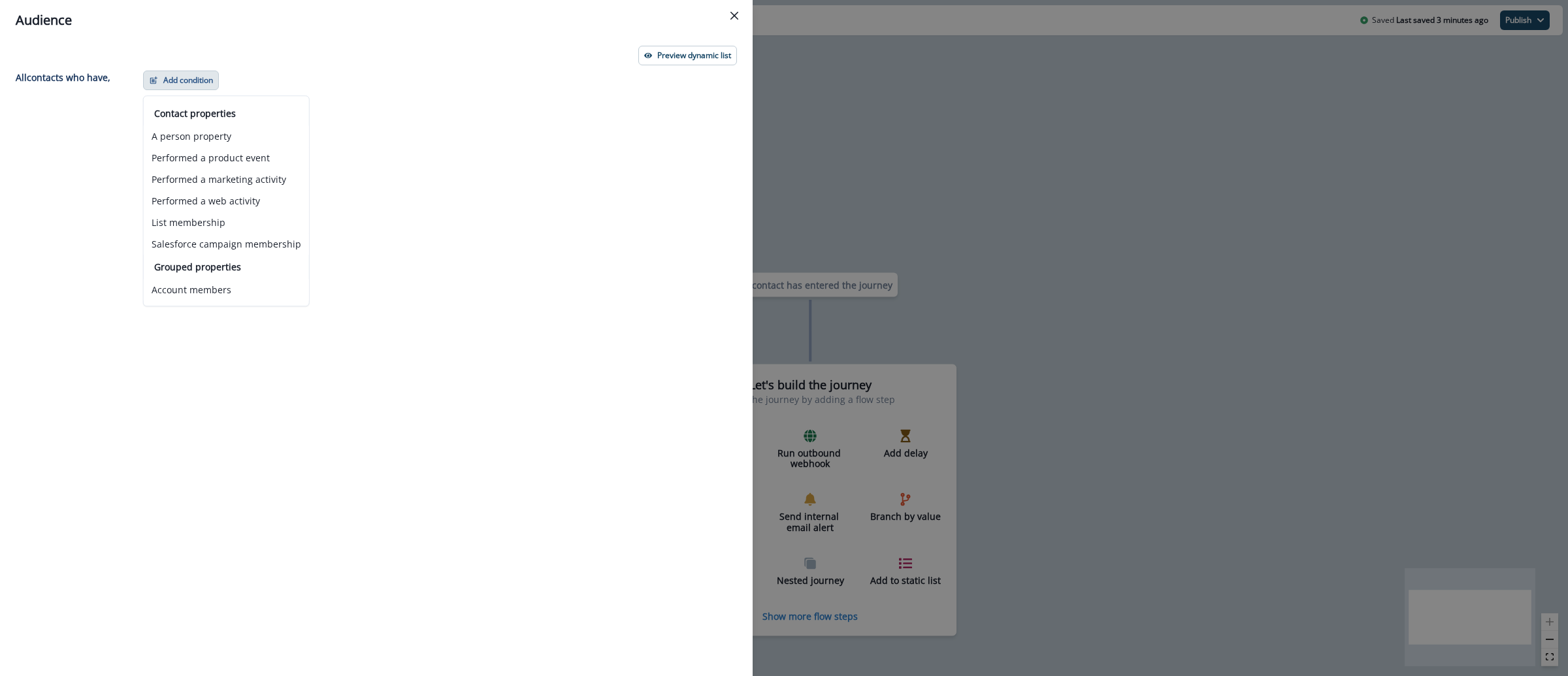
click at [1054, 186] on div "Audience Preview dynamic list All contact s who have, Add condition Contact pro…" at bounding box center [784, 338] width 1568 height 676
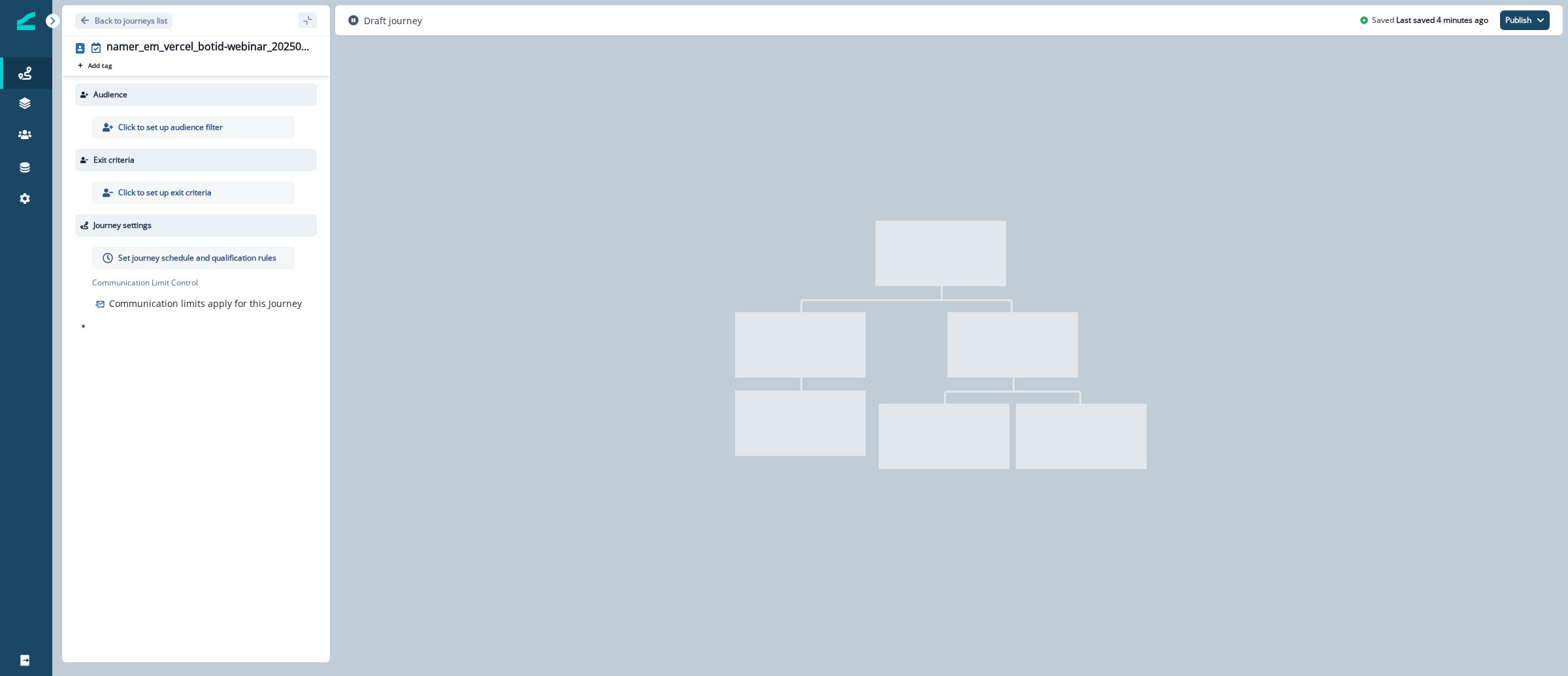
click at [162, 125] on p "Click to set up audience filter" at bounding box center [170, 127] width 105 height 12
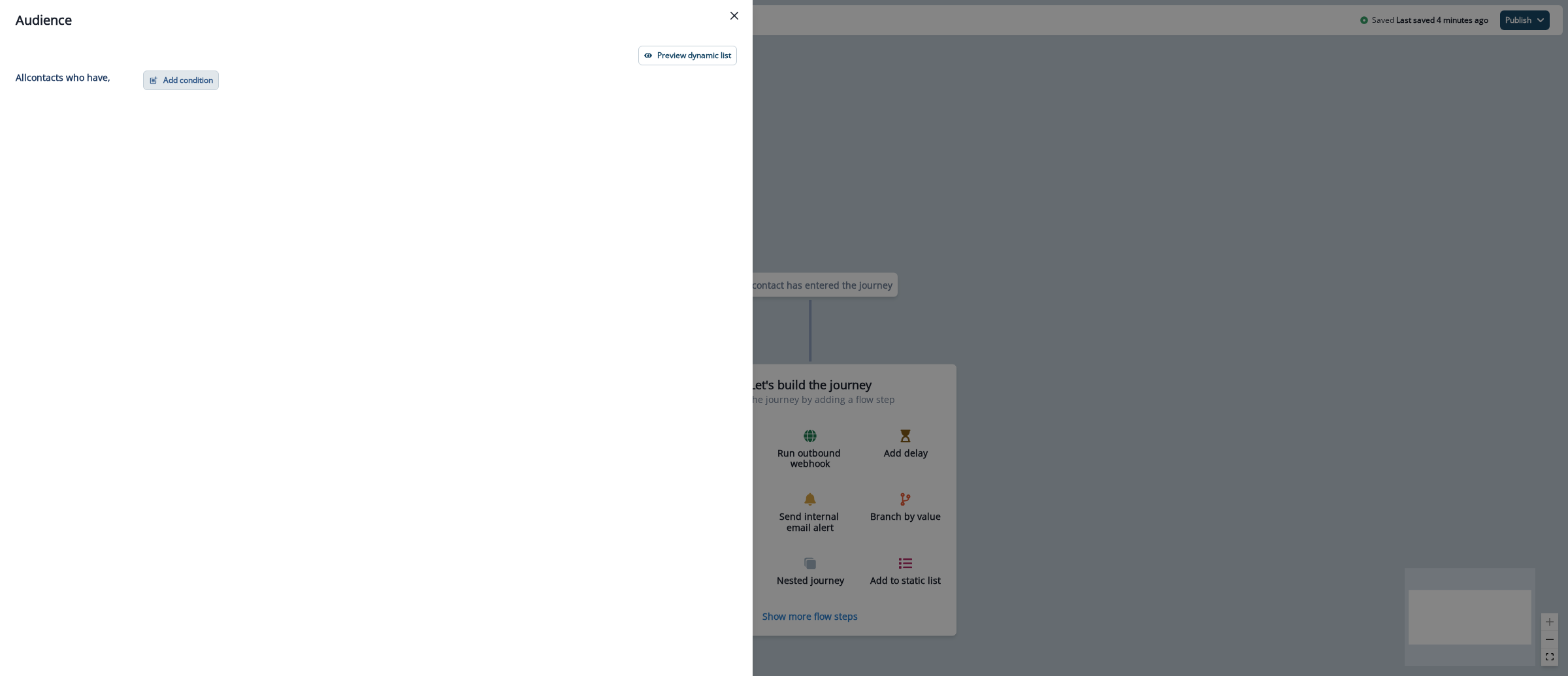
click at [210, 81] on button "Add condition" at bounding box center [181, 80] width 76 height 20
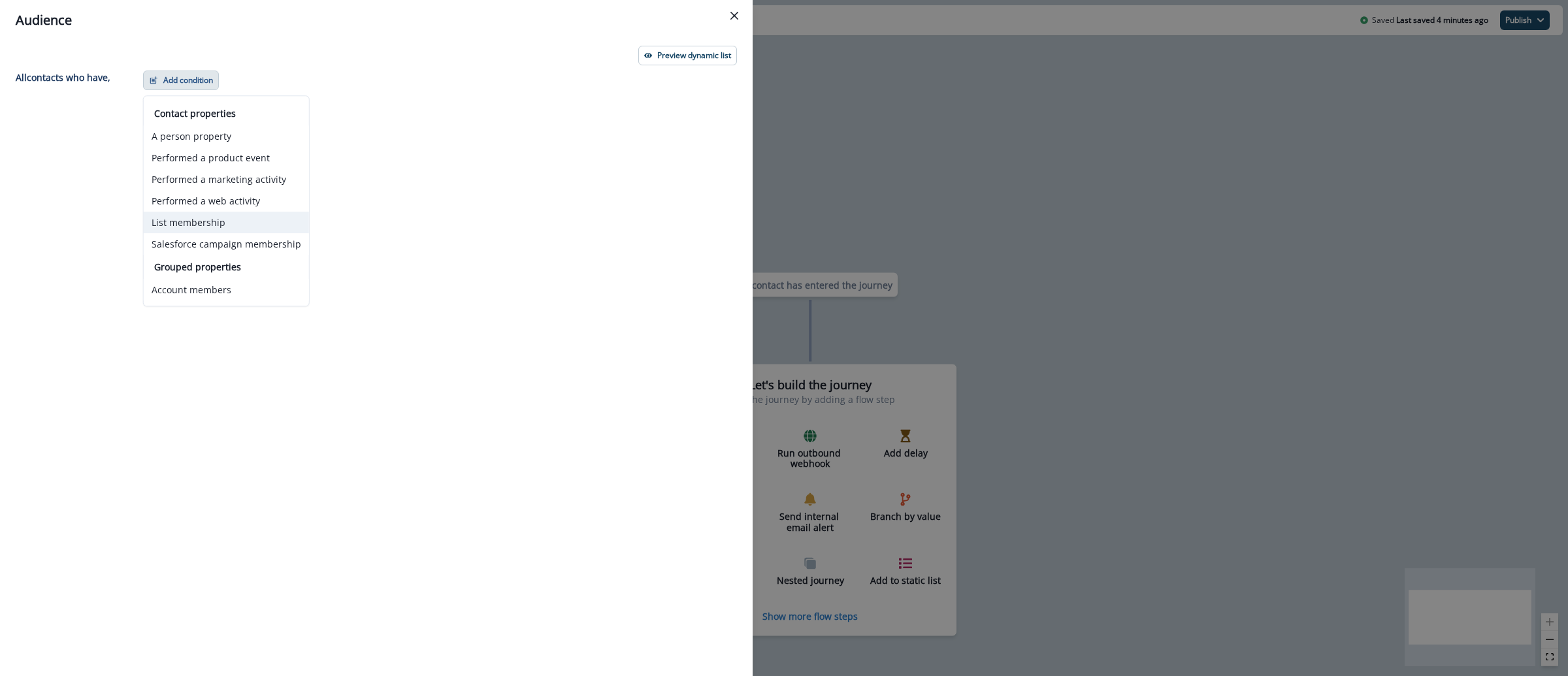
click at [189, 214] on button "List membership" at bounding box center [226, 223] width 165 height 22
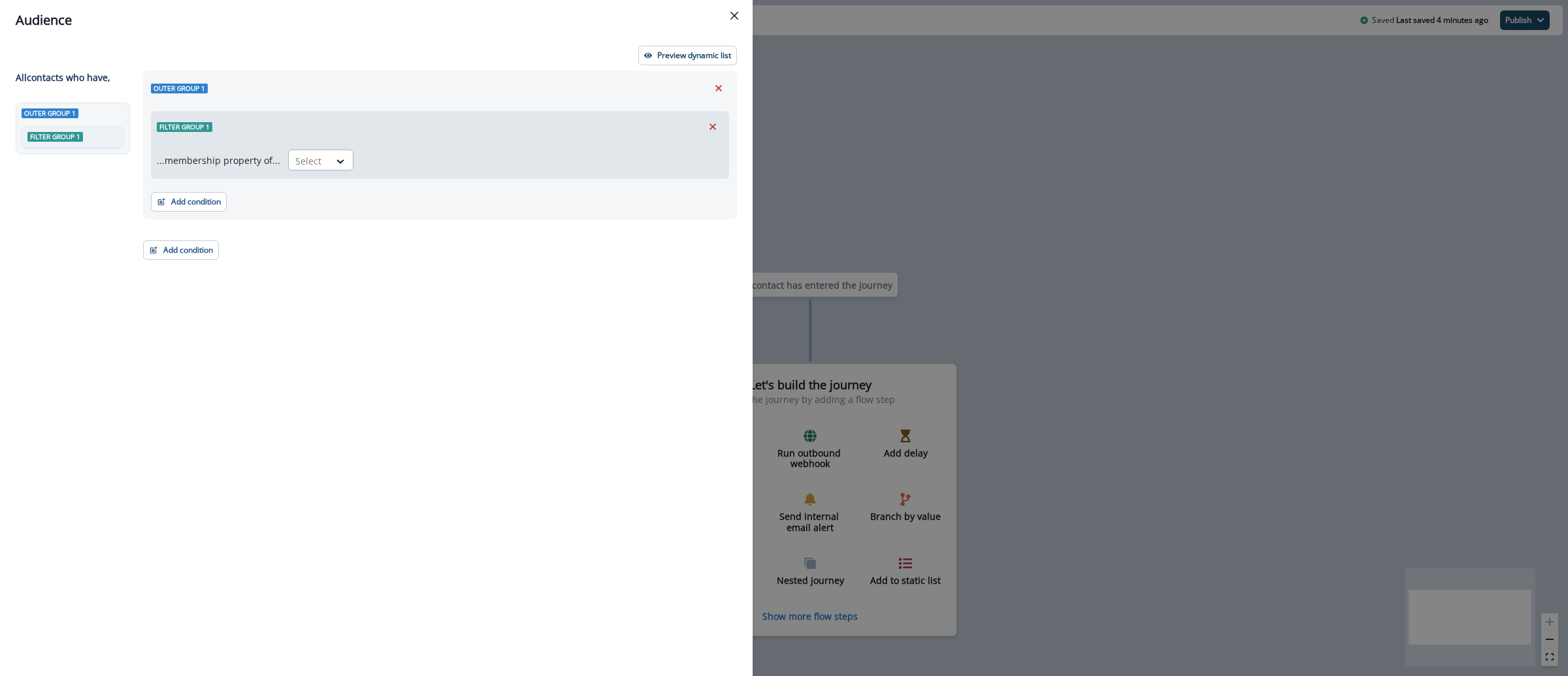
click at [316, 161] on div at bounding box center [309, 161] width 27 height 16
click at [317, 207] on div "in" at bounding box center [317, 214] width 66 height 24
click at [401, 156] on div at bounding box center [531, 161] width 324 height 16
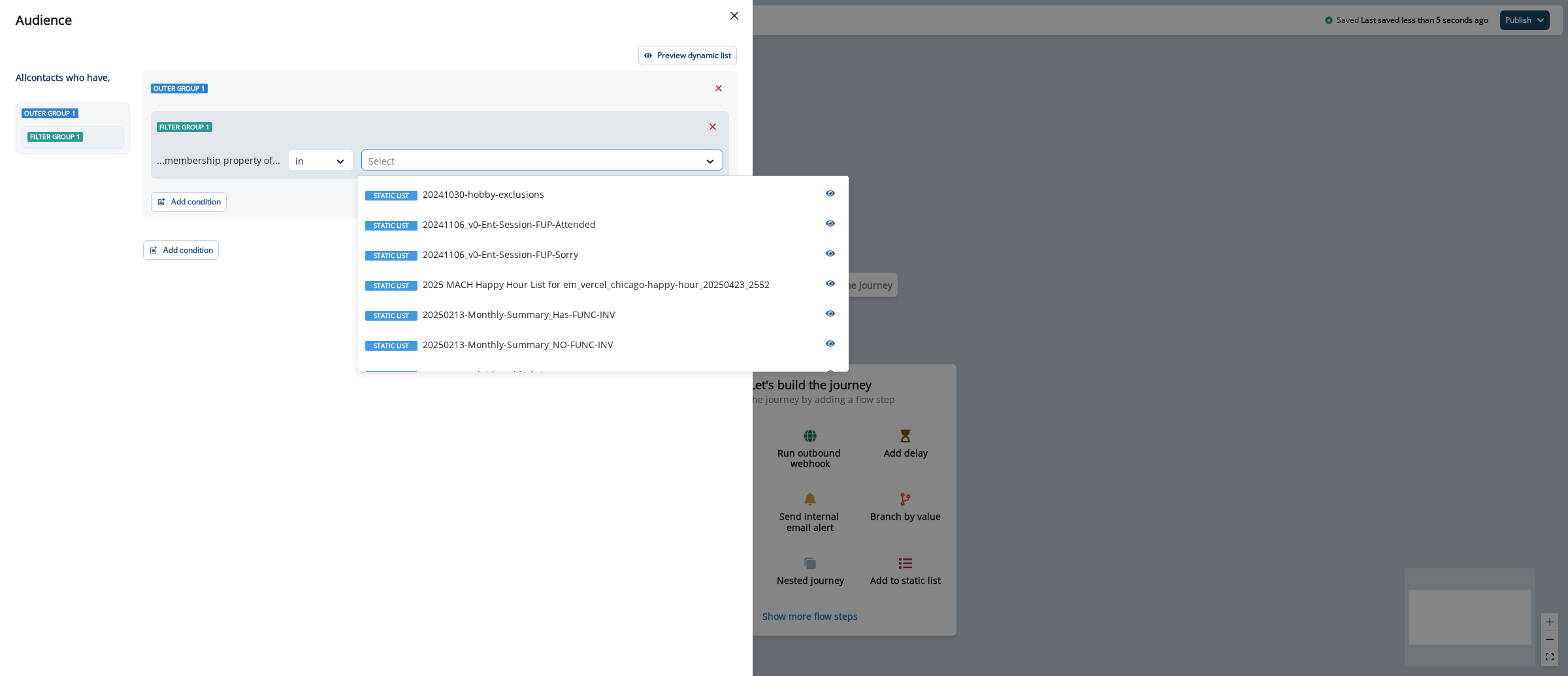
paste input "**********"
type input "**********"
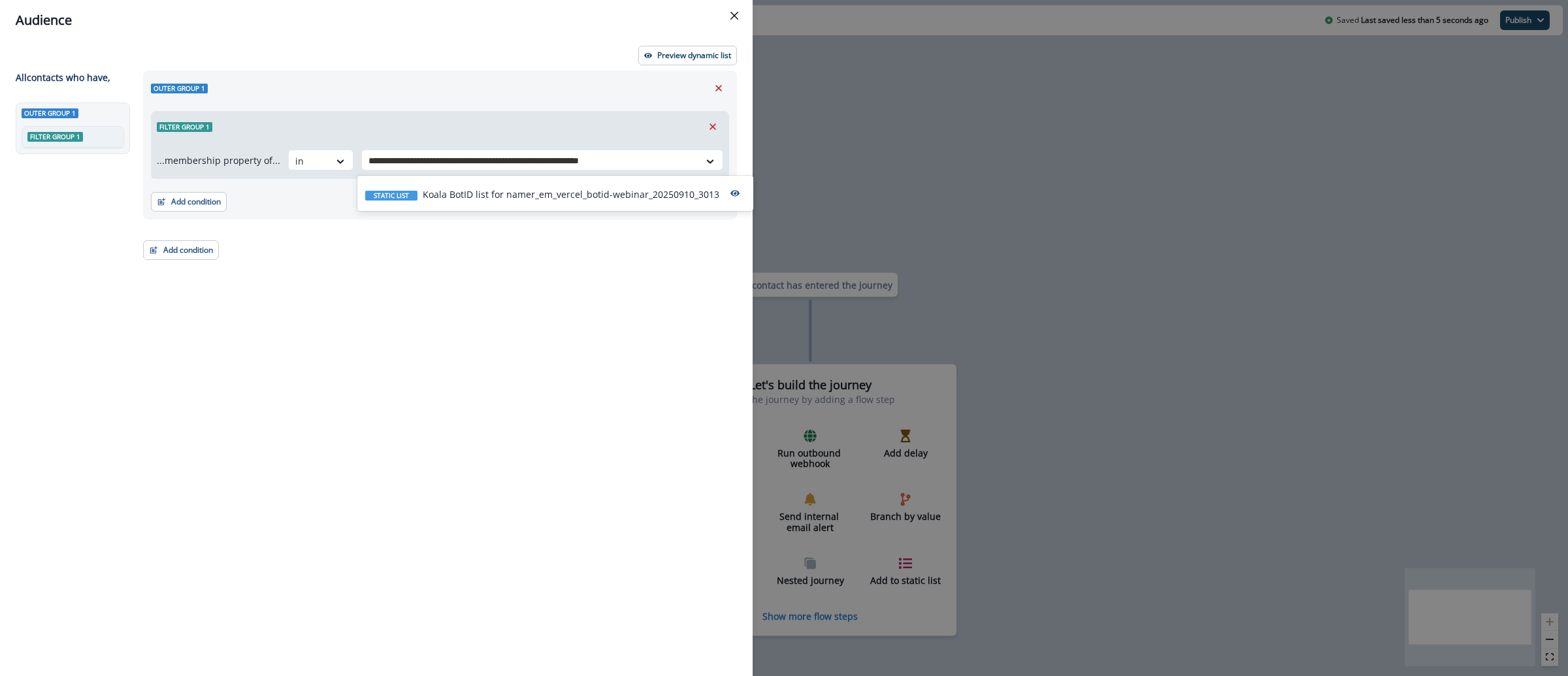
click at [418, 185] on div "Static list Koala BotID list for namer_em_vercel_botid-webinar_20250910_3013" at bounding box center [555, 193] width 396 height 30
drag, startPoint x: 194, startPoint y: 200, endPoint x: 226, endPoint y: 222, distance: 38.8
click at [194, 200] on button "Add condition" at bounding box center [189, 202] width 76 height 20
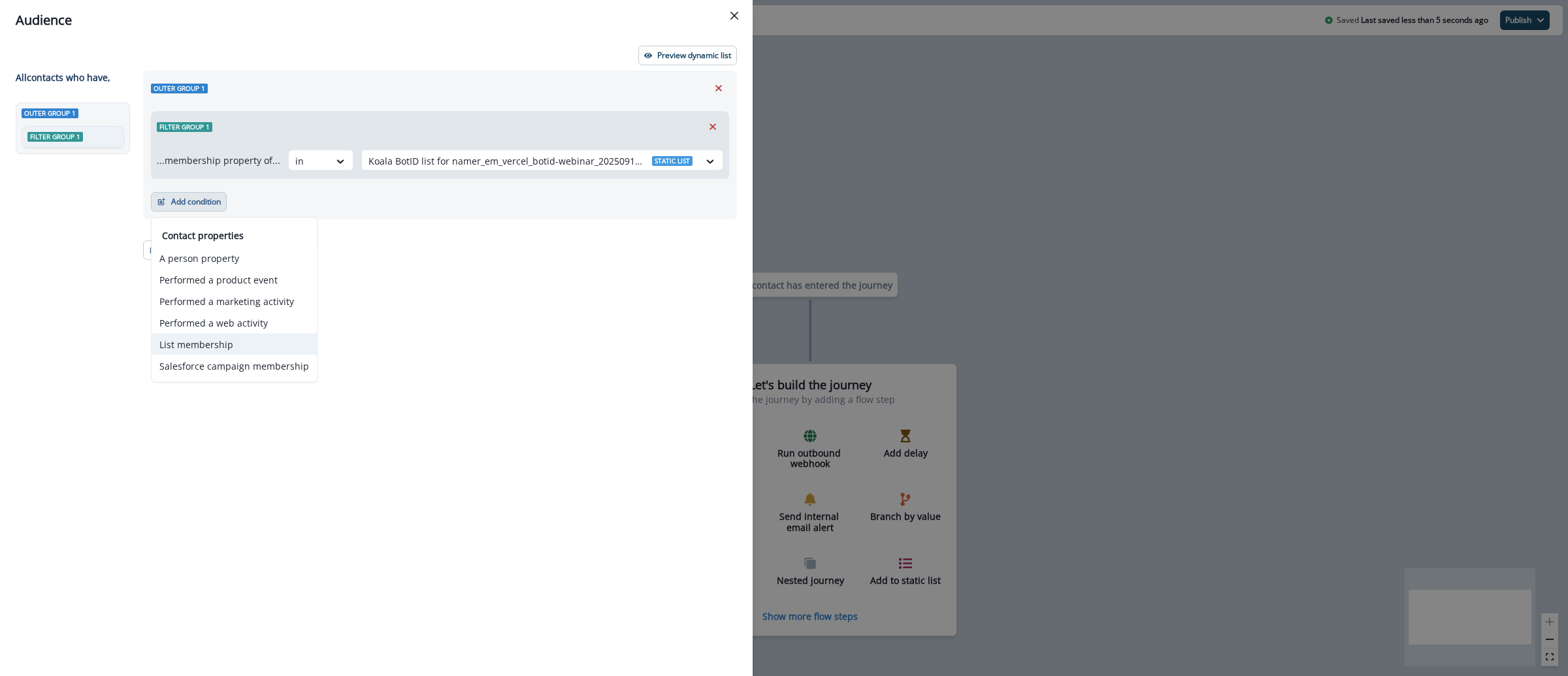
click at [256, 348] on button "List membership" at bounding box center [235, 344] width 165 height 22
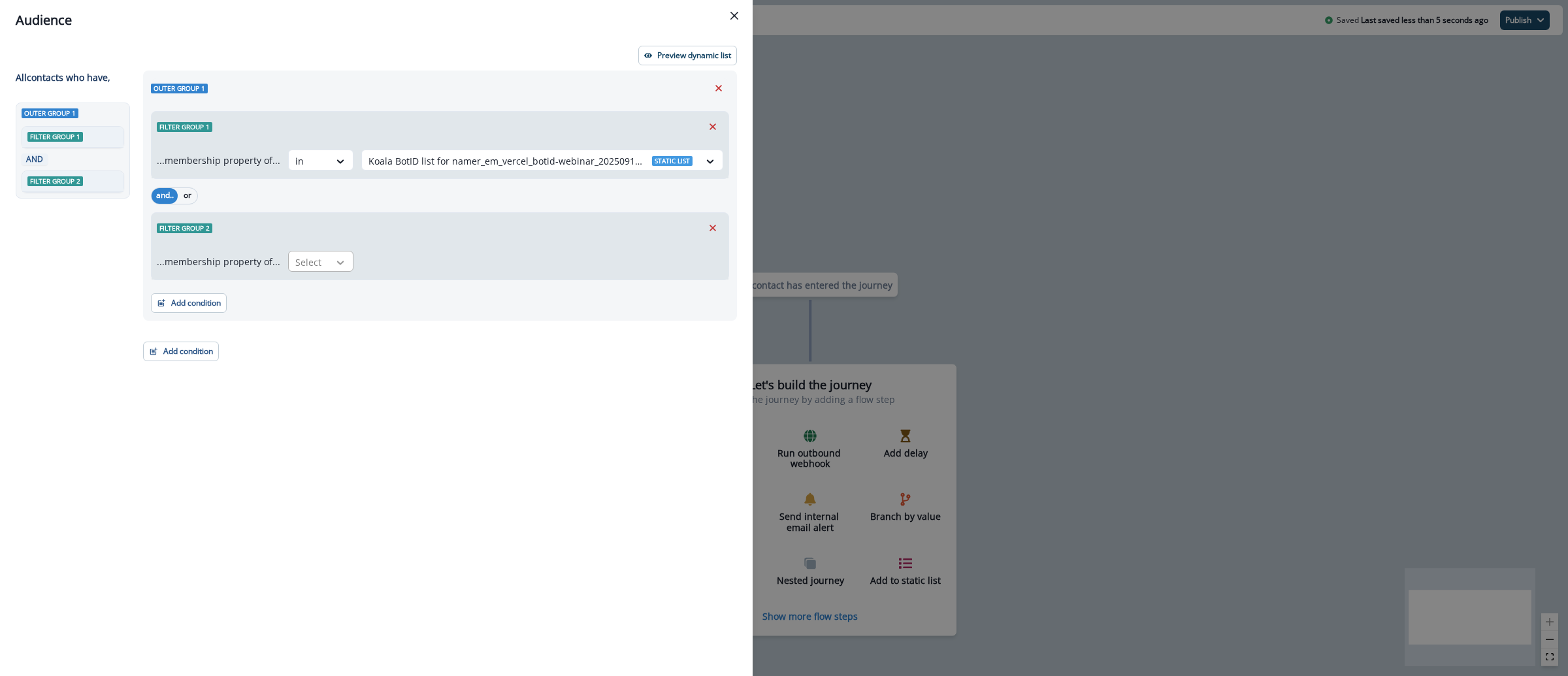
click at [330, 259] on div at bounding box center [341, 262] width 22 height 13
click at [311, 293] on div "not in" at bounding box center [317, 292] width 66 height 24
click at [389, 260] on div at bounding box center [531, 262] width 324 height 16
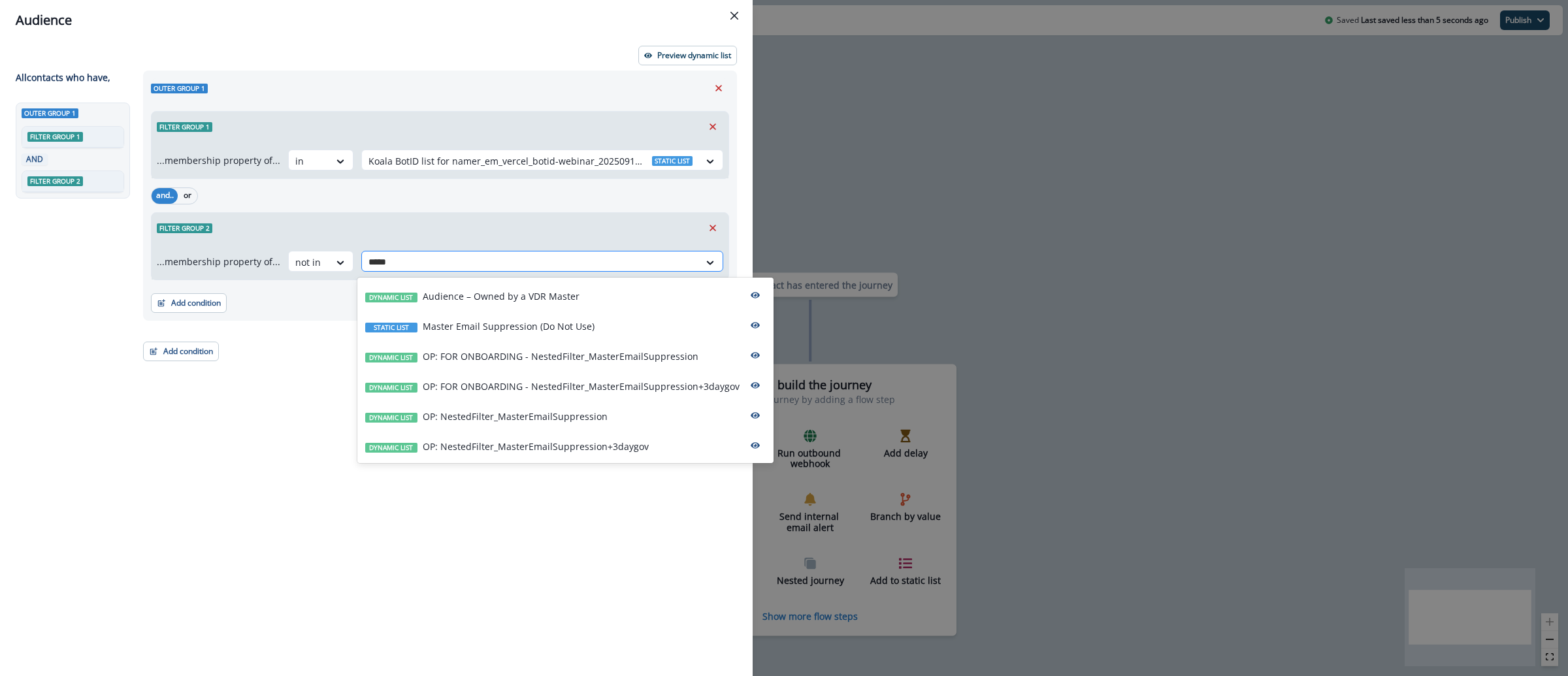
type input "******"
click at [484, 450] on p "OP: NestedFilter_MasterEmailSuppression+3daygov" at bounding box center [535, 446] width 226 height 14
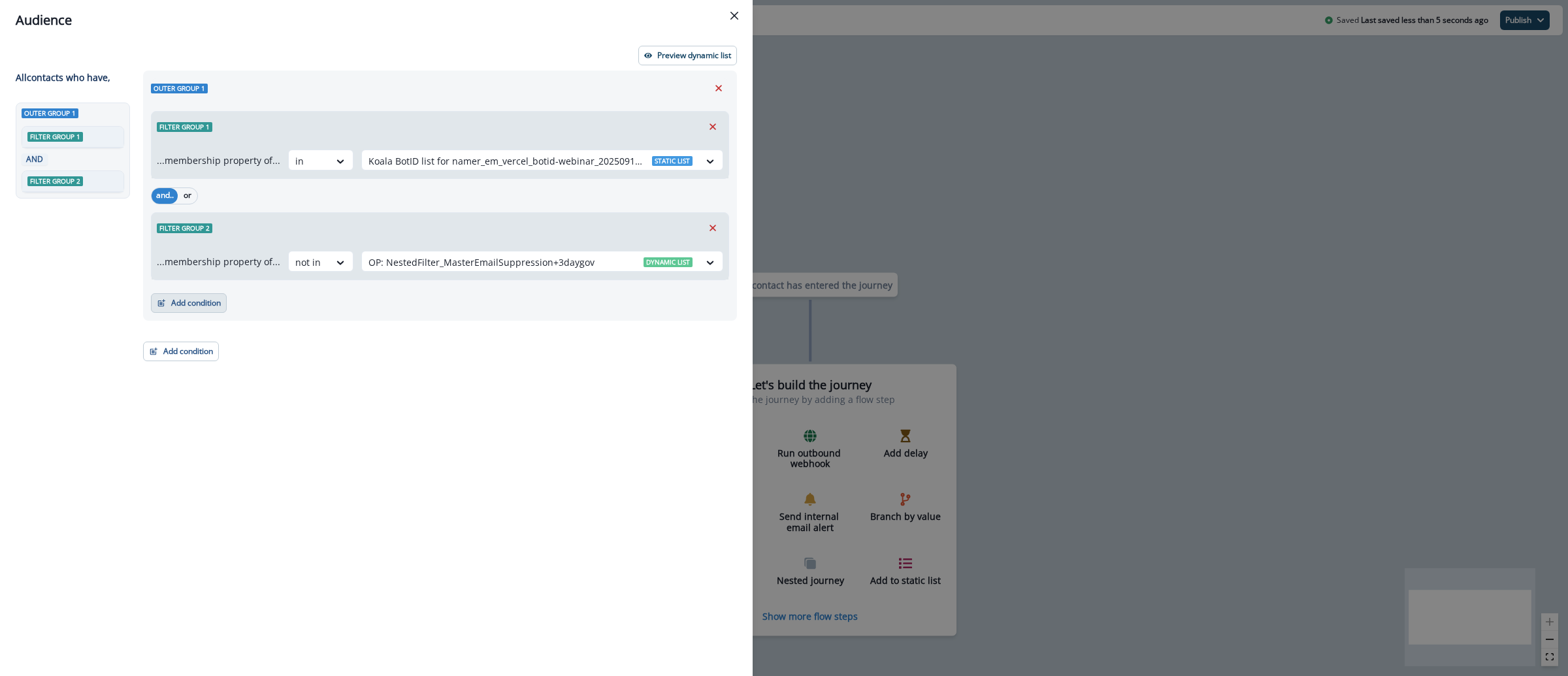
click at [156, 308] on button "Add condition" at bounding box center [189, 303] width 76 height 20
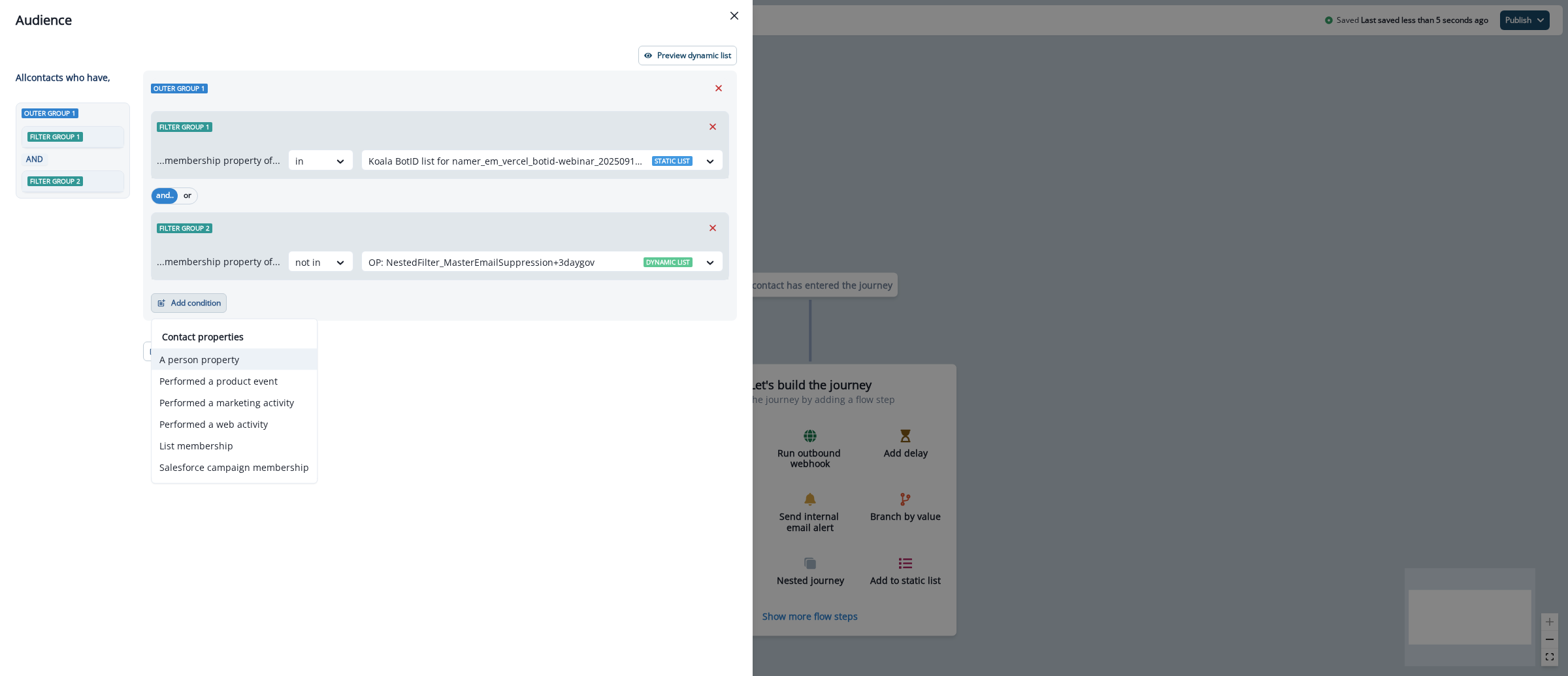
click at [198, 360] on button "A person property" at bounding box center [235, 360] width 165 height 22
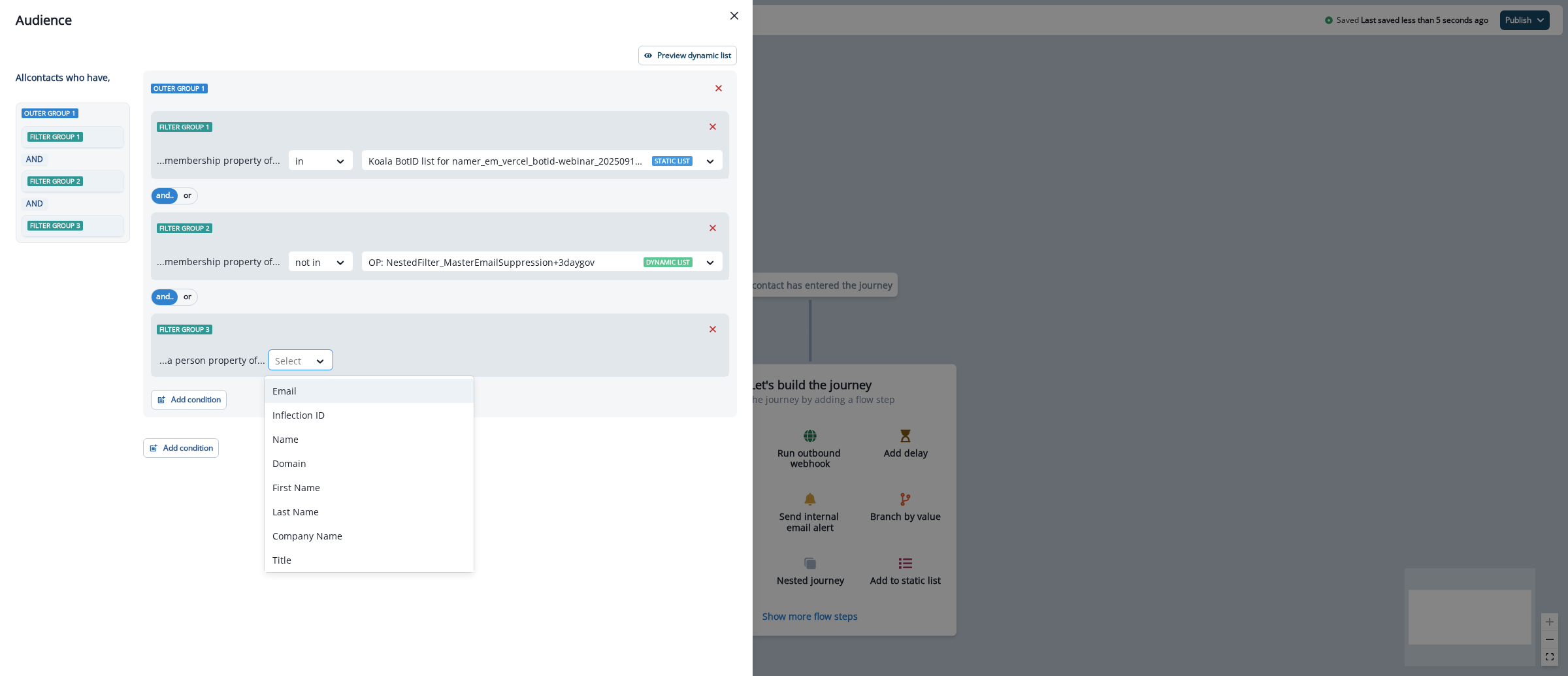
click at [282, 367] on div at bounding box center [289, 361] width 27 height 16
click at [295, 391] on div "Email" at bounding box center [369, 390] width 209 height 24
click at [345, 355] on input "text" at bounding box center [347, 361] width 3 height 14
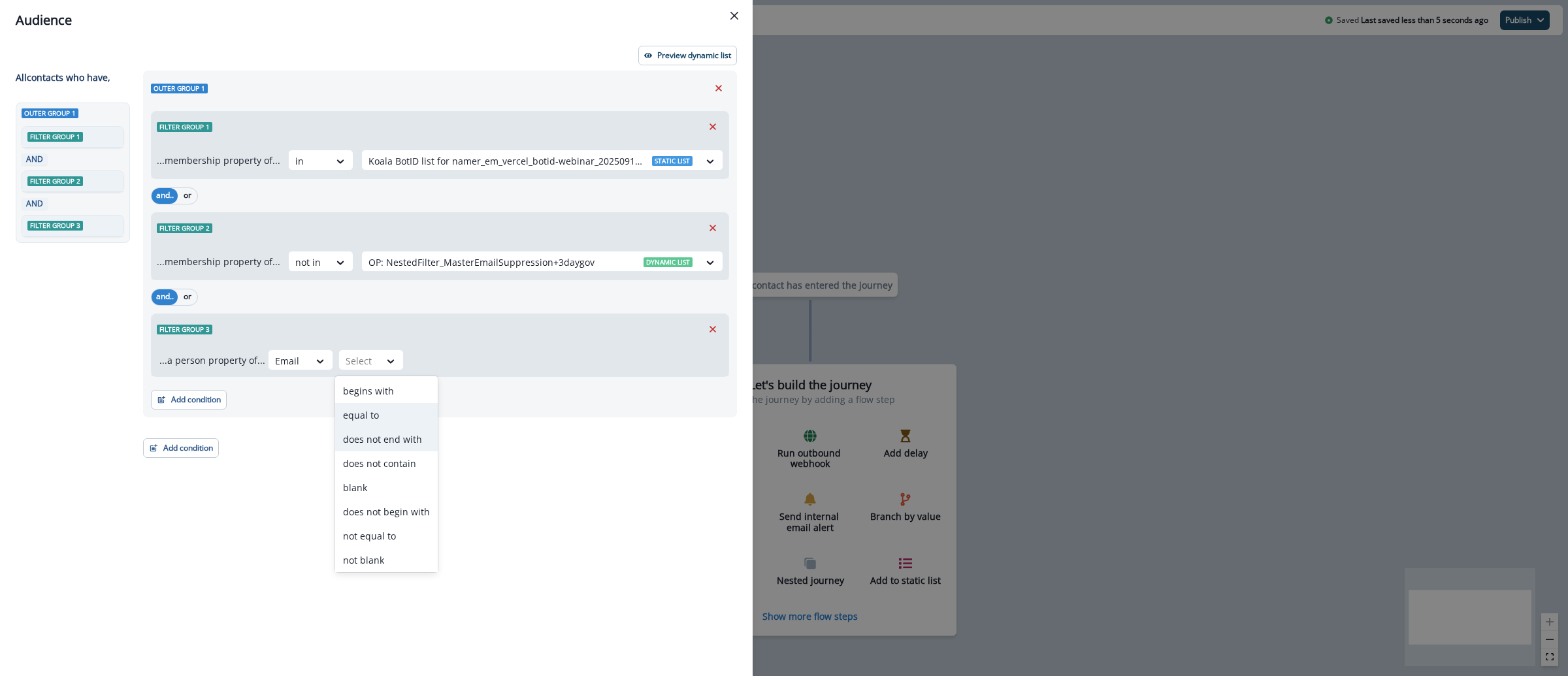
type input "*"
click at [406, 418] on div "does not contain" at bounding box center [386, 415] width 103 height 24
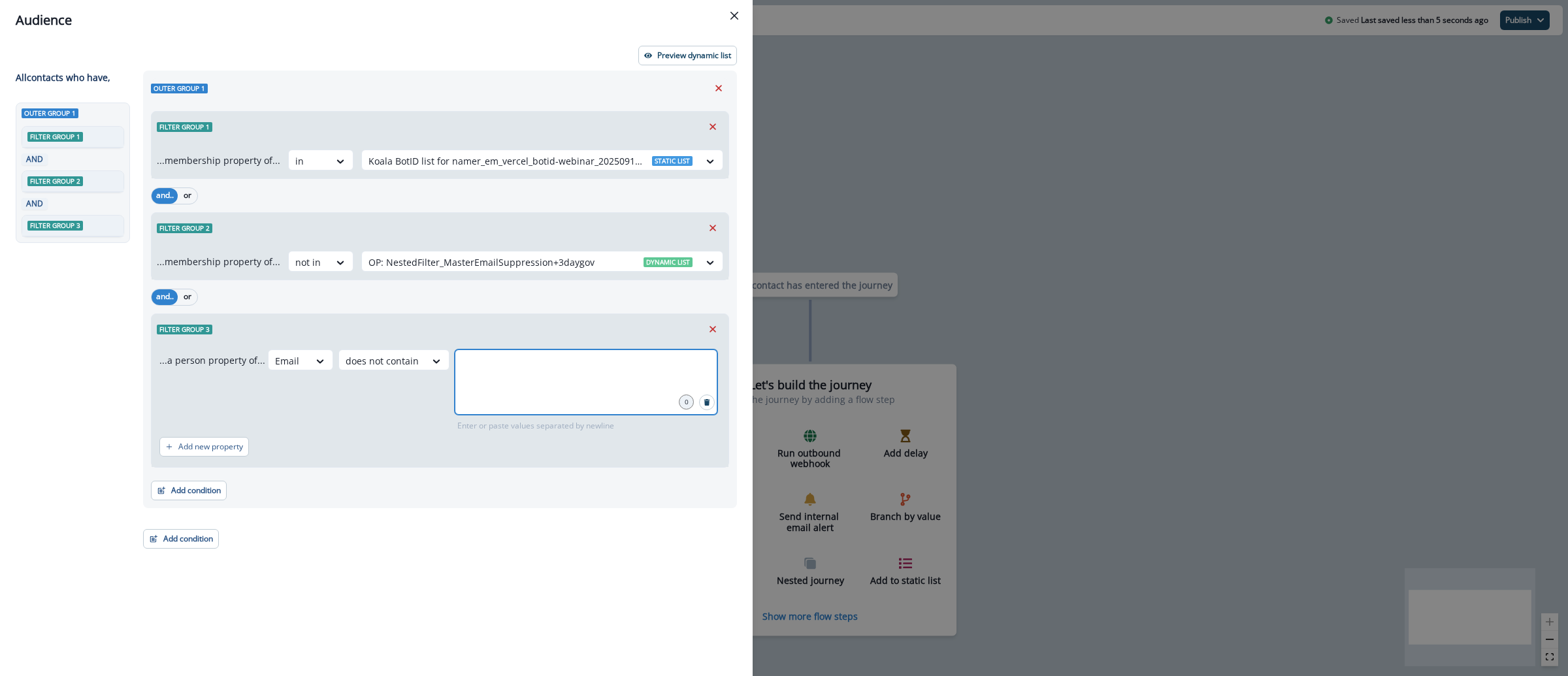
drag, startPoint x: 488, startPoint y: 374, endPoint x: 473, endPoint y: 351, distance: 27.5
click at [489, 374] on input "text" at bounding box center [586, 366] width 258 height 26
type input "**********"
drag, startPoint x: 992, startPoint y: 292, endPoint x: 984, endPoint y: 295, distance: 8.5
click at [990, 295] on div "Audience Preview dynamic list All contact s who have, Outer group 1 Filter grou…" at bounding box center [784, 338] width 1568 height 676
